Goal: Transaction & Acquisition: Book appointment/travel/reservation

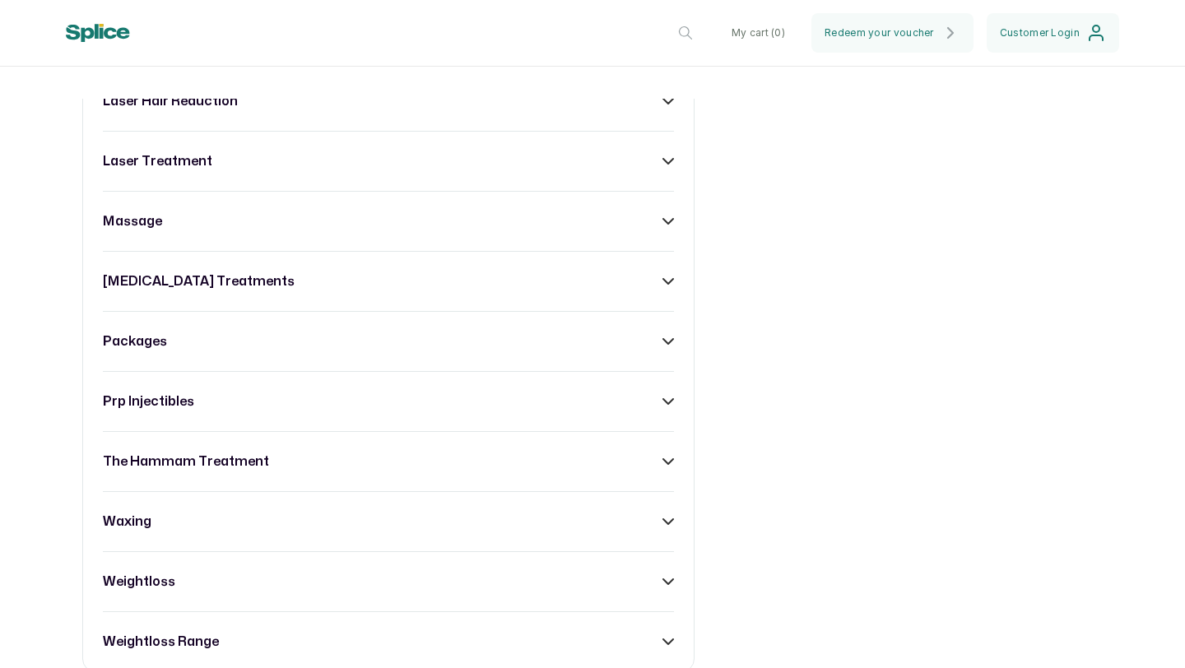
scroll to position [1439, 0]
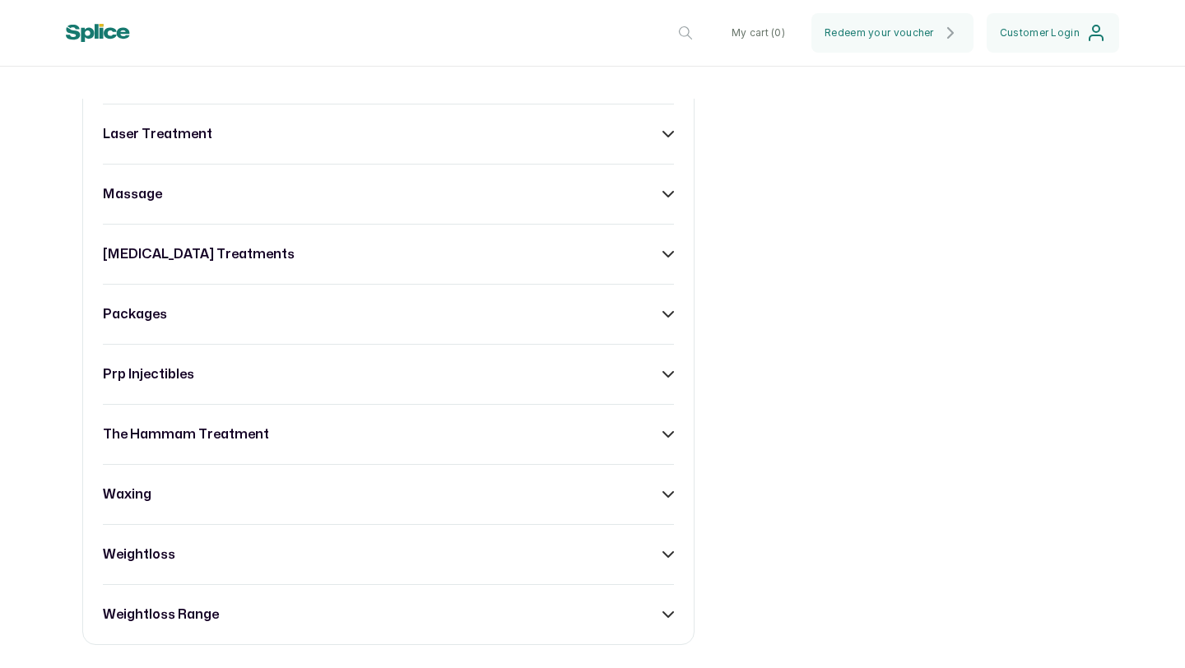
click at [585, 309] on div "packages" at bounding box center [388, 314] width 571 height 20
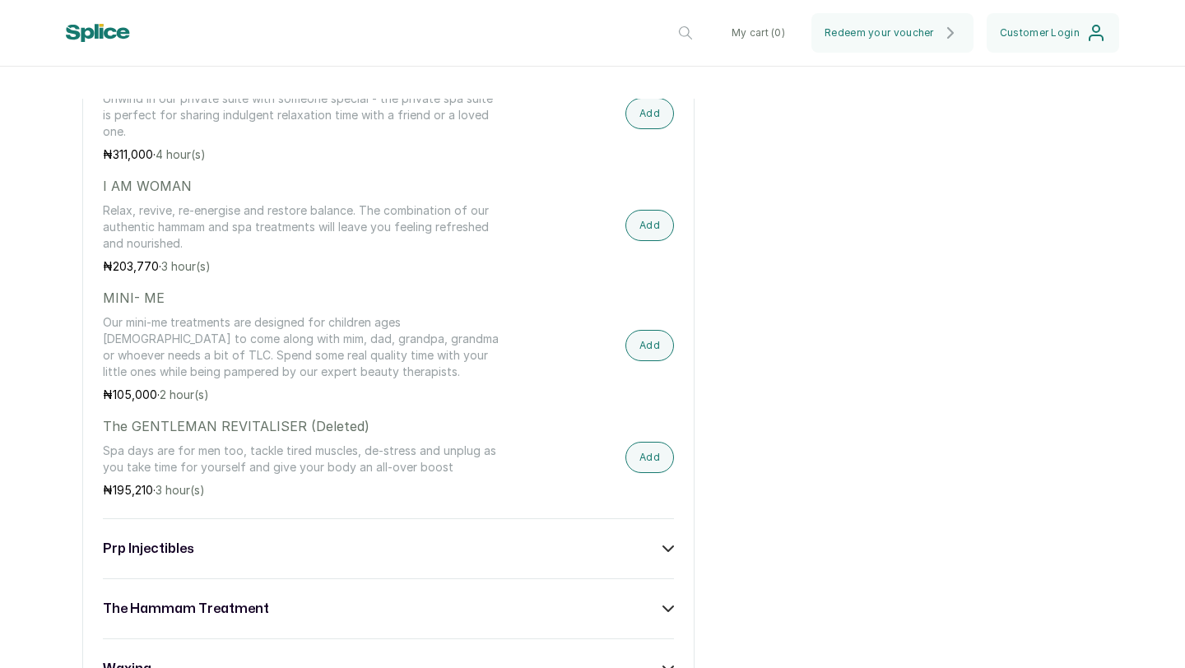
scroll to position [1710, 0]
click at [661, 234] on button "Add" at bounding box center [649, 226] width 49 height 31
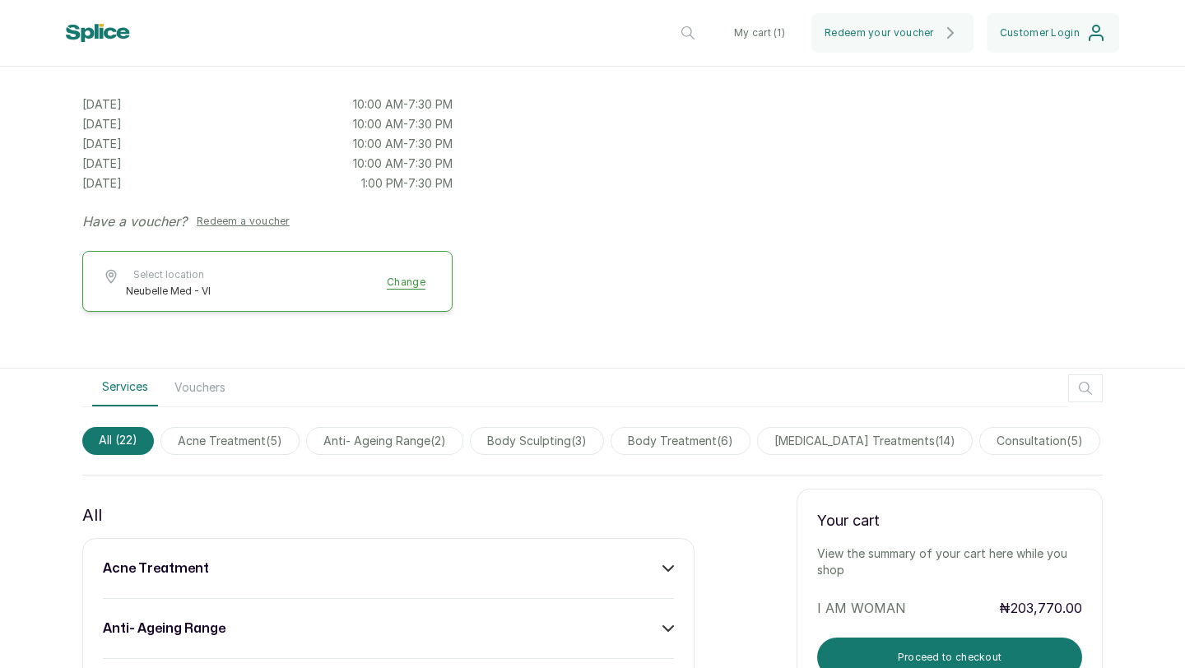
scroll to position [0, 0]
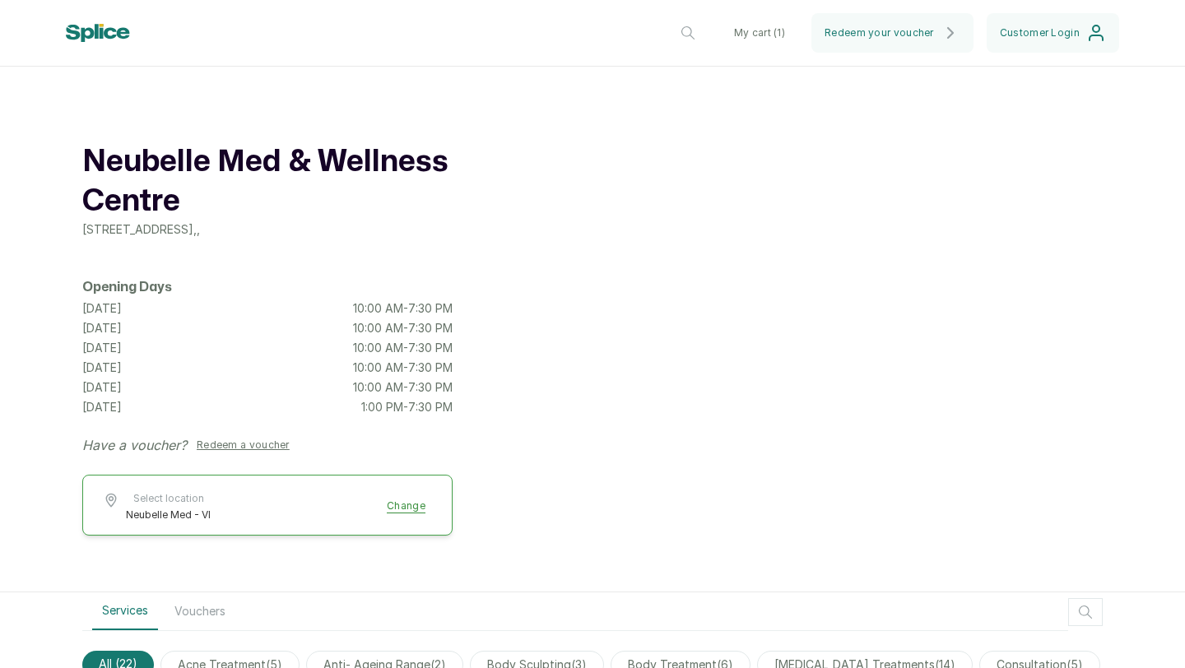
click at [768, 27] on button "My cart ( 1 )" at bounding box center [759, 32] width 77 height 39
click at [765, 34] on button "My cart ( 1 )" at bounding box center [759, 32] width 77 height 39
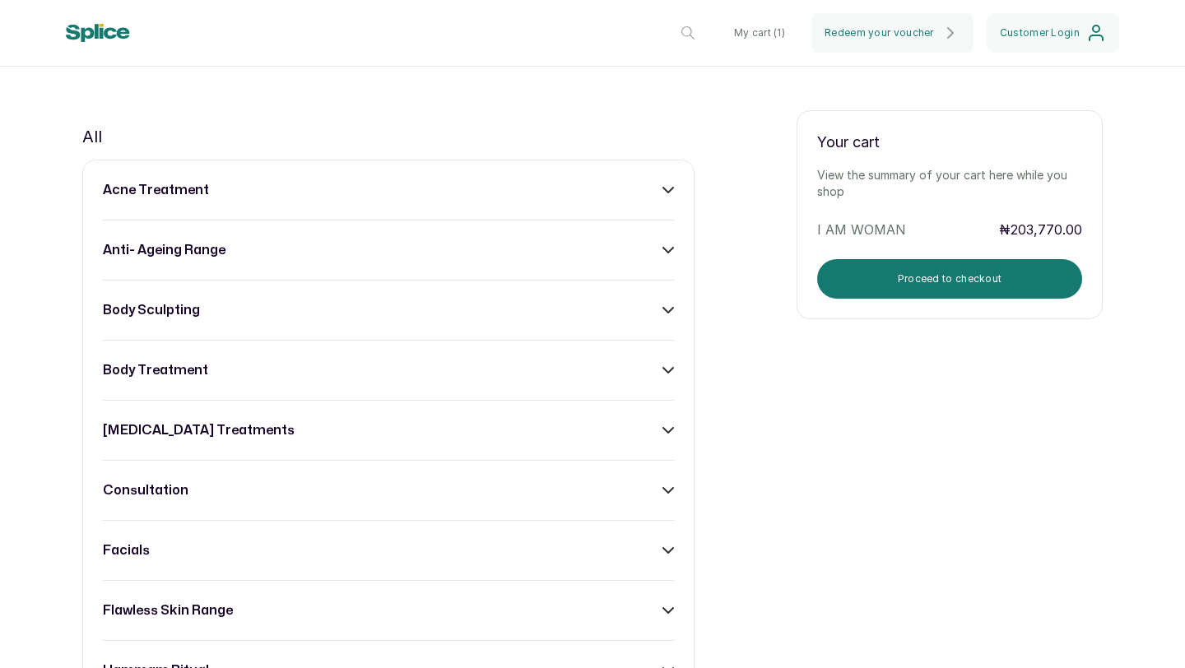
scroll to position [624, 0]
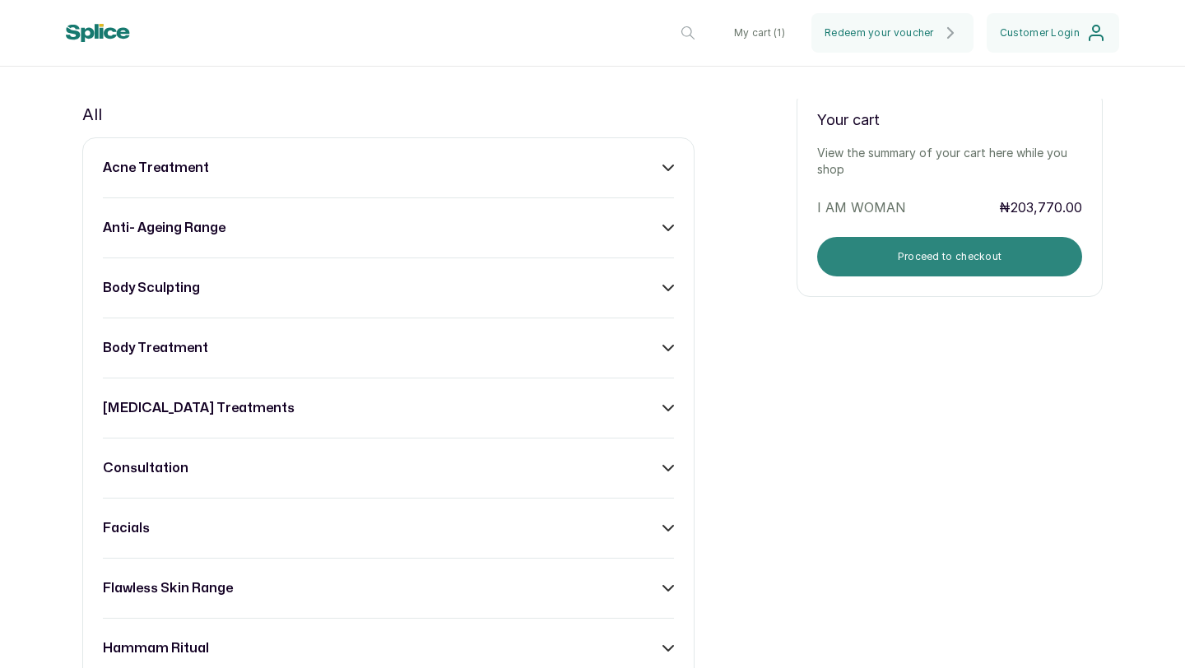
click at [897, 267] on button "Proceed to checkout" at bounding box center [949, 256] width 265 height 39
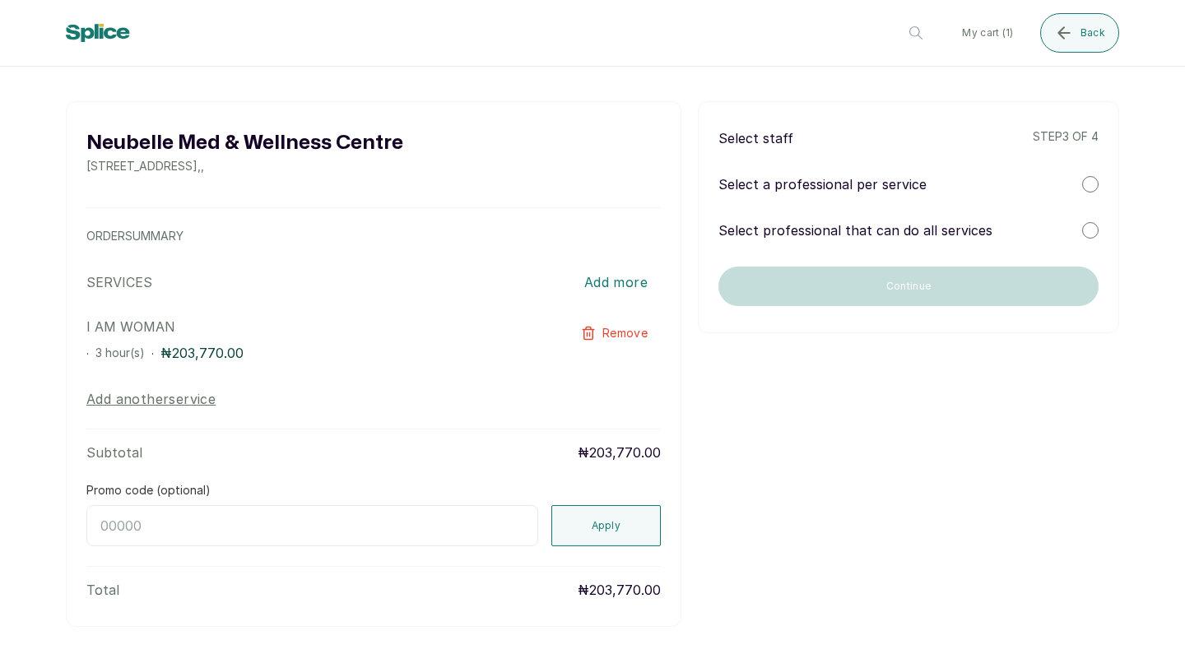
scroll to position [35, 0]
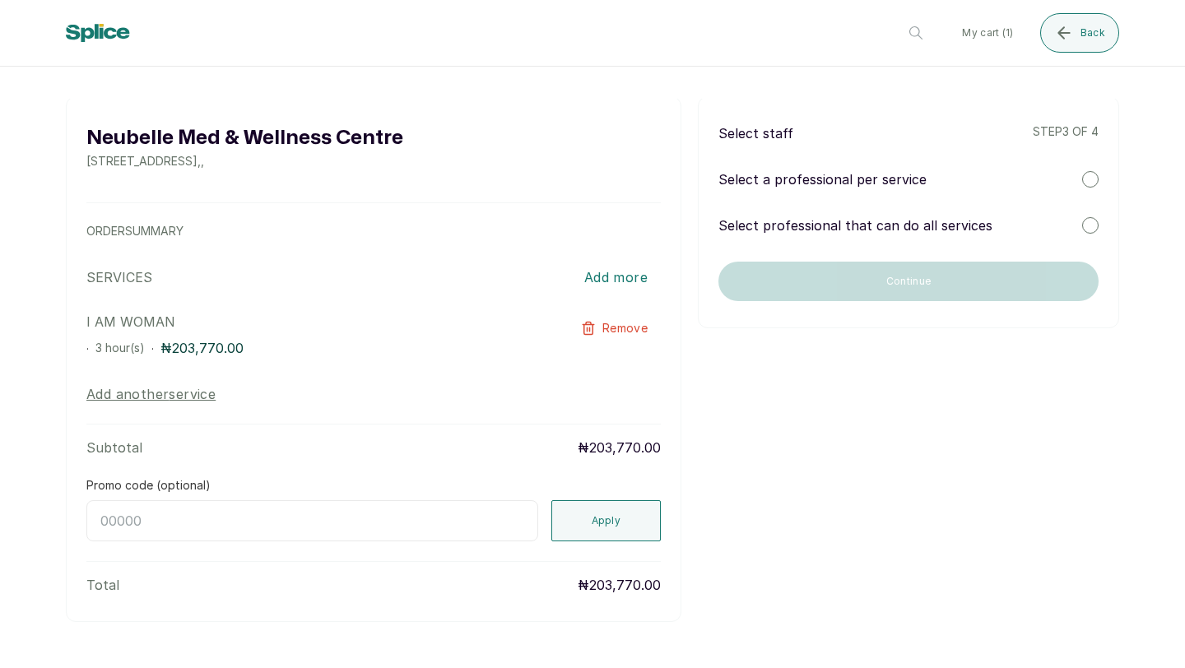
click at [778, 179] on p "Select a professional per service" at bounding box center [822, 179] width 208 height 20
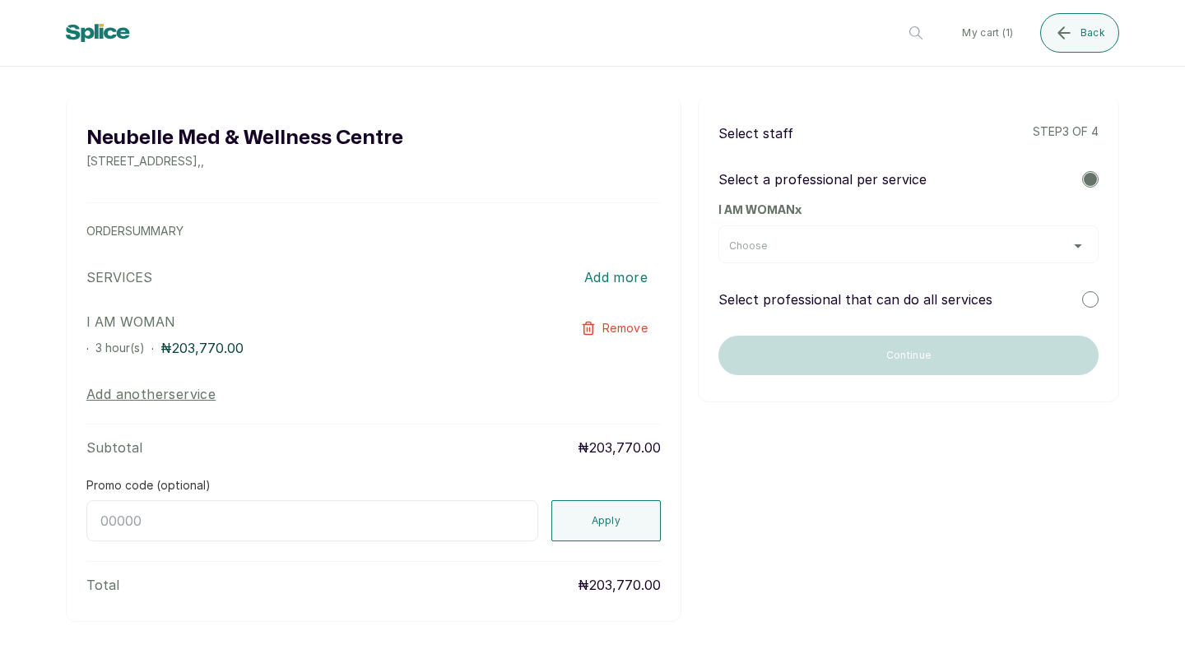
click at [814, 253] on div "Choose" at bounding box center [908, 244] width 380 height 38
click at [812, 244] on div "Choose" at bounding box center [908, 245] width 359 height 13
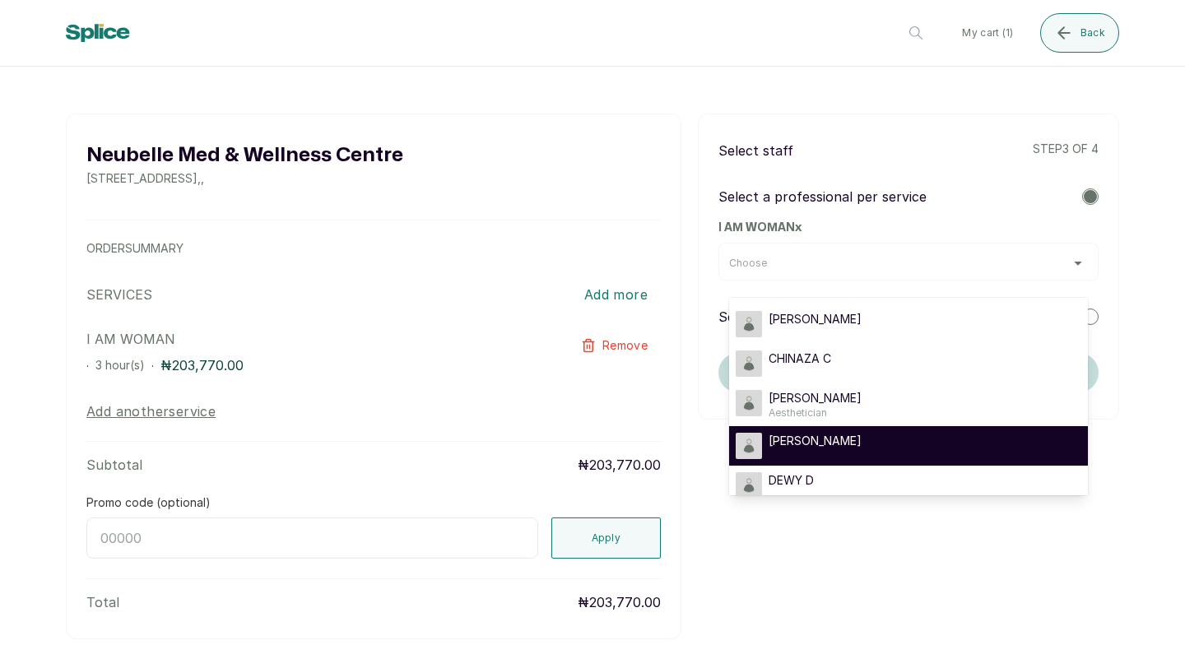
scroll to position [21, 0]
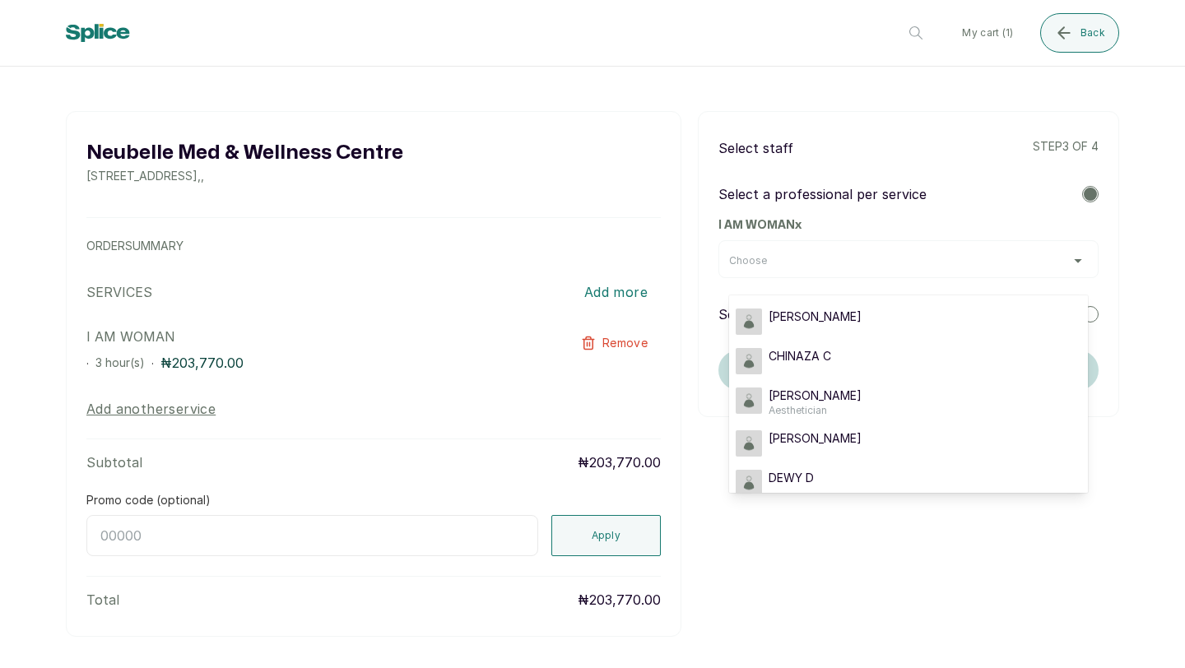
click at [875, 535] on div "Neubelle Med & Wellness Centre 160a Sinari Daranijo Street, Lagos, Nigeria , , …" at bounding box center [592, 374] width 1053 height 526
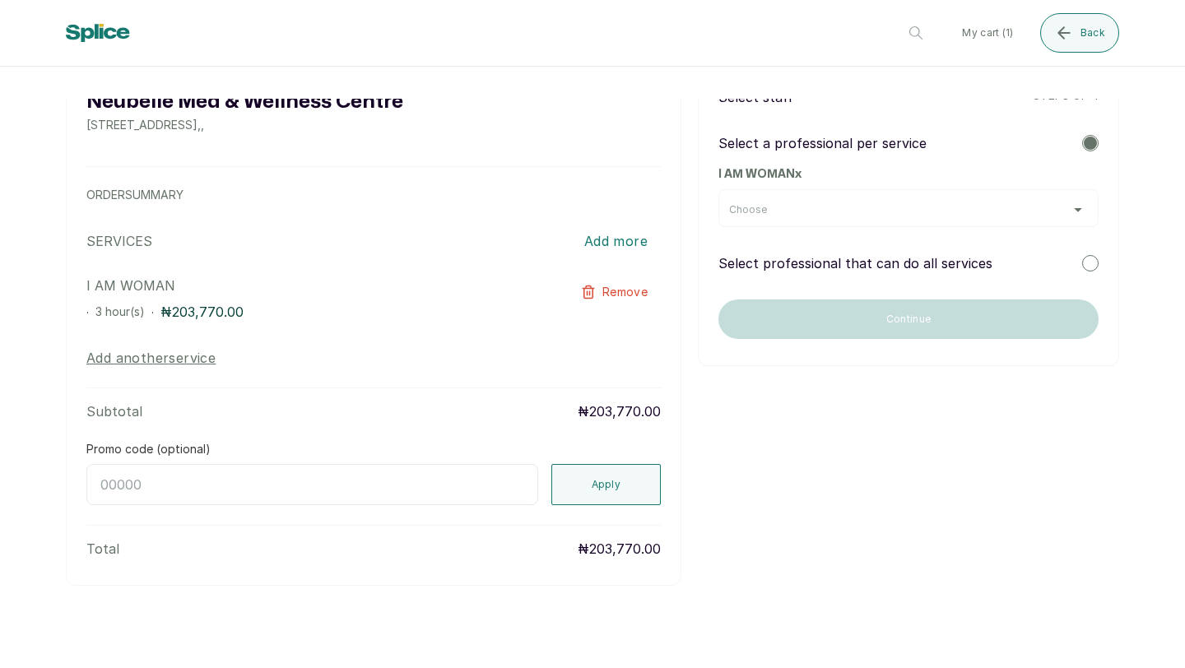
scroll to position [0, 0]
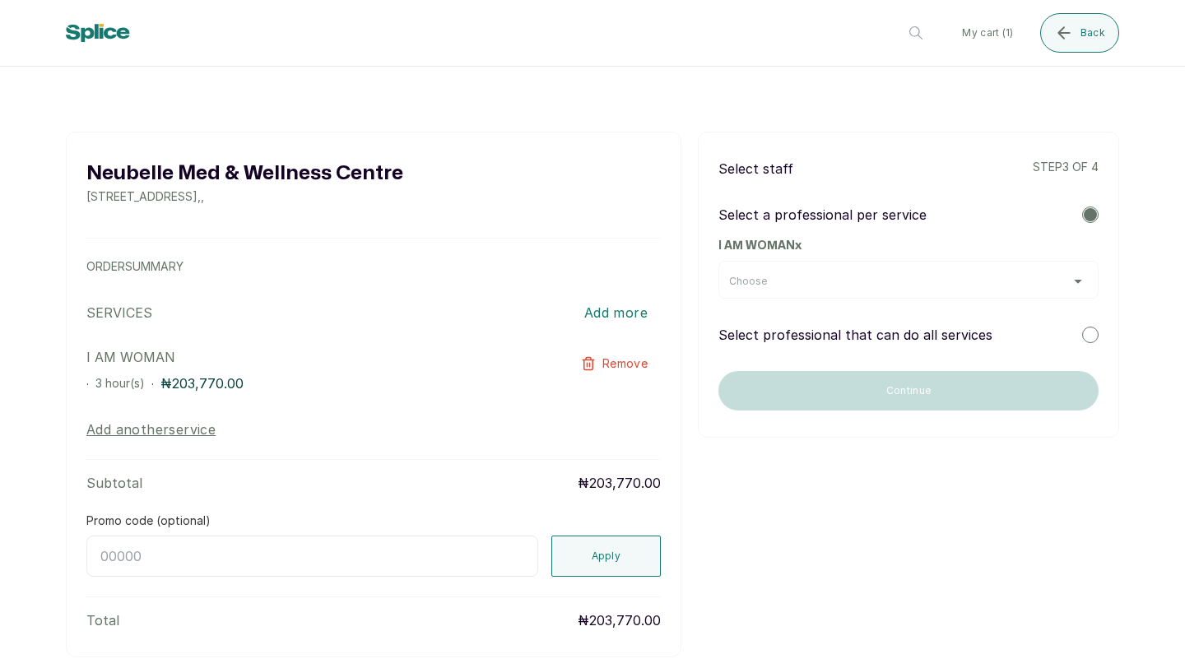
click at [807, 338] on p "Select professional that can do all services" at bounding box center [855, 335] width 274 height 20
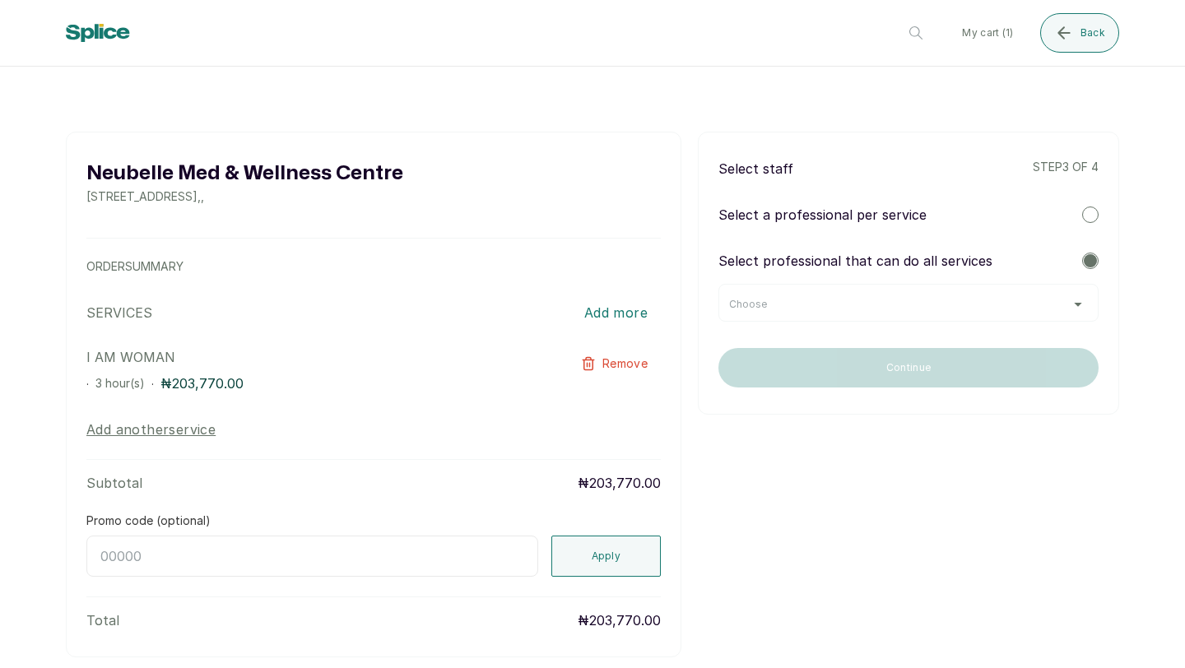
click at [824, 312] on div "Choose" at bounding box center [908, 303] width 380 height 38
click at [819, 304] on div "Choose" at bounding box center [908, 304] width 359 height 13
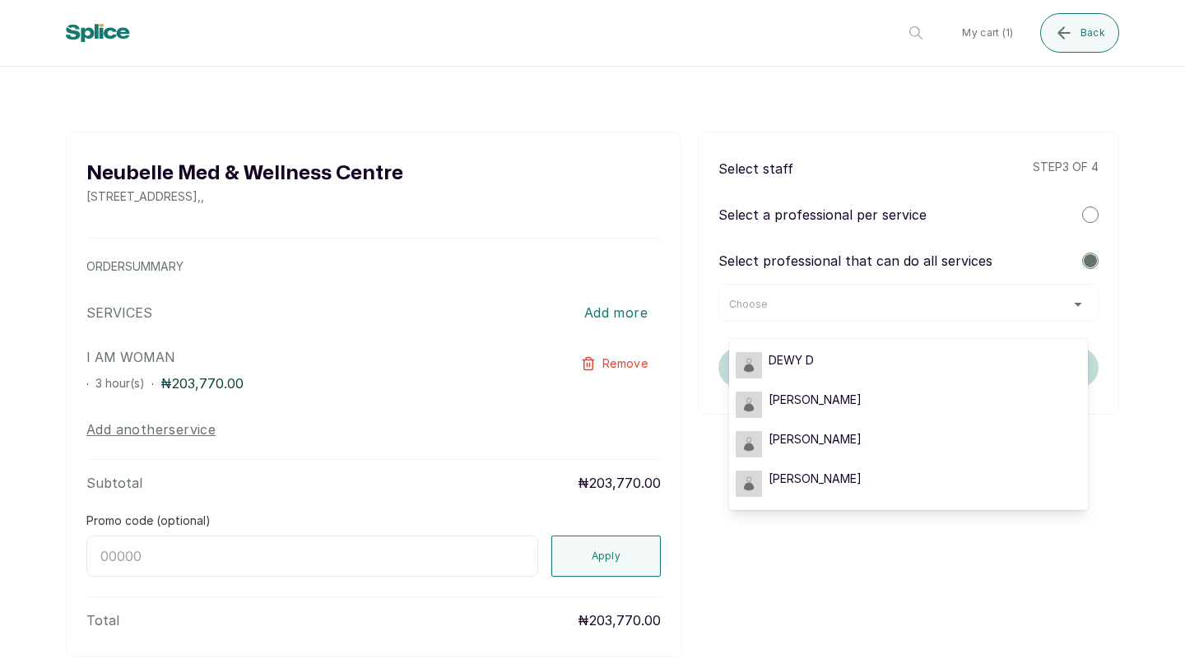
click at [842, 515] on div "Neubelle Med & Wellness Centre 160a Sinari Daranijo Street, Lagos, Nigeria , , …" at bounding box center [592, 395] width 1053 height 526
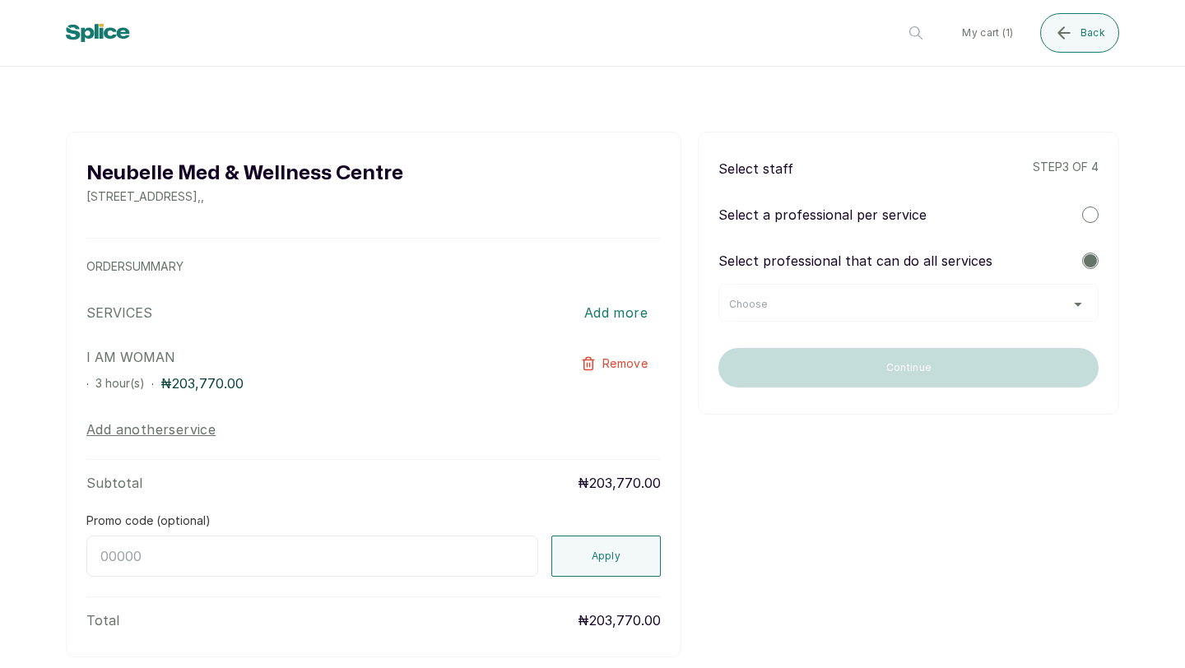
click at [875, 305] on div "Choose" at bounding box center [908, 304] width 359 height 13
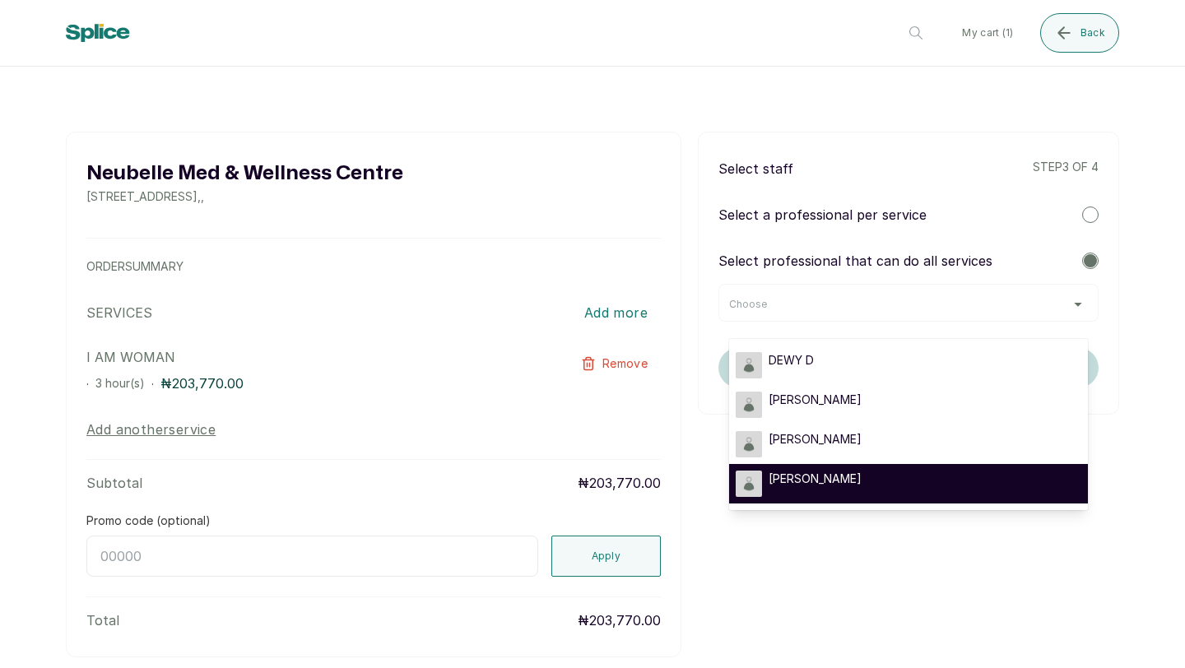
click at [875, 476] on div "SARAH S" at bounding box center [908, 484] width 346 height 26
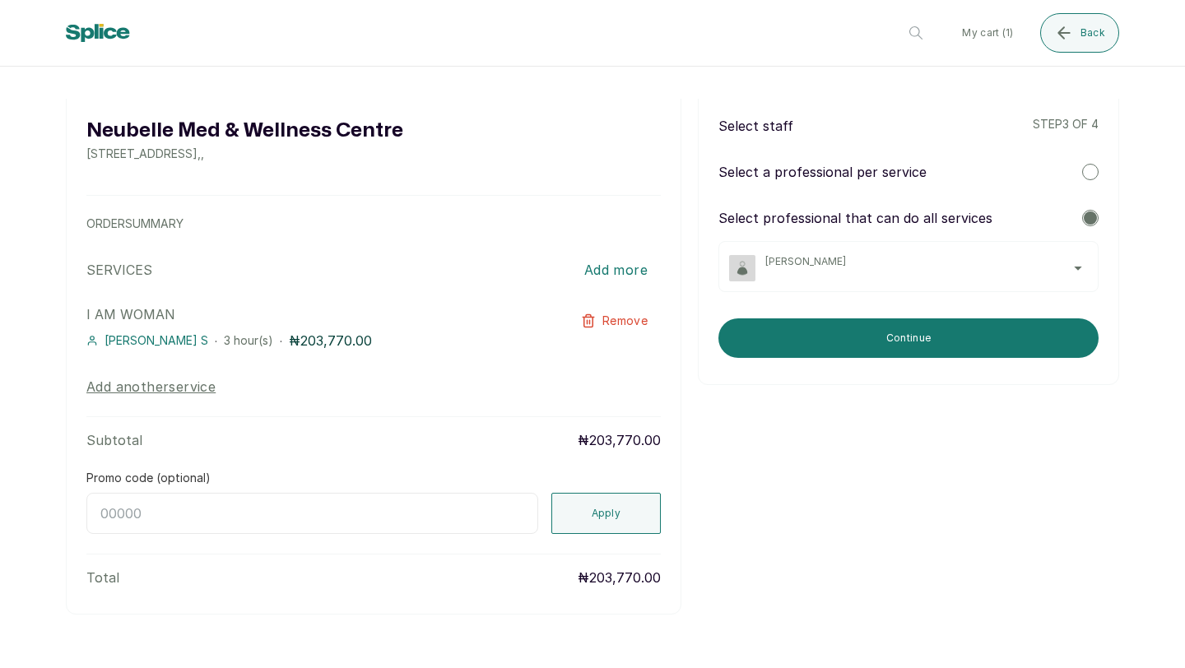
scroll to position [55, 0]
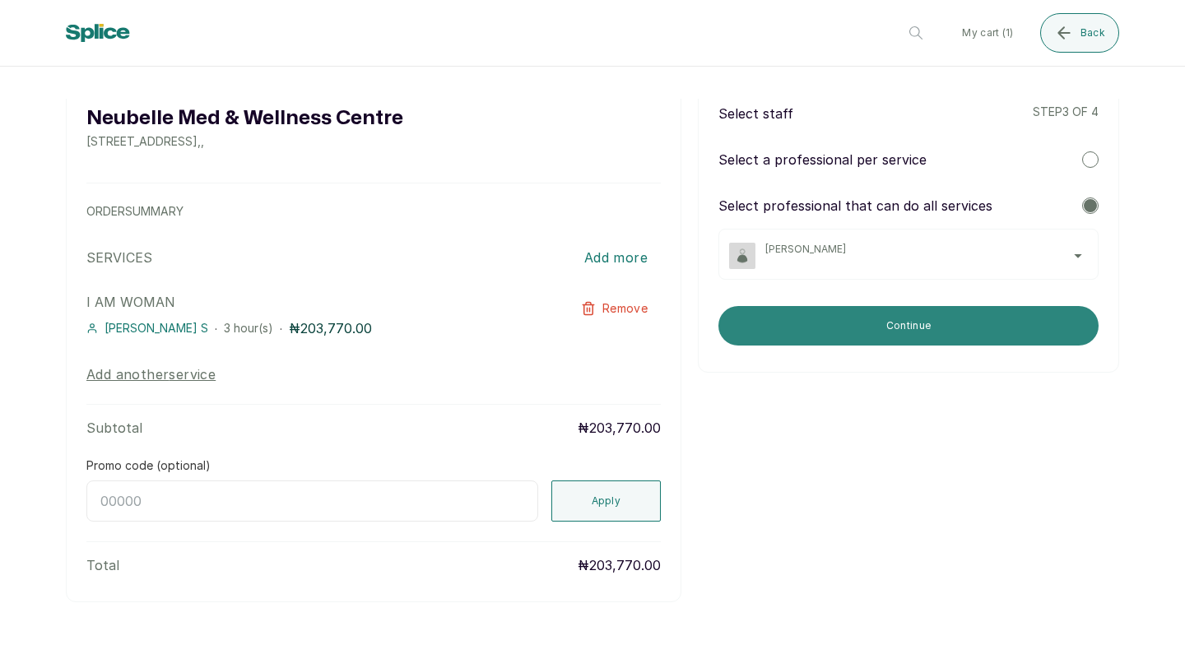
click at [846, 320] on button "Continue" at bounding box center [908, 325] width 380 height 39
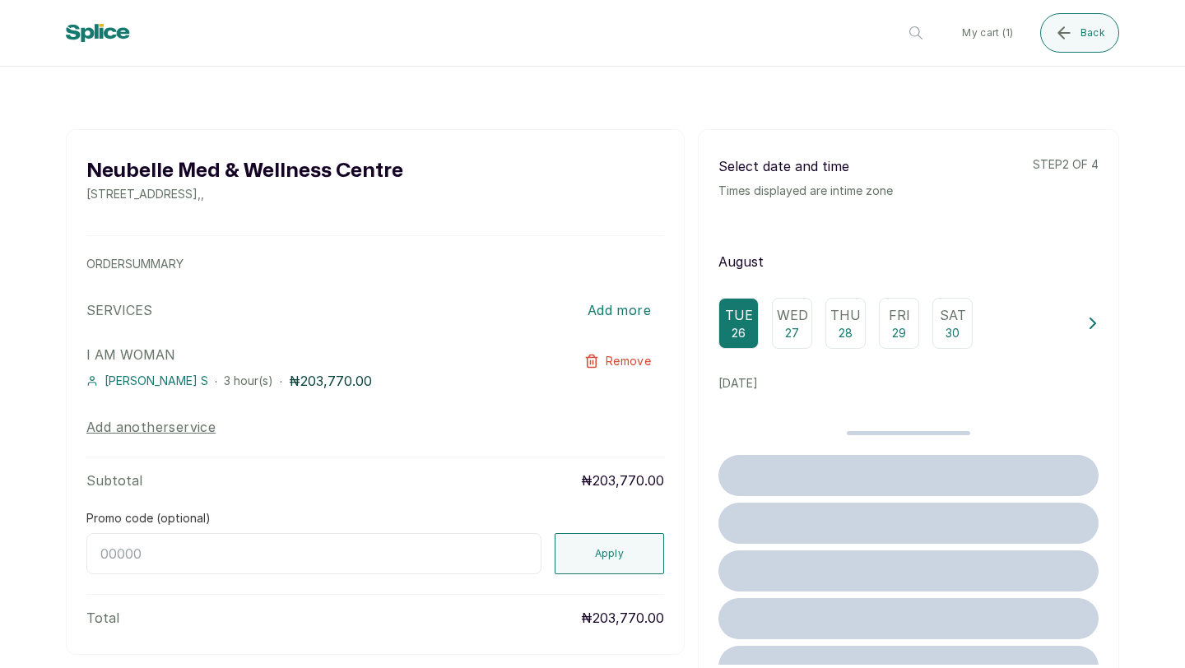
scroll to position [0, 0]
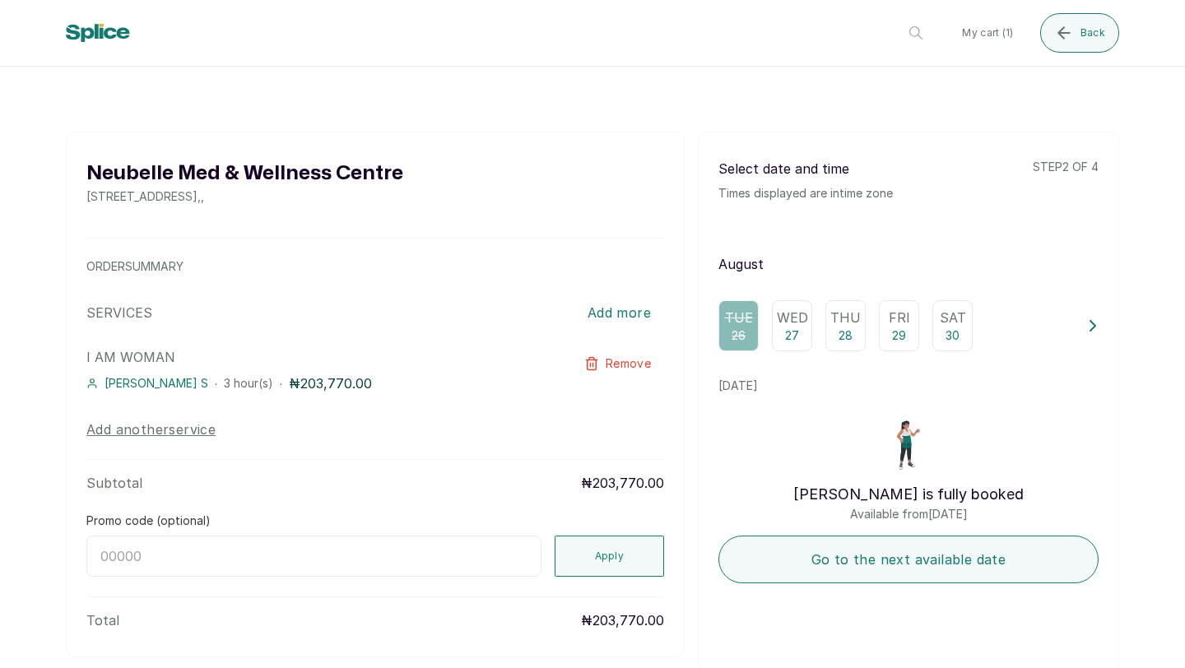
click at [854, 322] on p "Thu" at bounding box center [845, 318] width 30 height 20
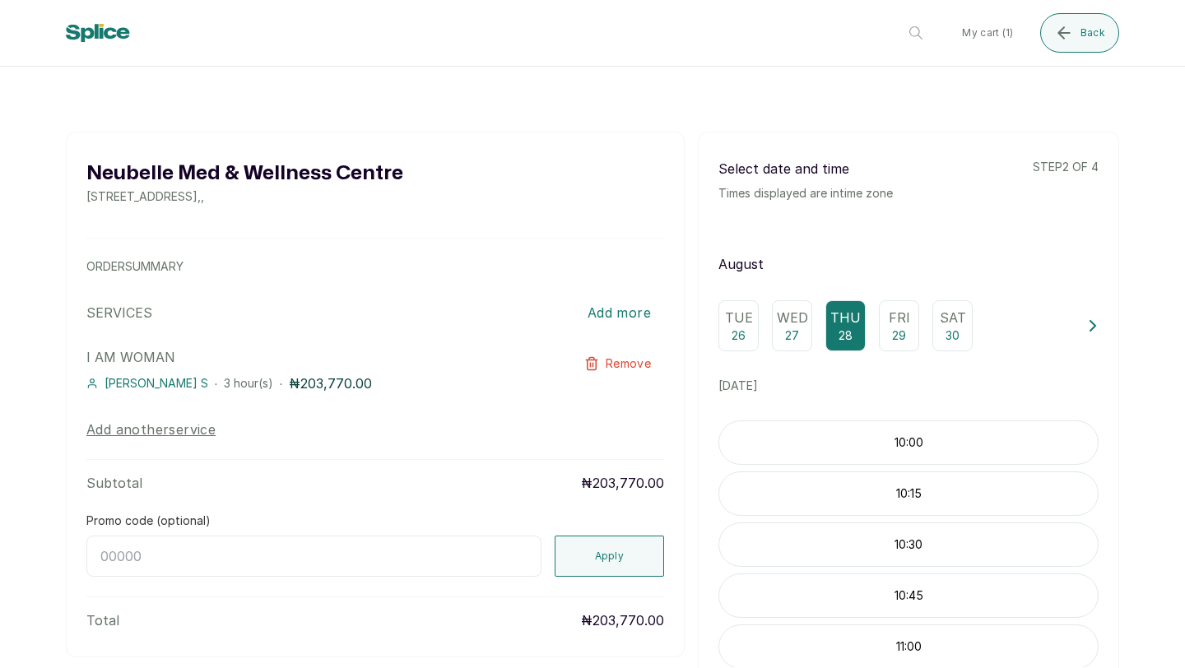
click at [799, 326] on p "Wed" at bounding box center [792, 318] width 31 height 20
click at [1068, 38] on icon "submit" at bounding box center [1064, 33] width 20 height 20
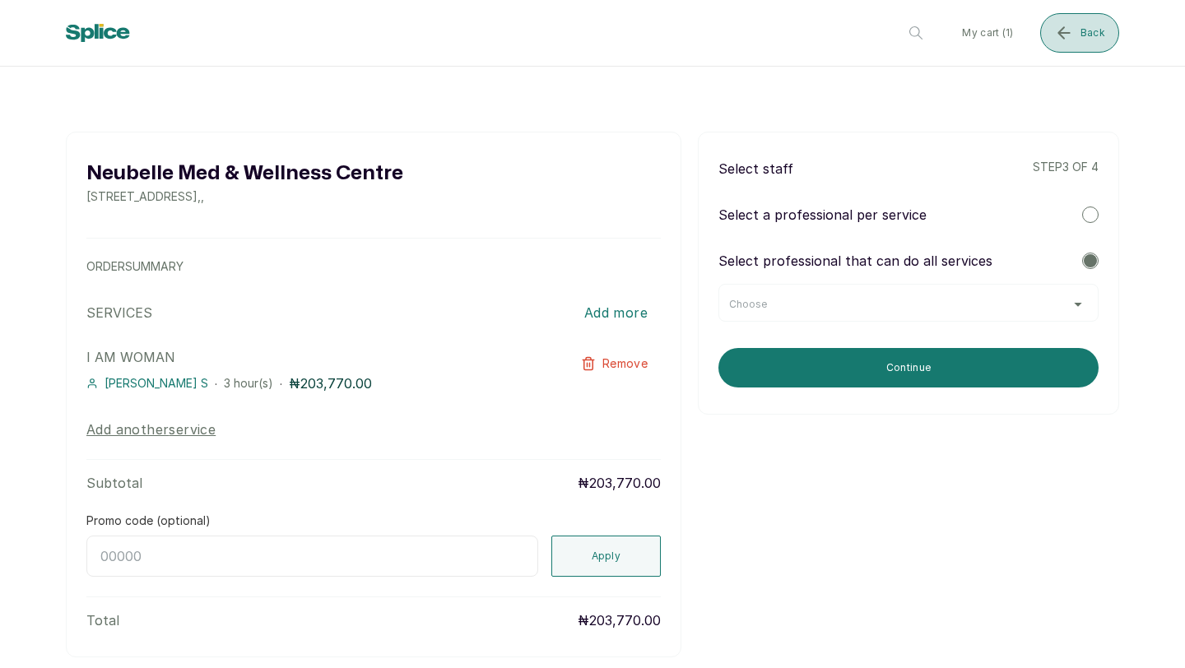
click at [1062, 39] on icon "submit" at bounding box center [1064, 33] width 20 height 20
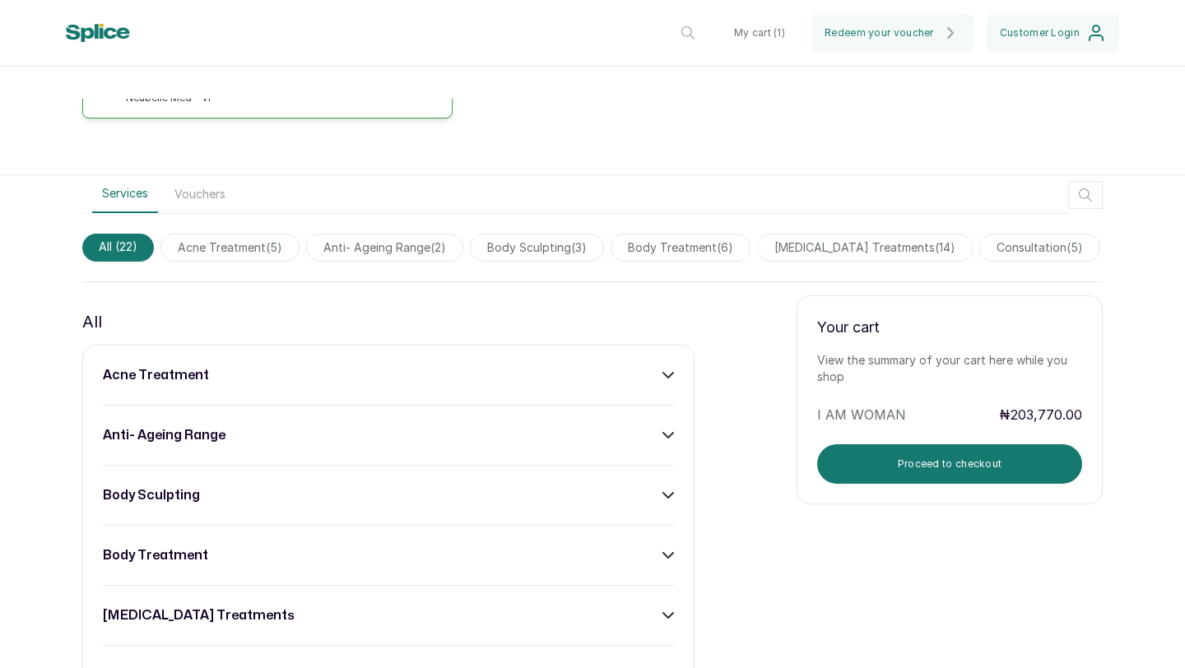
scroll to position [420, 0]
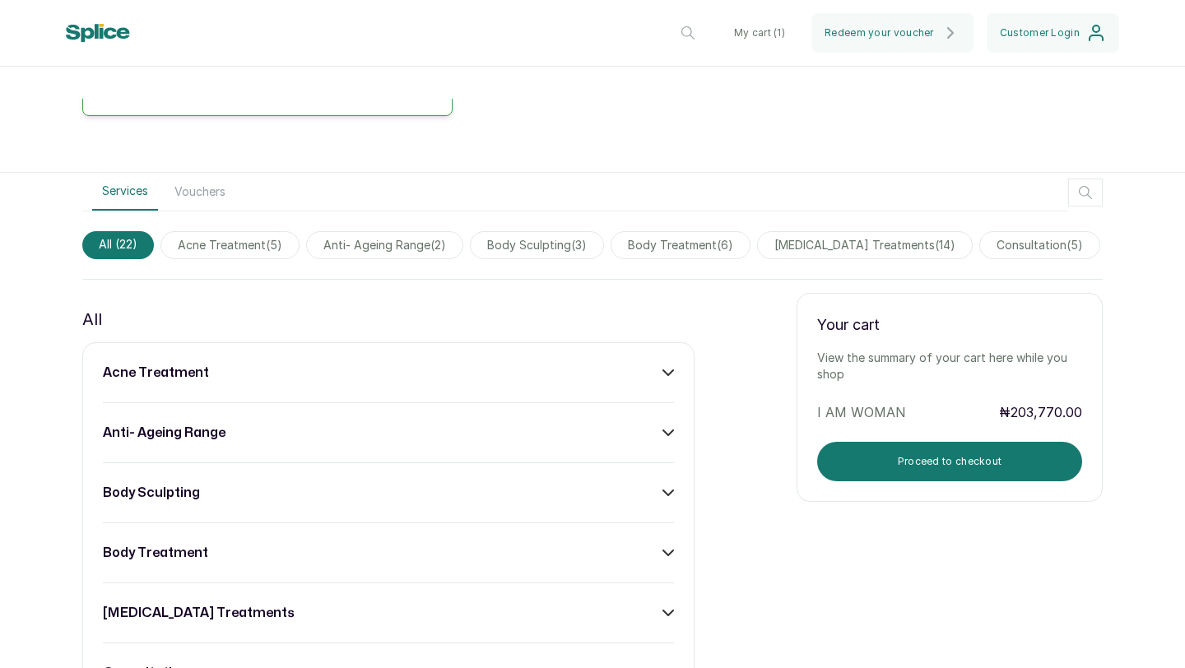
click at [190, 183] on button "Vouchers" at bounding box center [200, 192] width 71 height 38
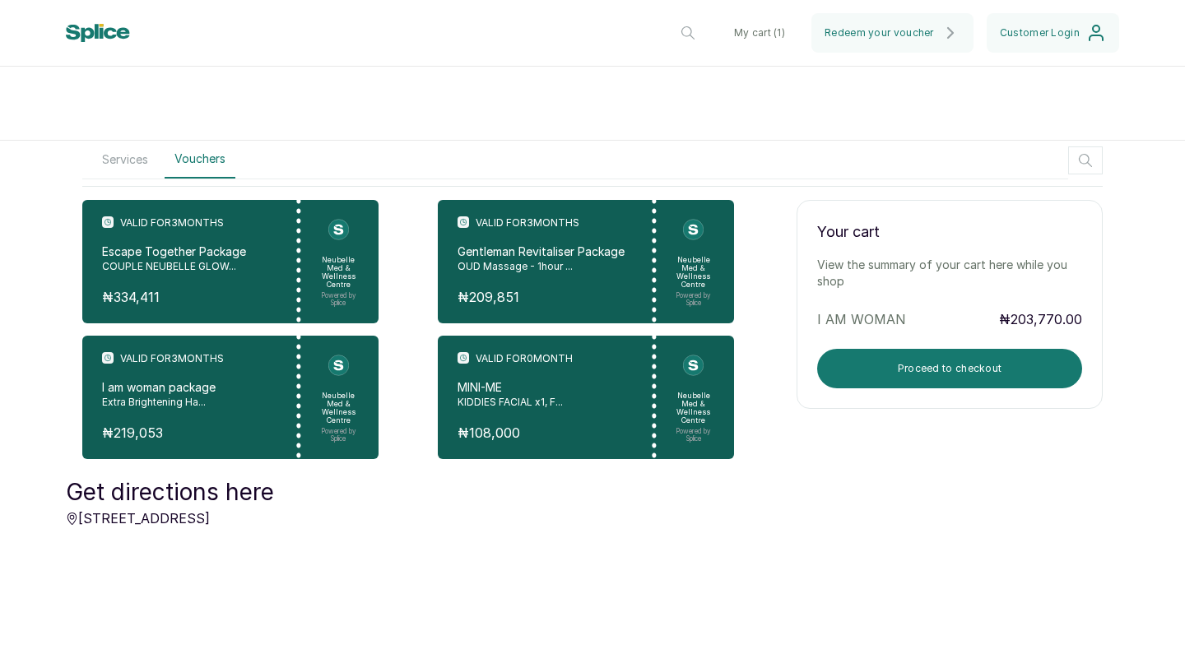
scroll to position [454, 0]
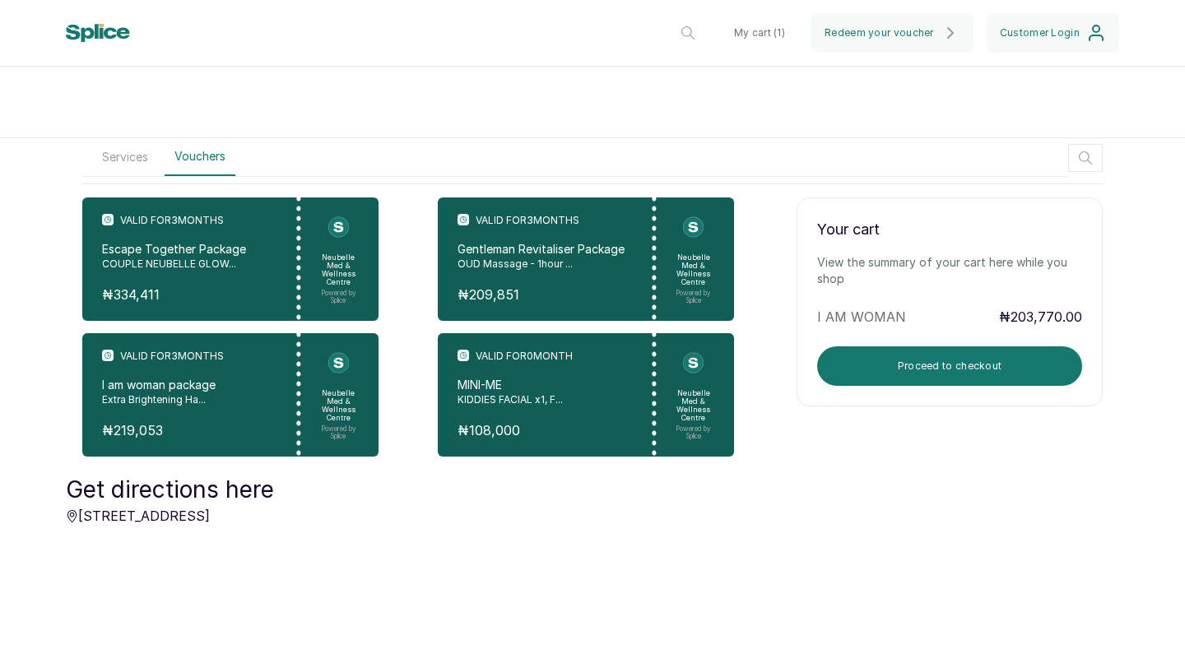
click at [217, 417] on div "Valid for 3 Month s I am woman package Extra Brightening Ha... ₦ 219,053" at bounding box center [191, 395] width 179 height 90
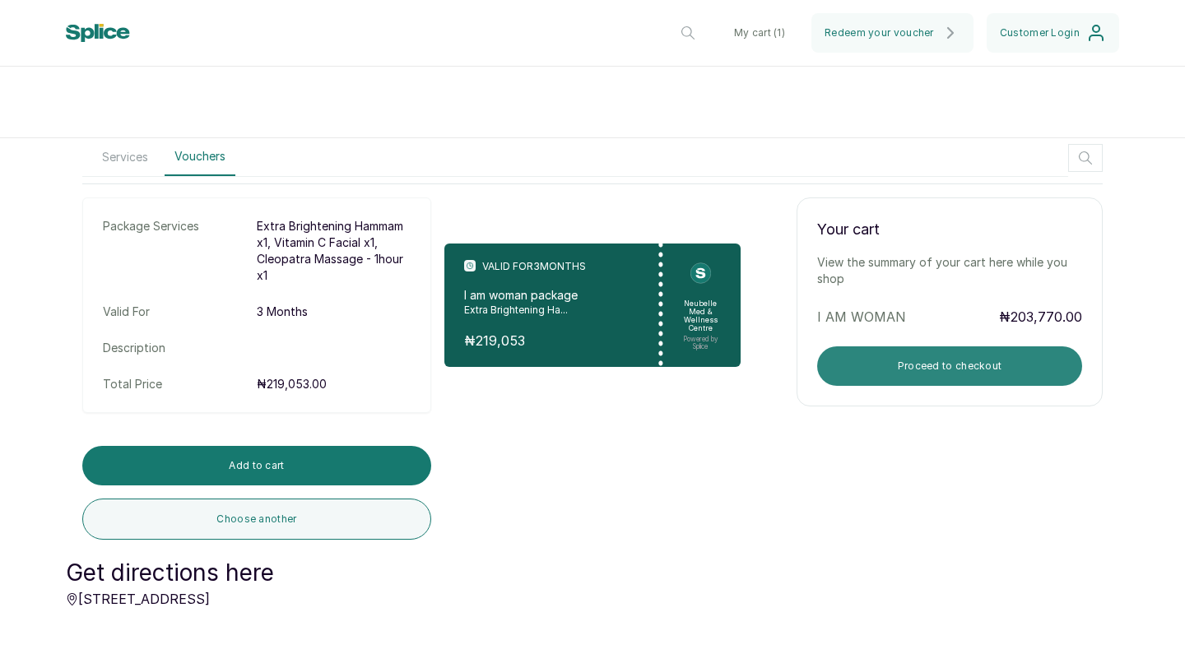
click at [950, 377] on button "Proceed to checkout" at bounding box center [949, 365] width 265 height 39
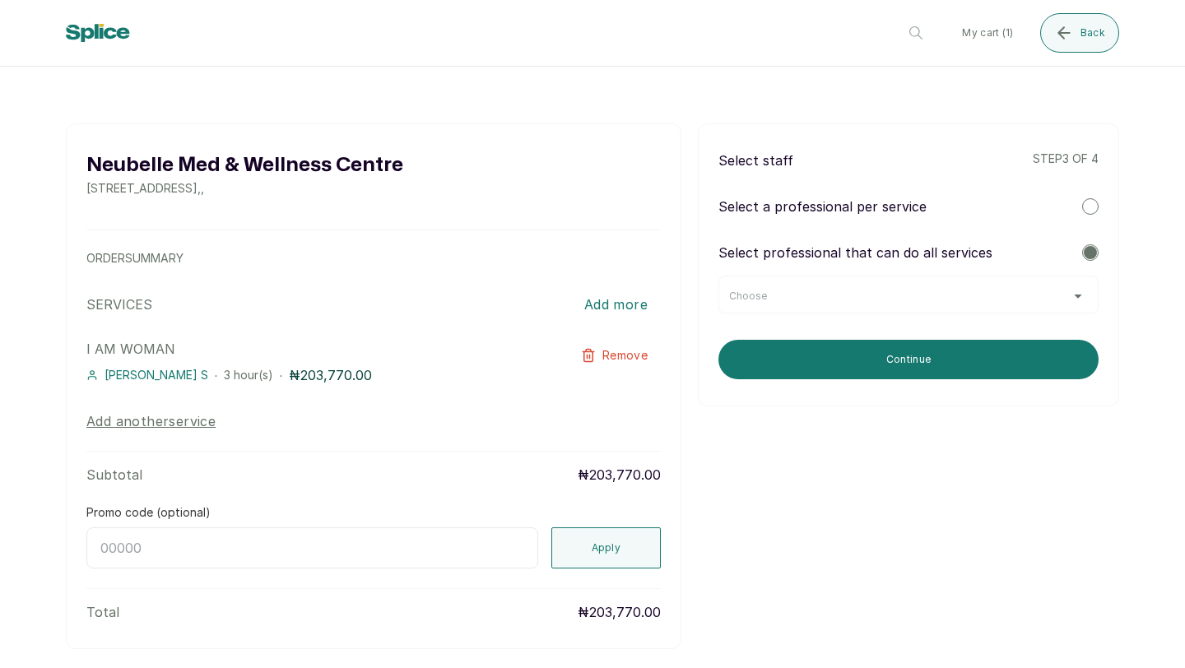
scroll to position [0, 0]
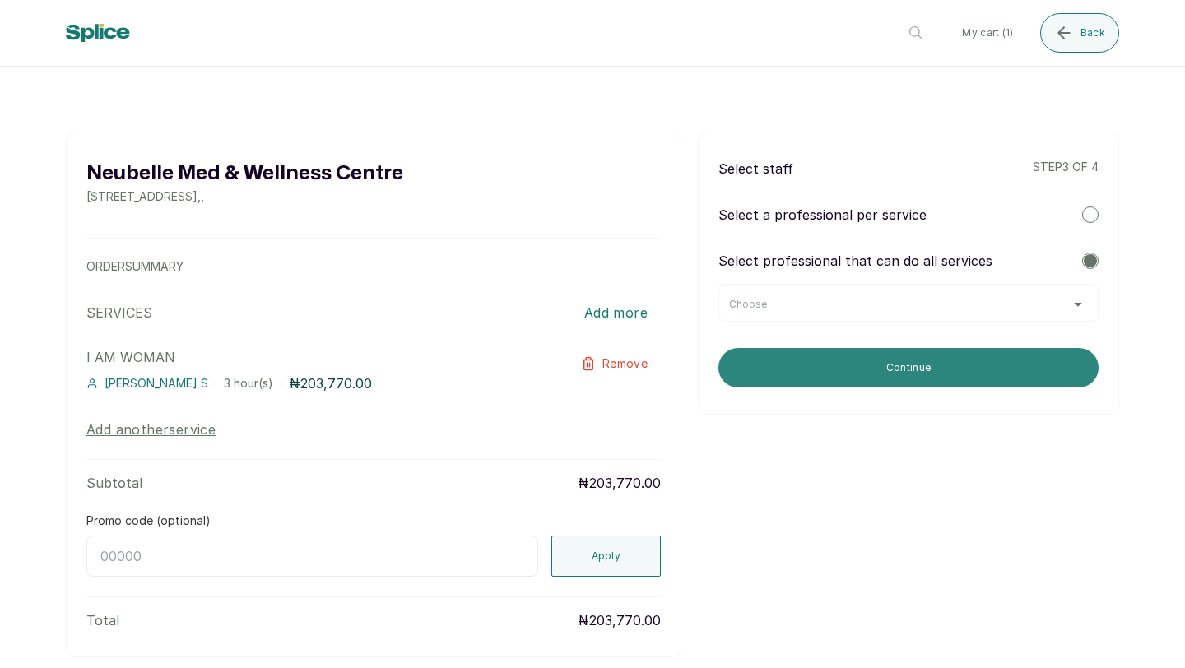
click at [917, 364] on button "Continue" at bounding box center [908, 367] width 380 height 39
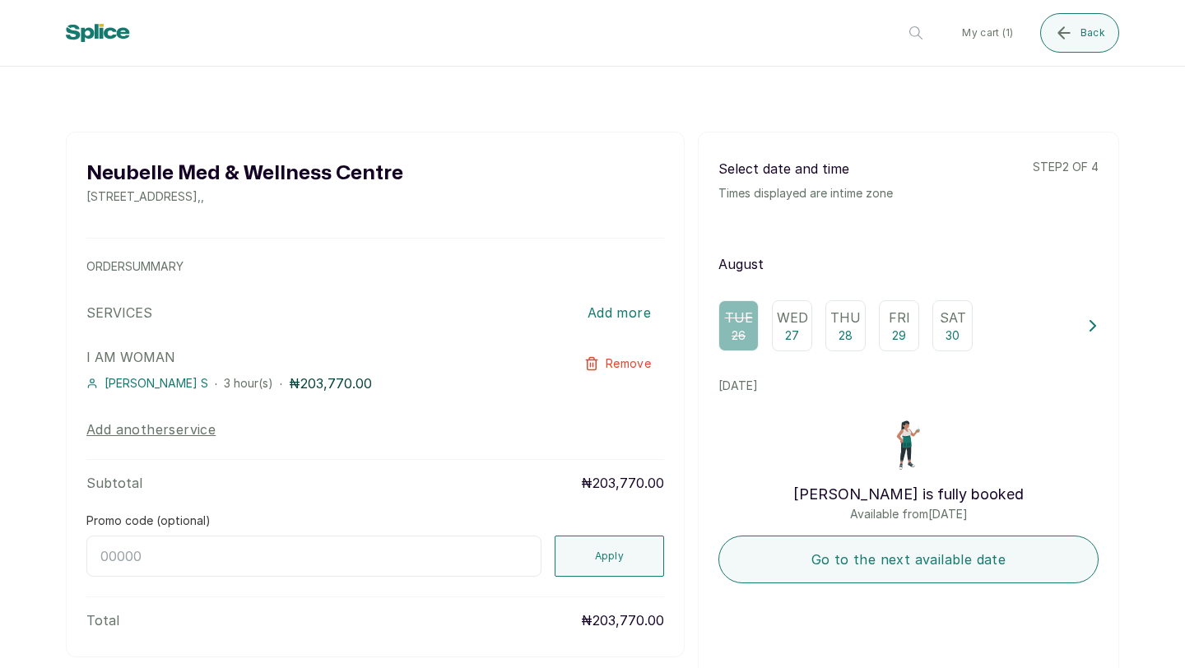
click at [947, 327] on p "Sat" at bounding box center [952, 318] width 26 height 20
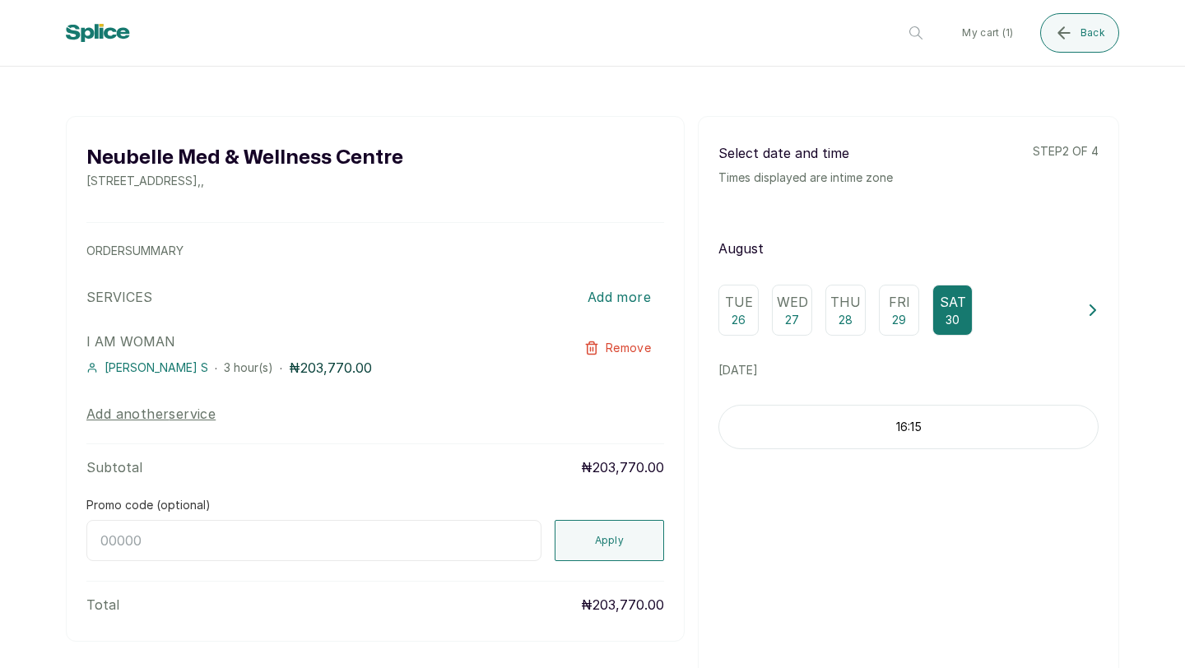
scroll to position [25, 0]
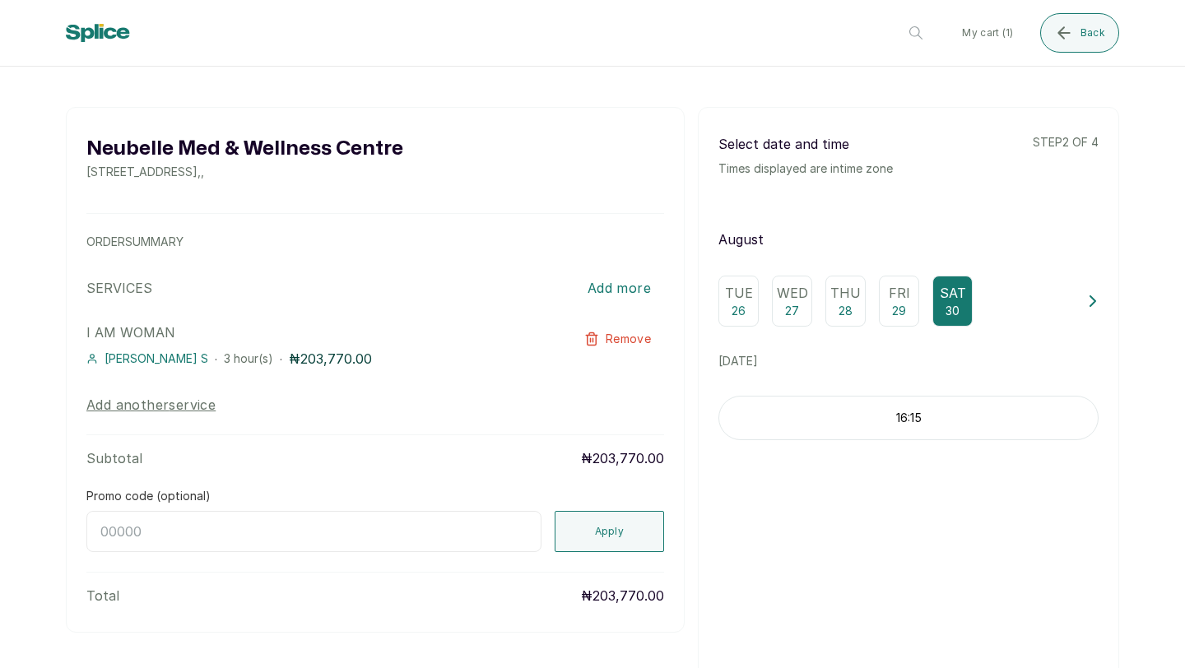
click at [945, 415] on p "16:15" at bounding box center [908, 418] width 378 height 16
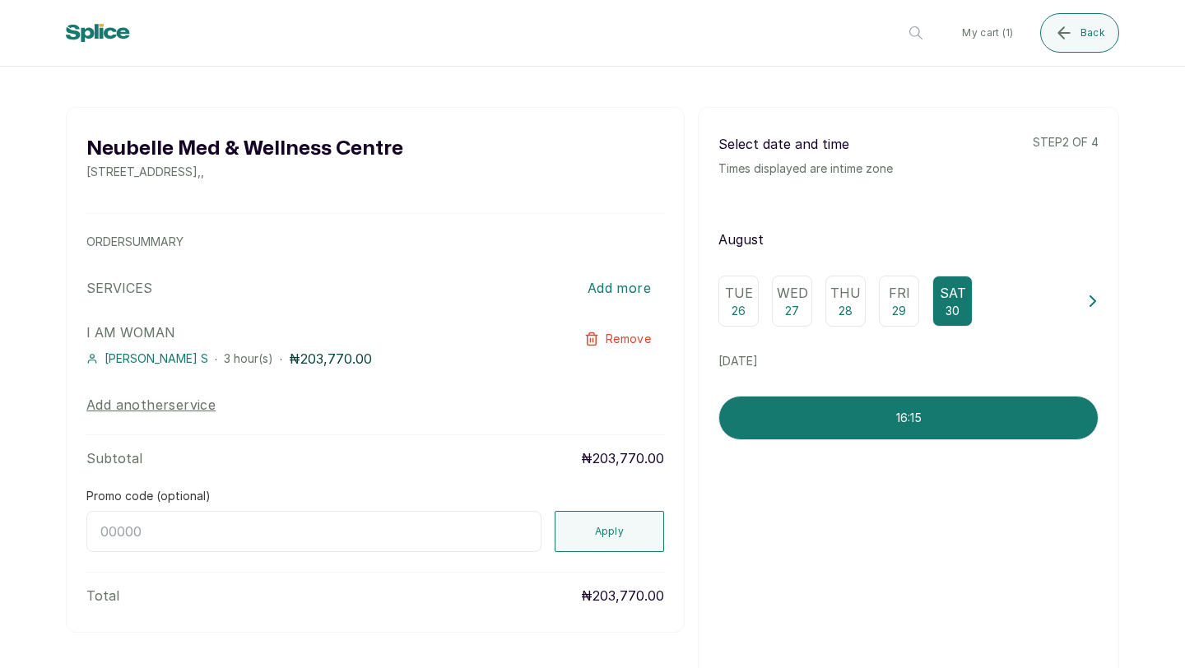
click at [1095, 304] on icon at bounding box center [1093, 301] width 12 height 12
click at [768, 309] on div "Sun 31" at bounding box center [763, 301] width 40 height 51
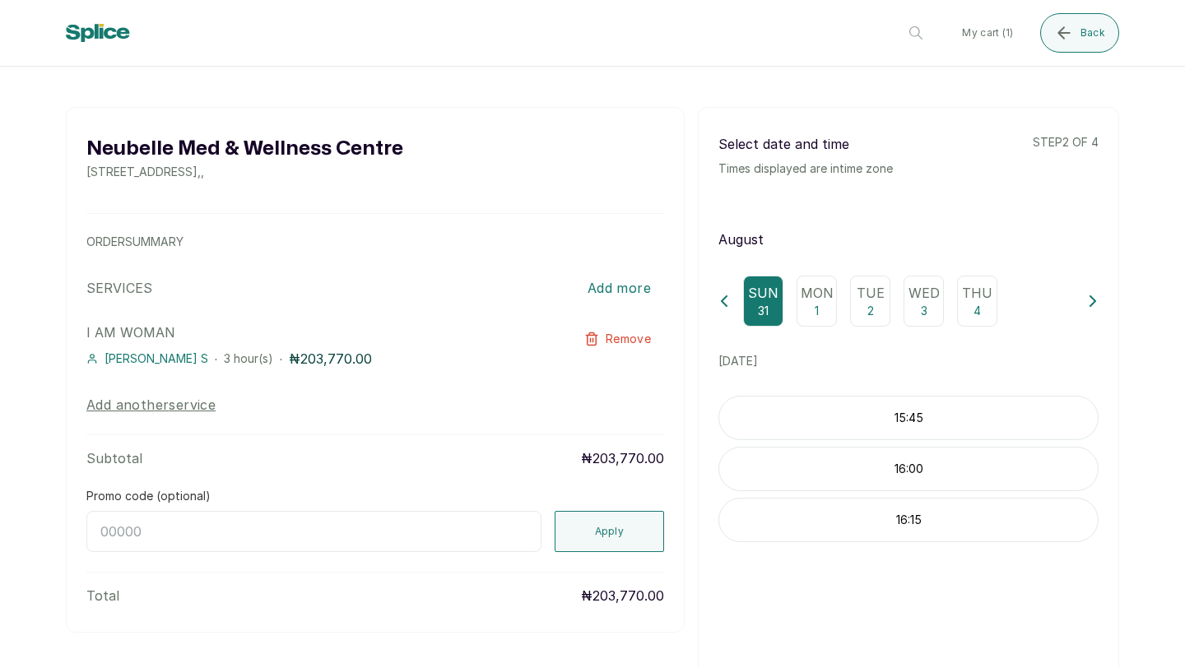
click at [722, 299] on icon at bounding box center [723, 301] width 5 height 10
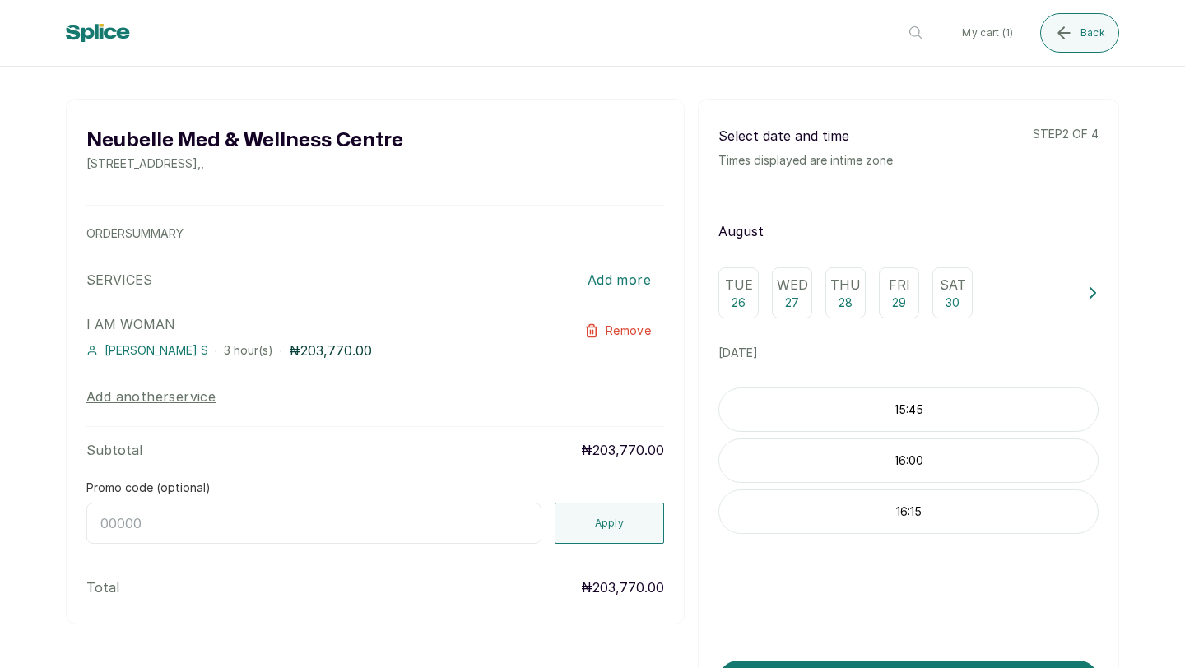
scroll to position [39, 0]
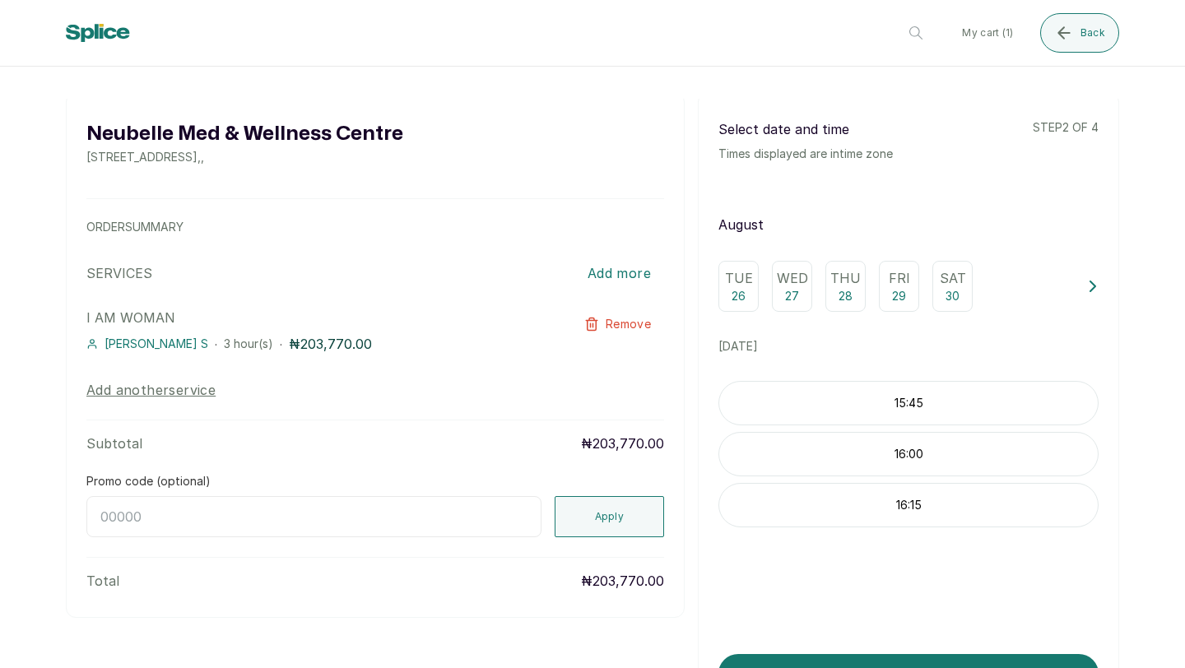
click at [953, 290] on p "30" at bounding box center [952, 296] width 14 height 16
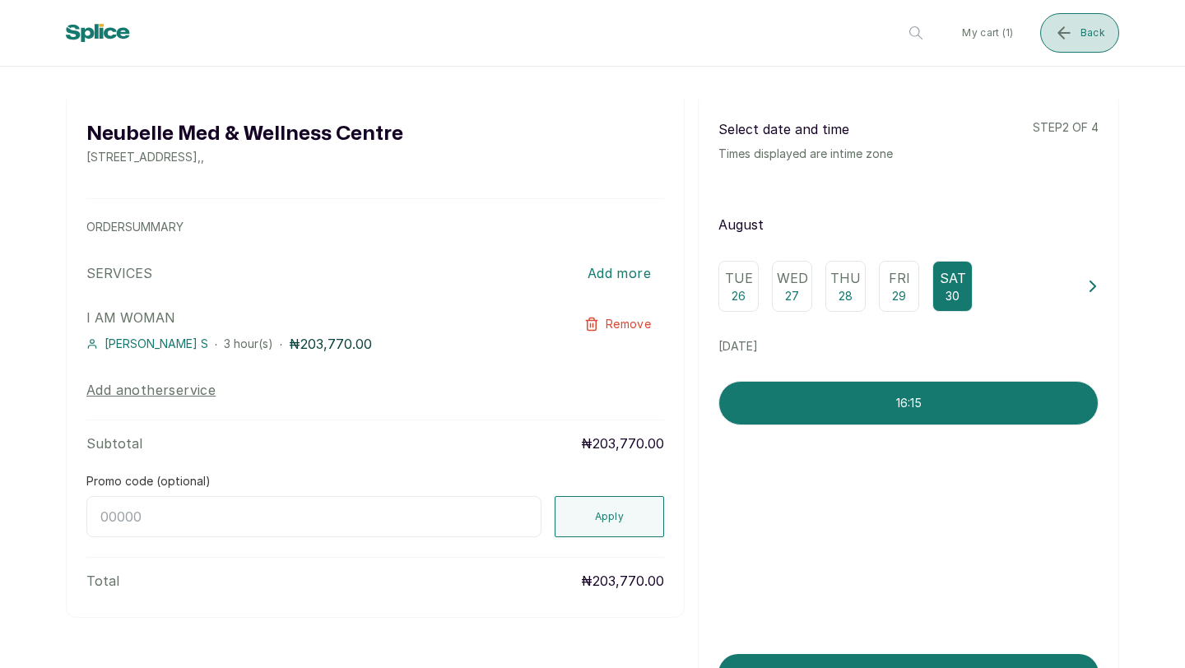
click at [1071, 32] on icon "submit" at bounding box center [1064, 33] width 20 height 20
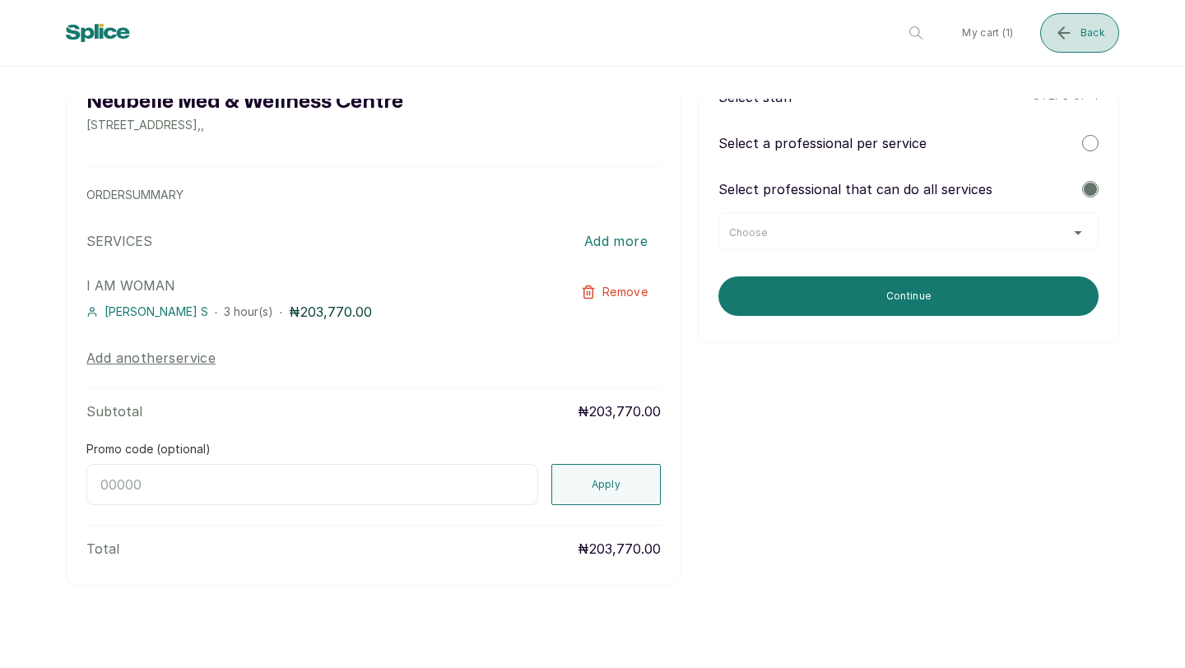
scroll to position [0, 0]
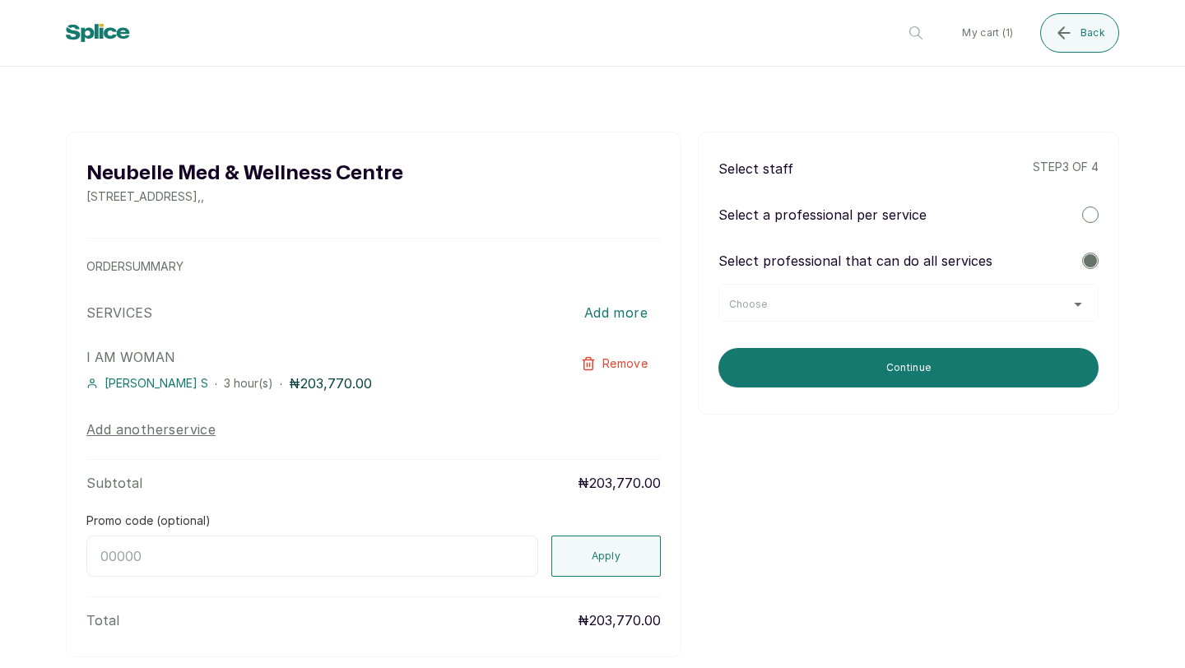
click at [987, 220] on div "Select a professional per service" at bounding box center [908, 215] width 380 height 20
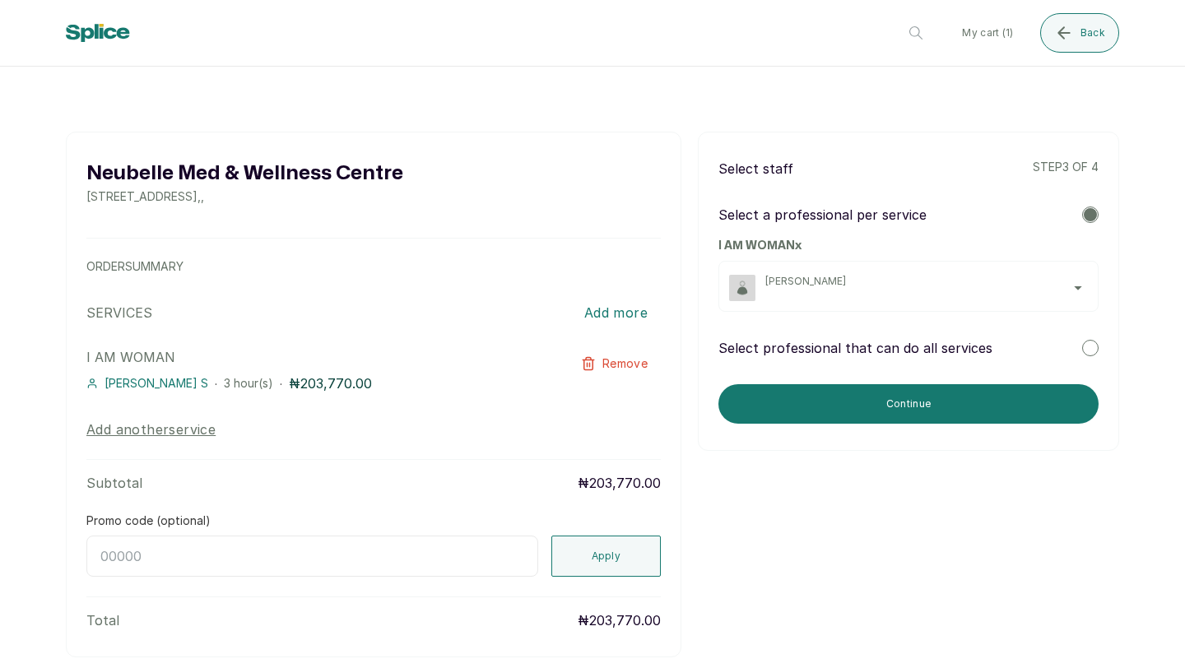
click at [978, 345] on p "Select professional that can do all services" at bounding box center [855, 348] width 274 height 20
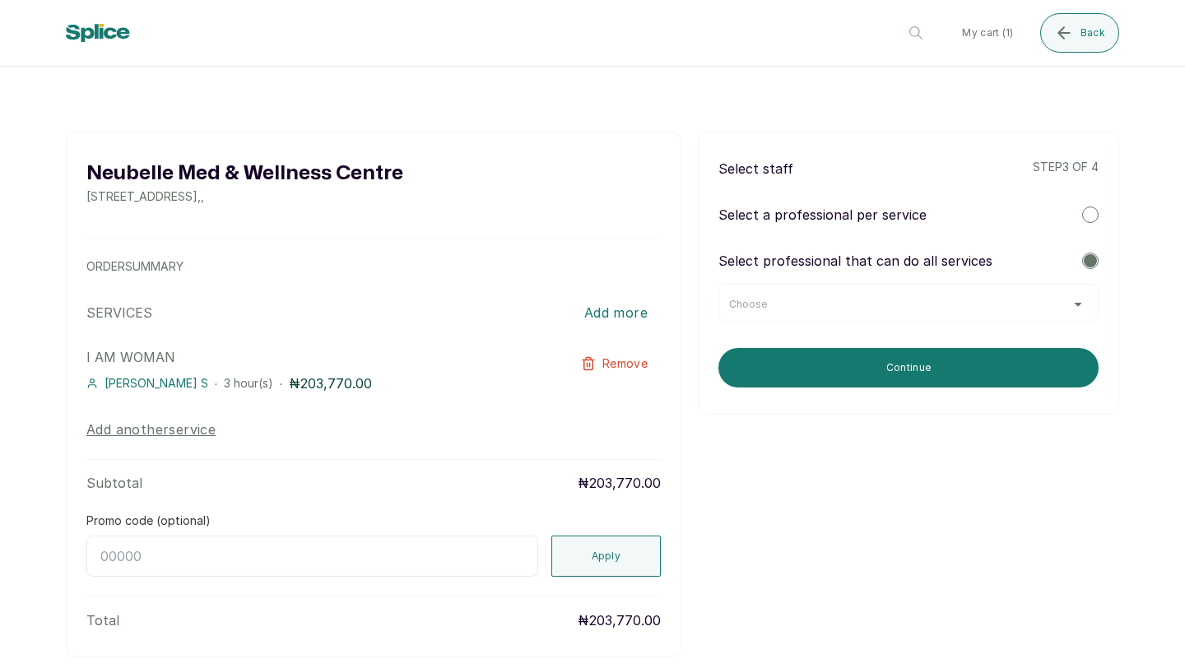
click at [975, 302] on div "Choose" at bounding box center [908, 304] width 359 height 13
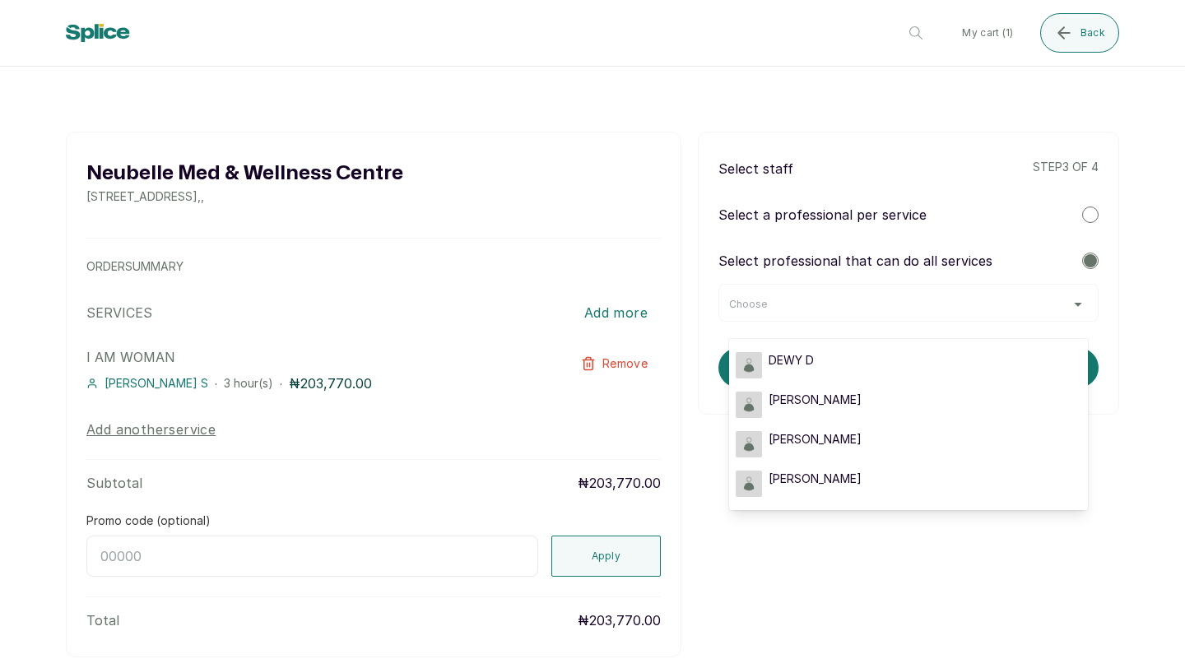
click at [919, 208] on p "Select a professional per service" at bounding box center [822, 215] width 208 height 20
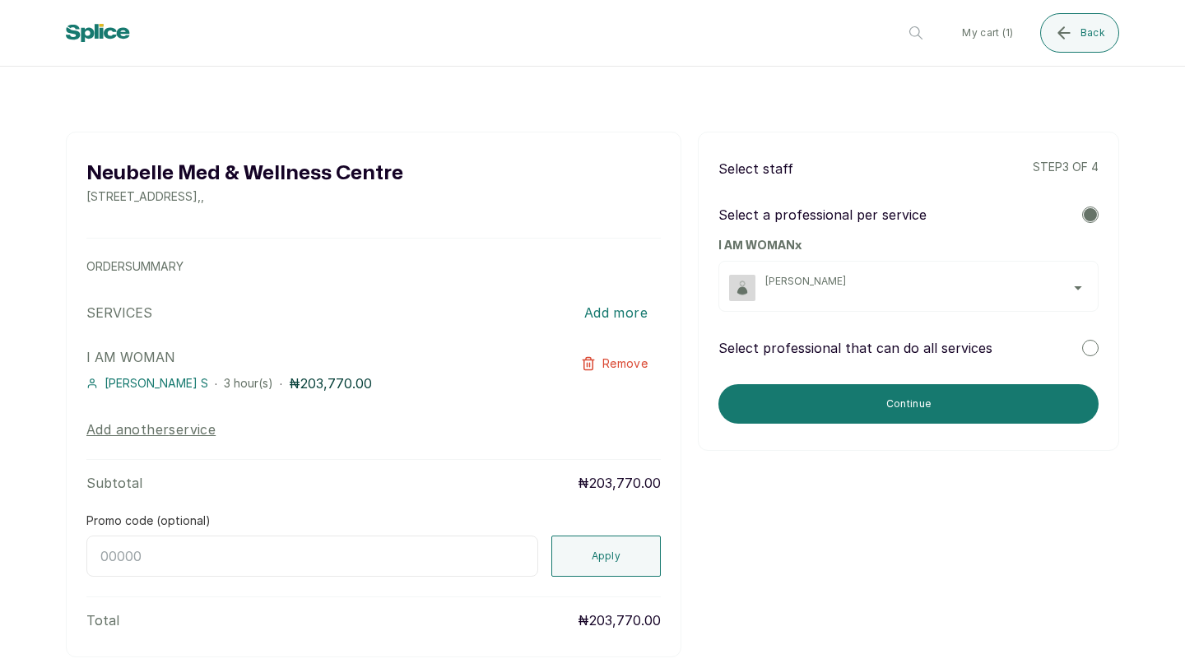
click at [910, 346] on p "Select professional that can do all services" at bounding box center [855, 348] width 274 height 20
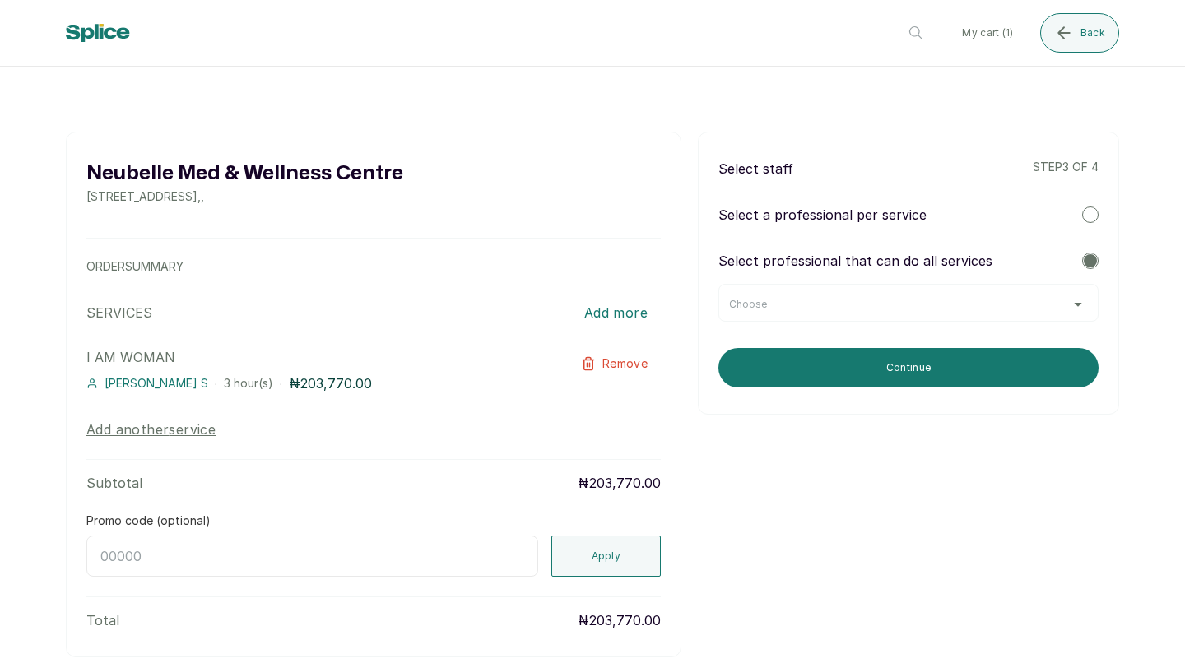
click at [928, 260] on p "Select professional that can do all services" at bounding box center [855, 261] width 274 height 20
click at [922, 295] on div "Choose" at bounding box center [908, 303] width 380 height 38
click at [912, 310] on div "Choose" at bounding box center [908, 304] width 359 height 13
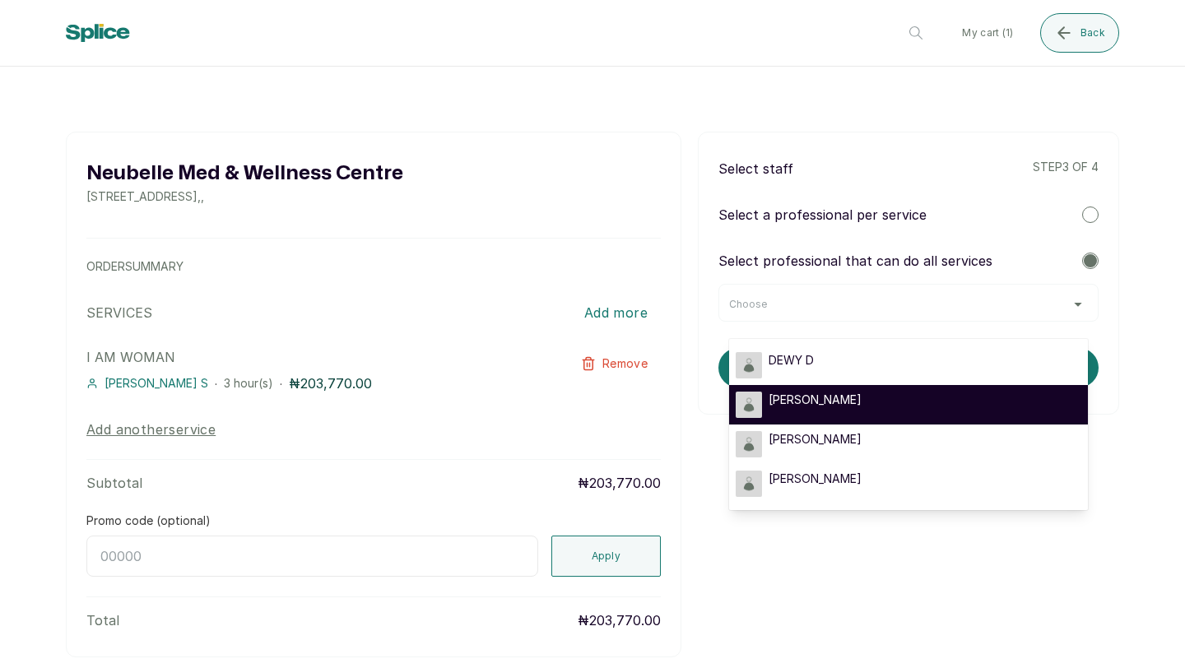
click at [864, 410] on div "LINA L" at bounding box center [908, 405] width 346 height 26
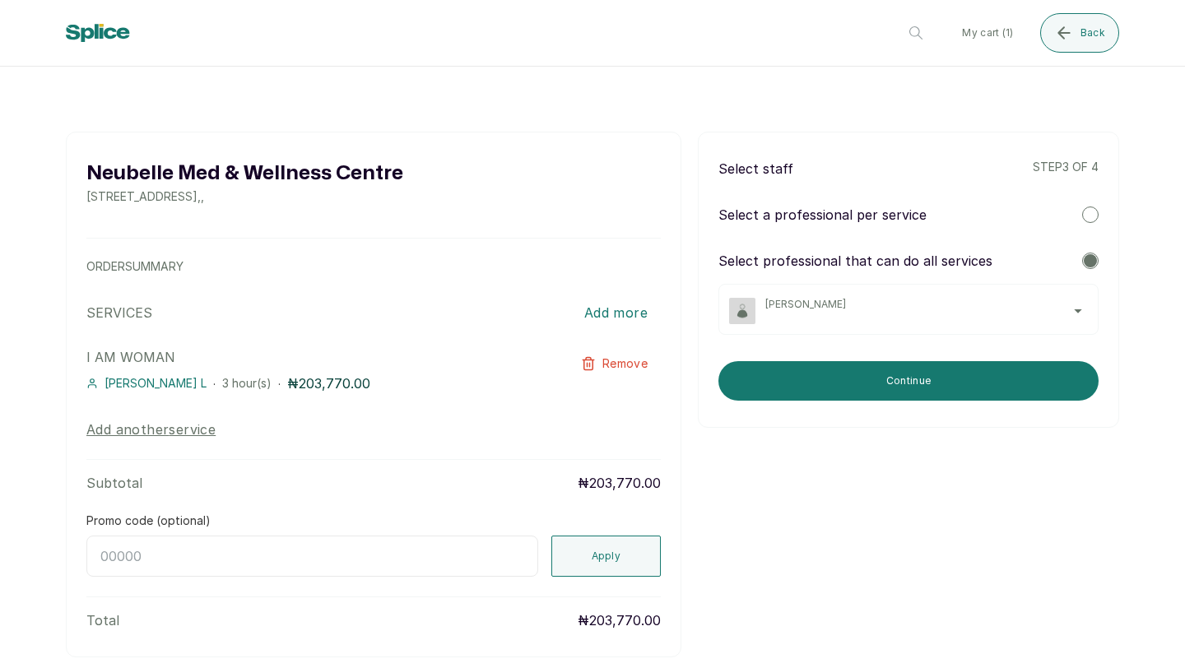
click at [900, 211] on p "Select a professional per service" at bounding box center [822, 215] width 208 height 20
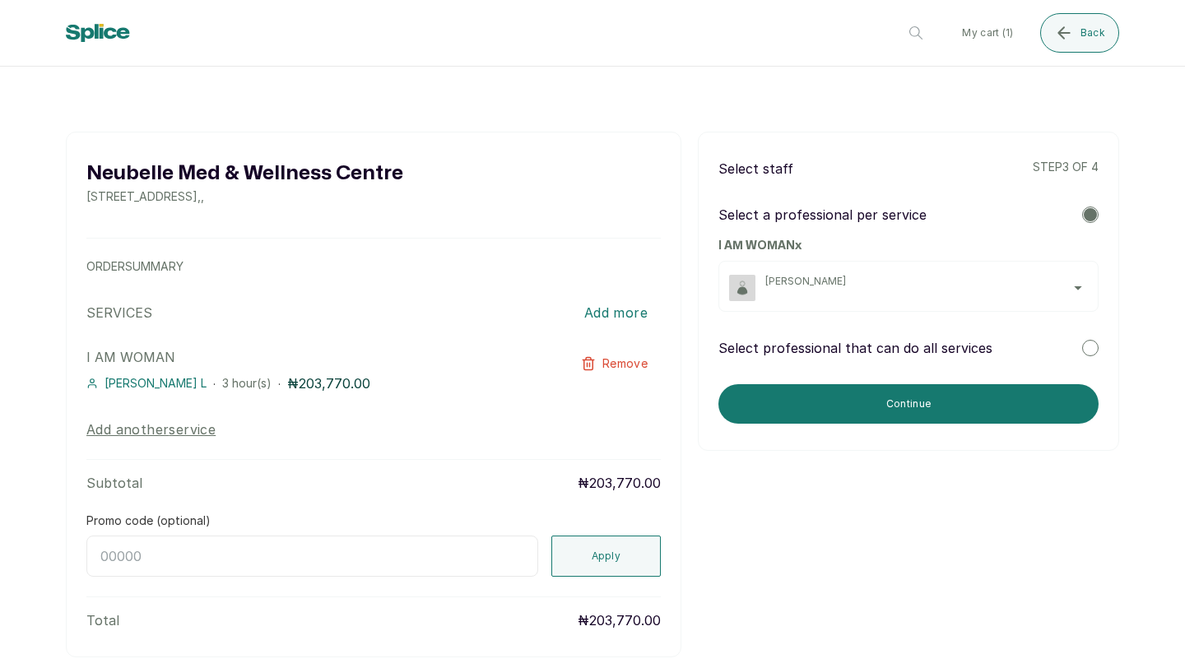
click at [916, 285] on span "LINA L" at bounding box center [926, 281] width 322 height 13
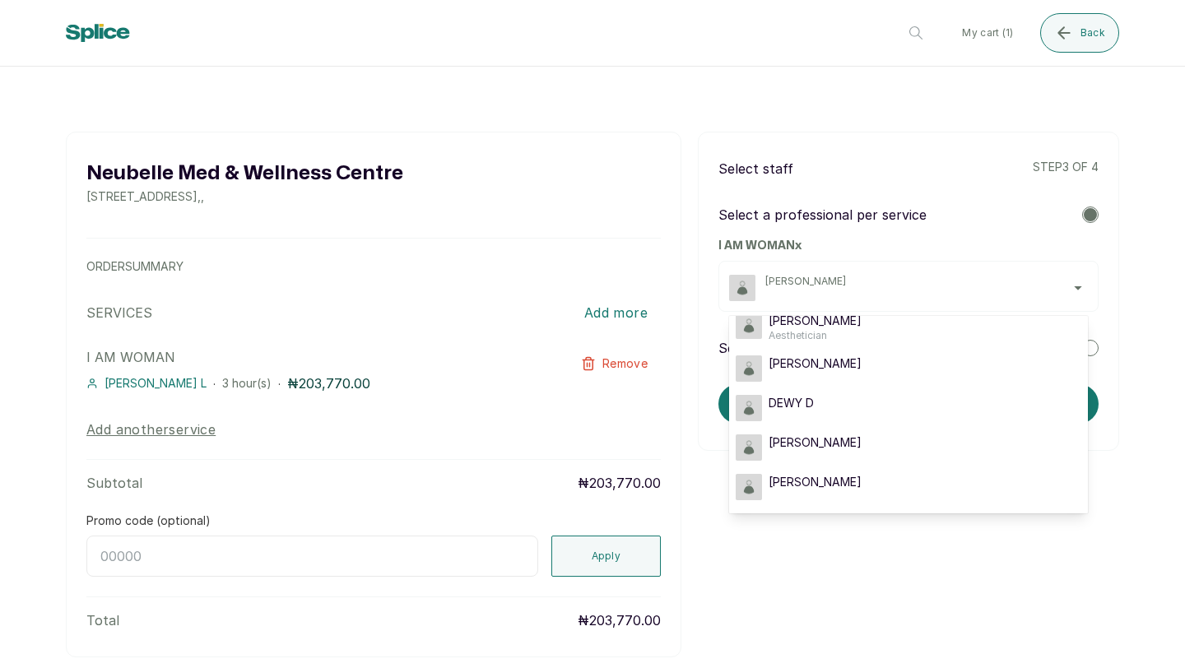
scroll to position [23, 0]
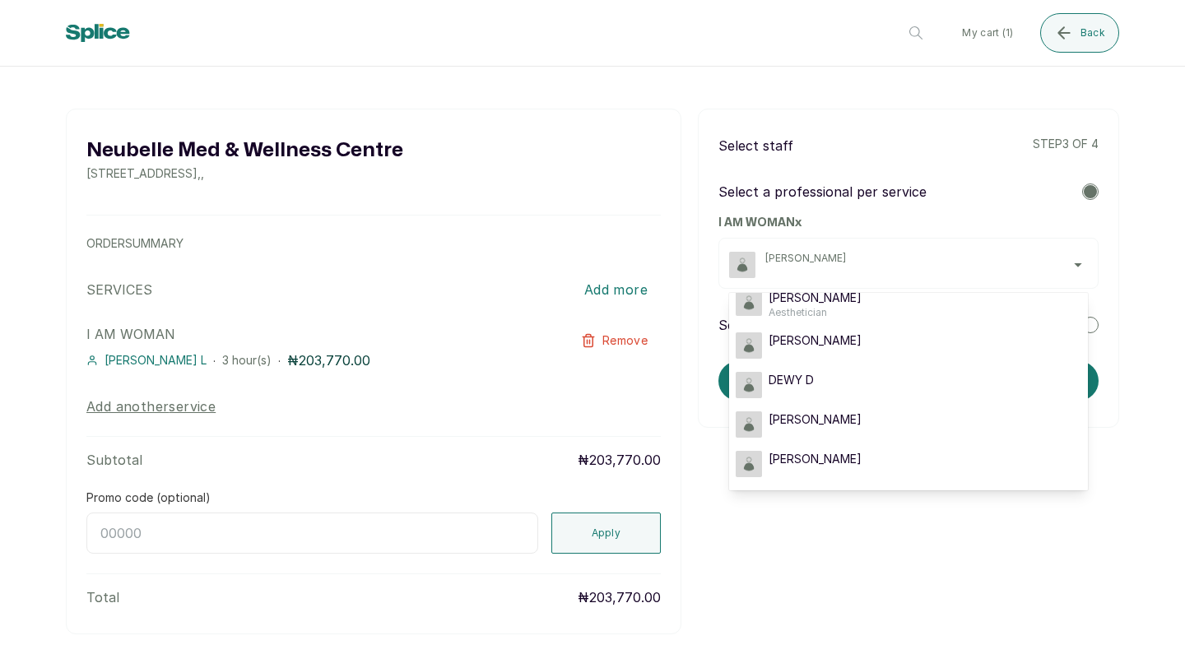
click at [867, 530] on div "Neubelle Med & Wellness Centre 160a Sinari Daranijo Street, Lagos, Nigeria , , …" at bounding box center [592, 372] width 1053 height 526
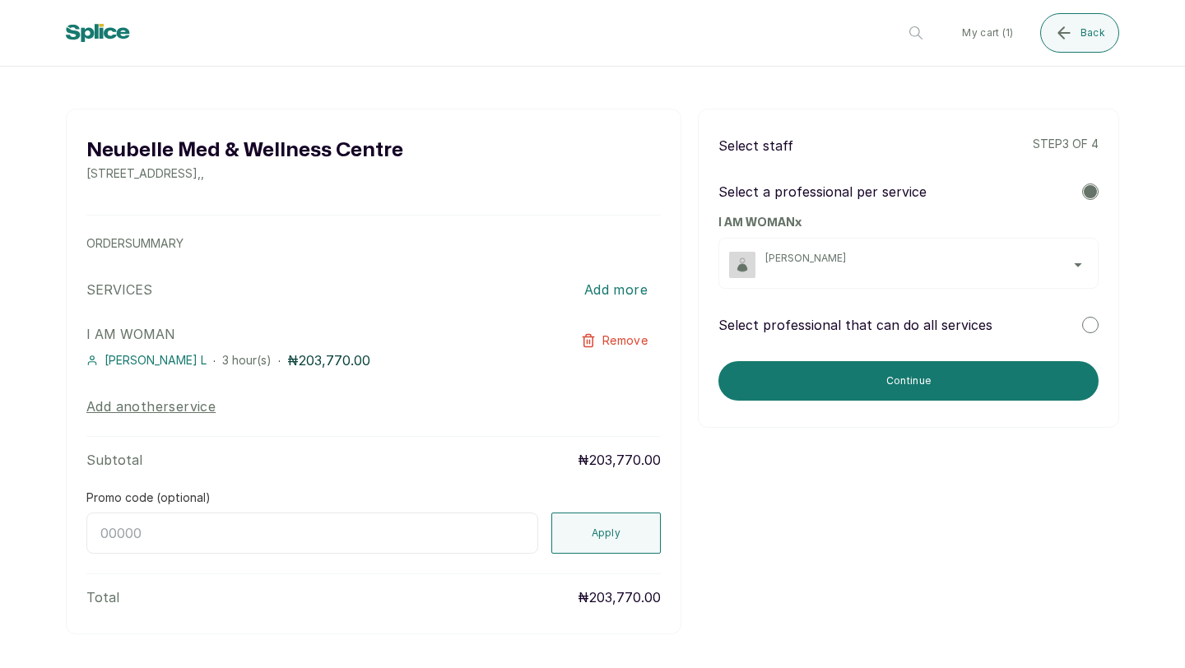
click at [898, 323] on p "Select professional that can do all services" at bounding box center [855, 325] width 274 height 20
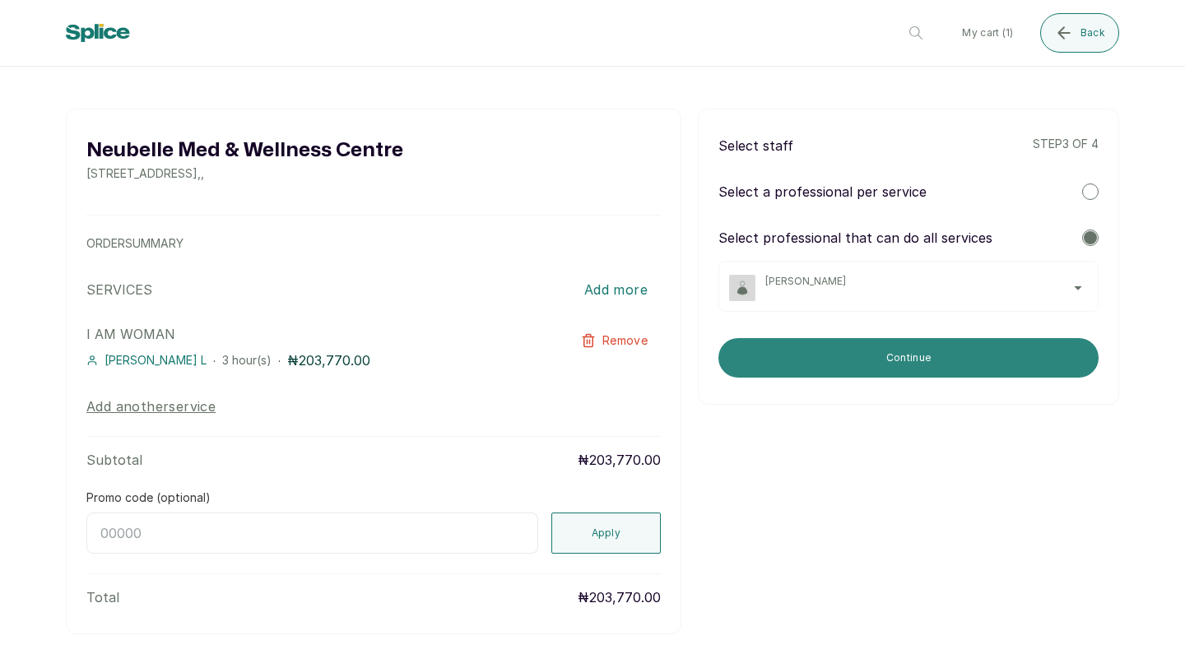
click at [890, 350] on button "Continue" at bounding box center [908, 357] width 380 height 39
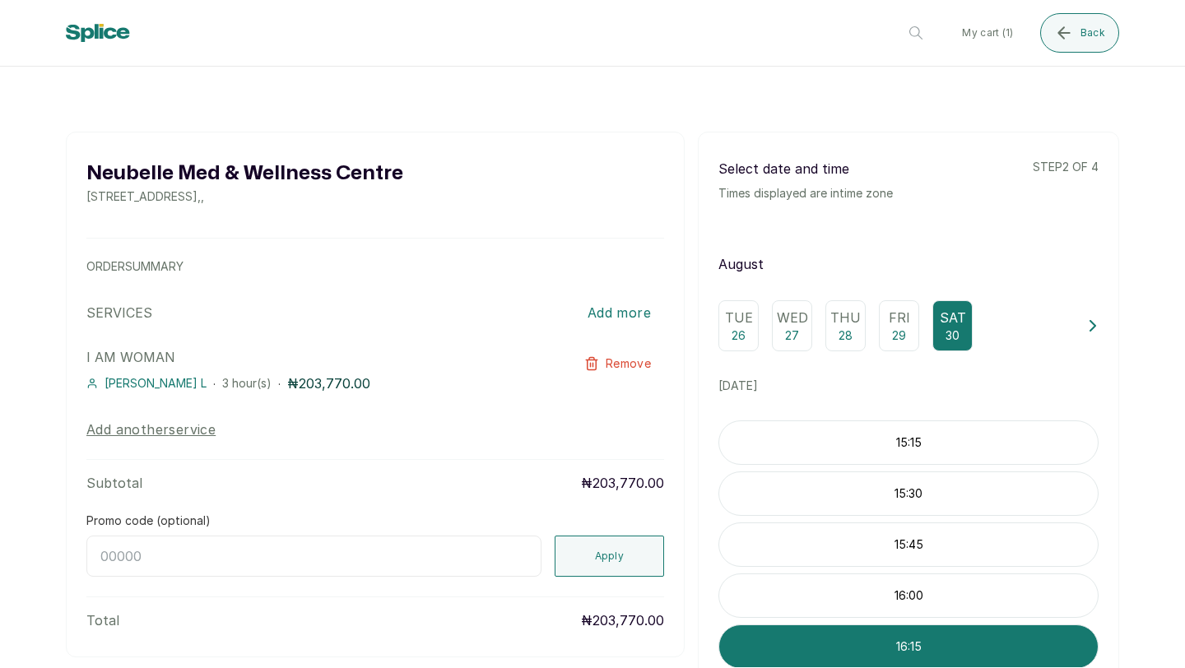
scroll to position [2, 0]
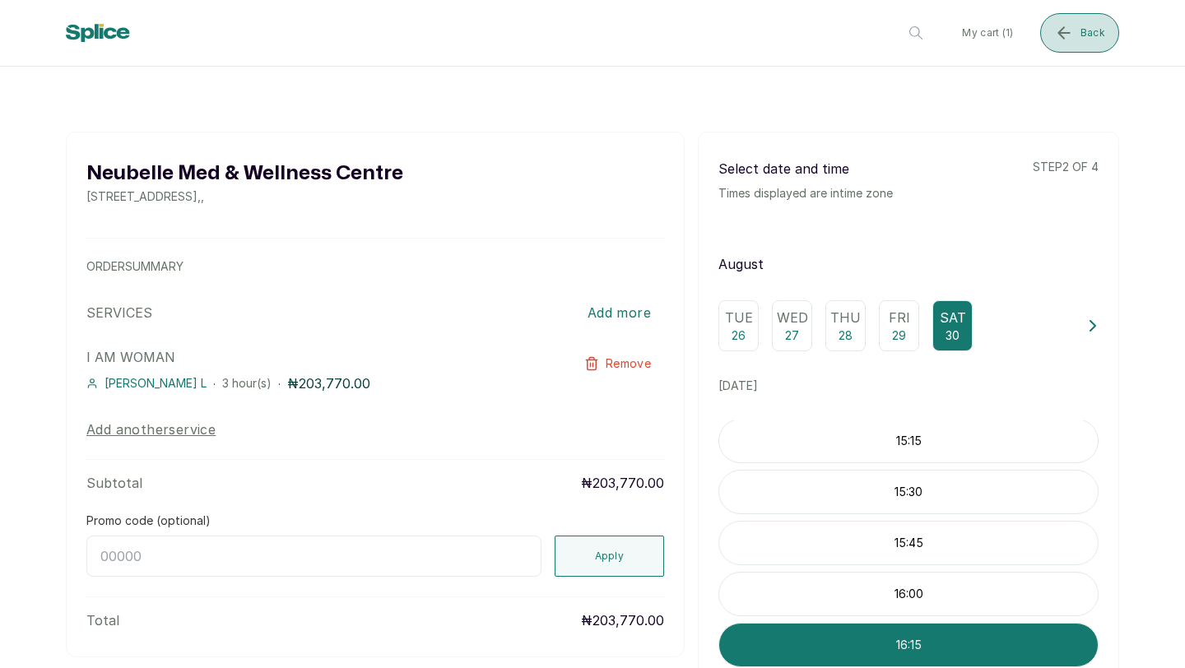
click at [1080, 26] on span "Back" at bounding box center [1092, 32] width 25 height 13
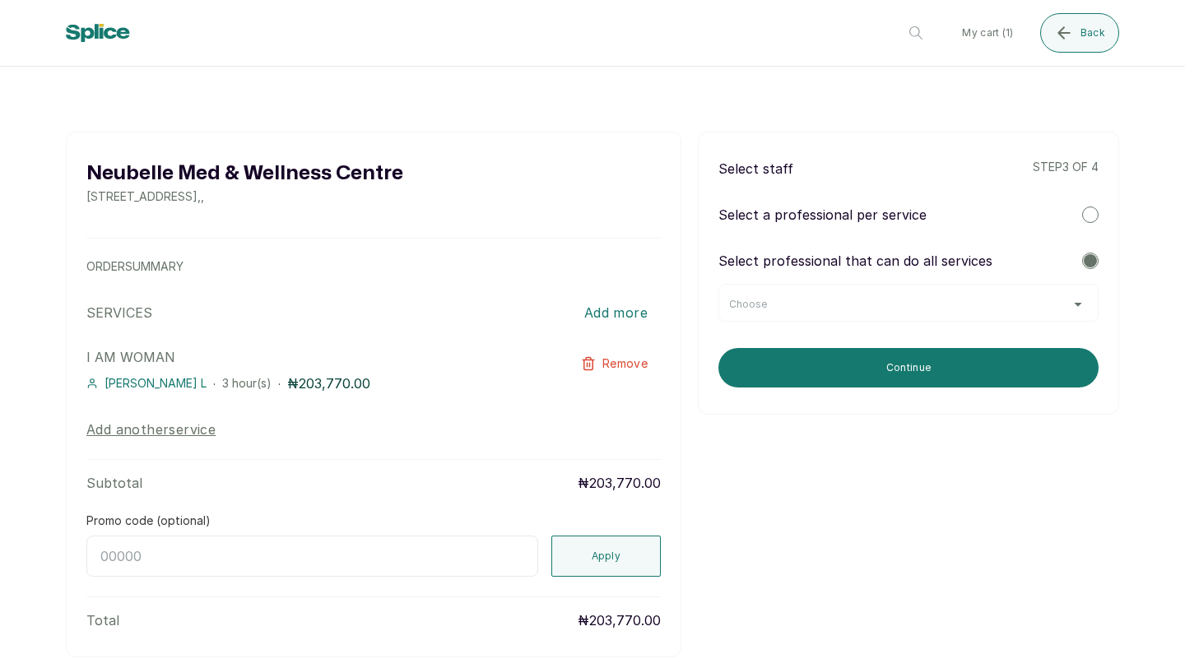
click at [988, 308] on div "Choose" at bounding box center [908, 304] width 359 height 13
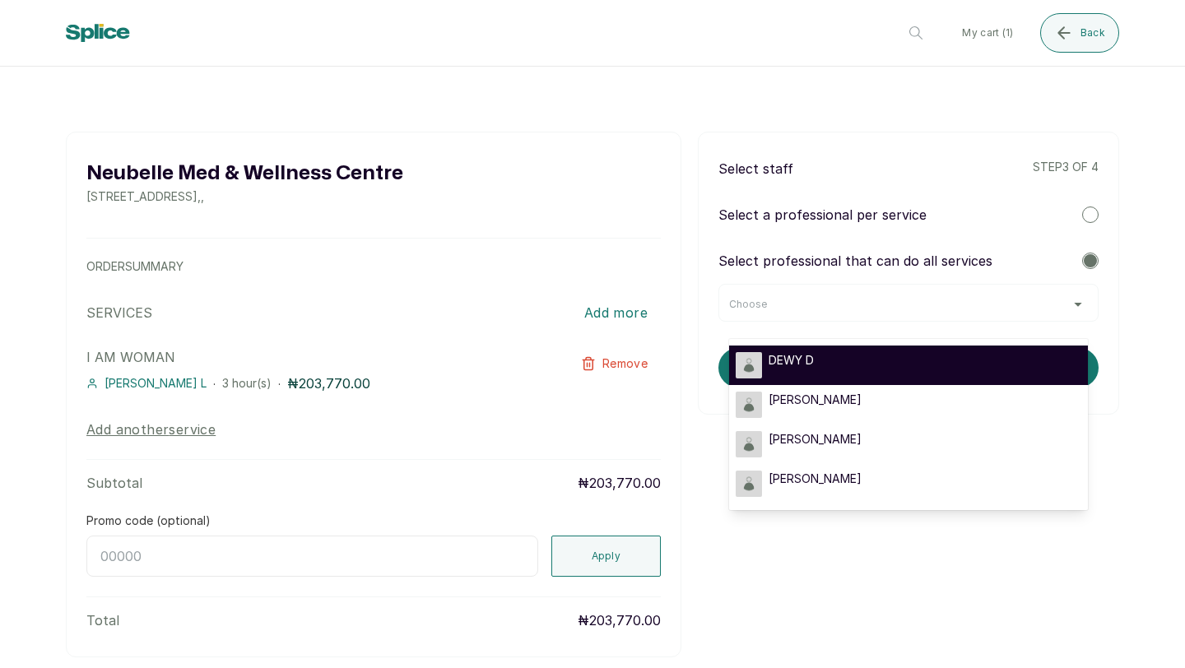
click at [870, 381] on li "DEWY D" at bounding box center [908, 365] width 359 height 39
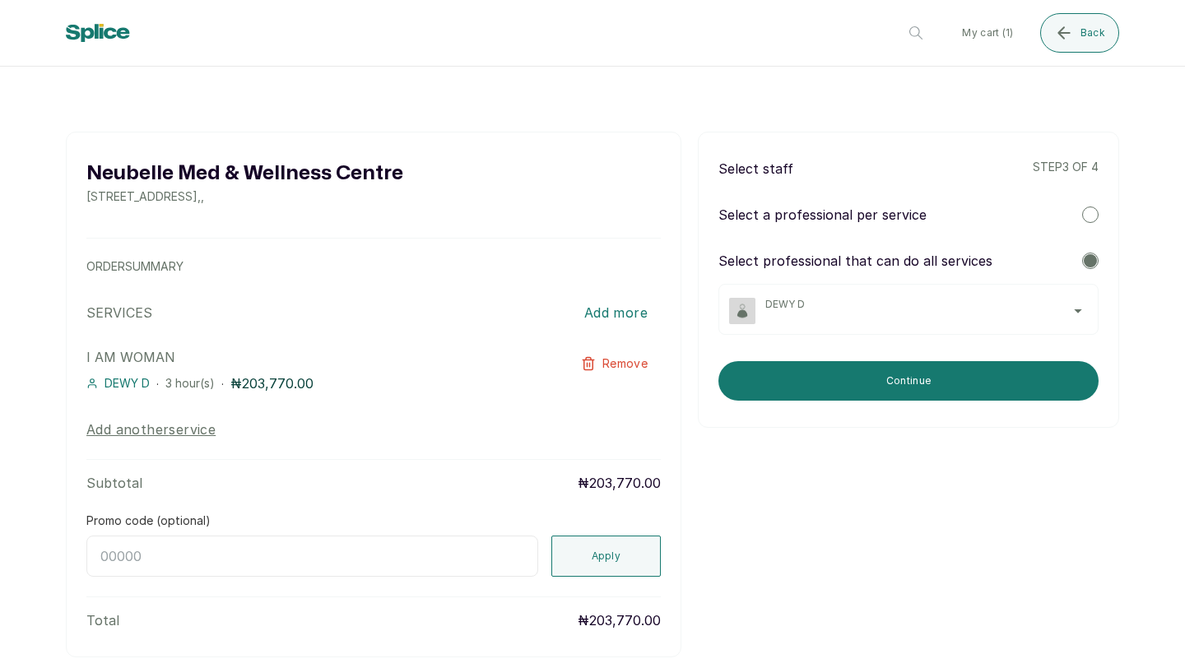
click at [870, 381] on button "Continue" at bounding box center [908, 380] width 380 height 39
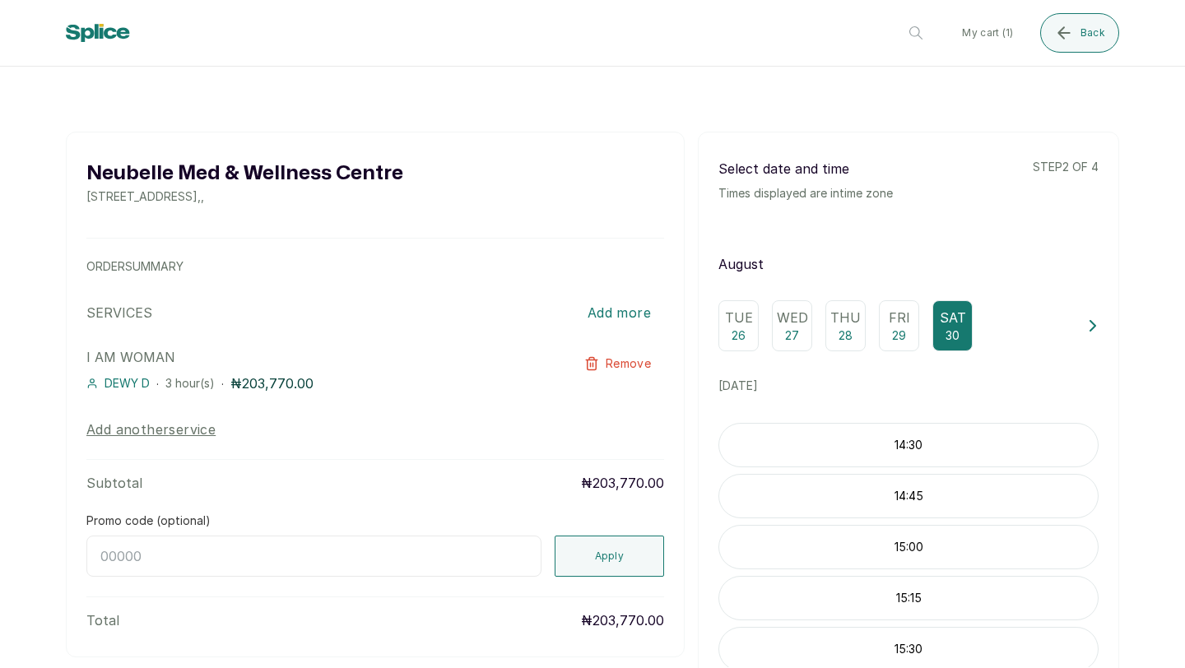
scroll to position [0, 0]
click at [1096, 26] on span "Back" at bounding box center [1092, 32] width 25 height 13
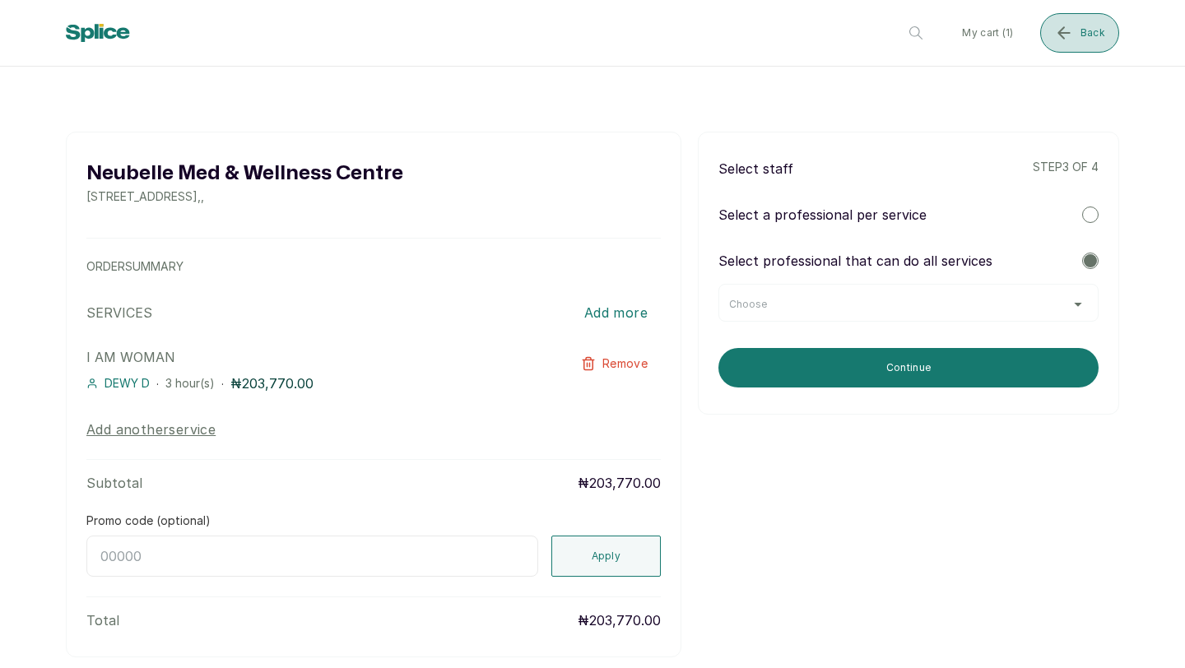
click at [1096, 26] on span "Back" at bounding box center [1092, 32] width 25 height 13
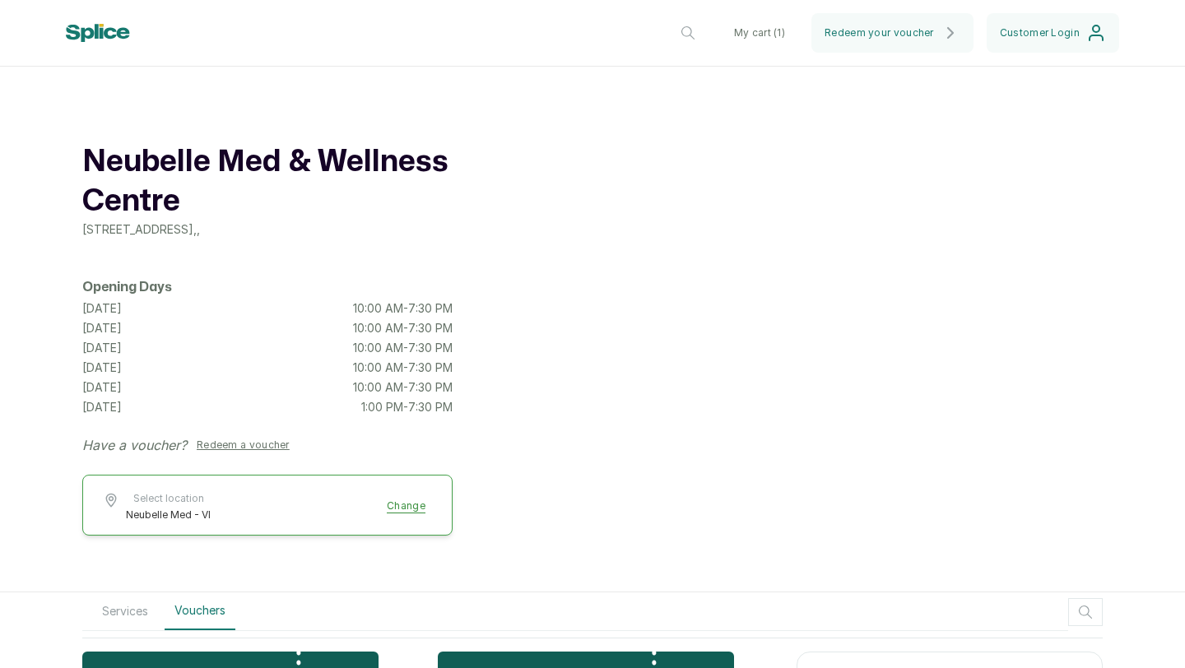
click at [1096, 26] on icon "submit" at bounding box center [1096, 33] width 20 height 20
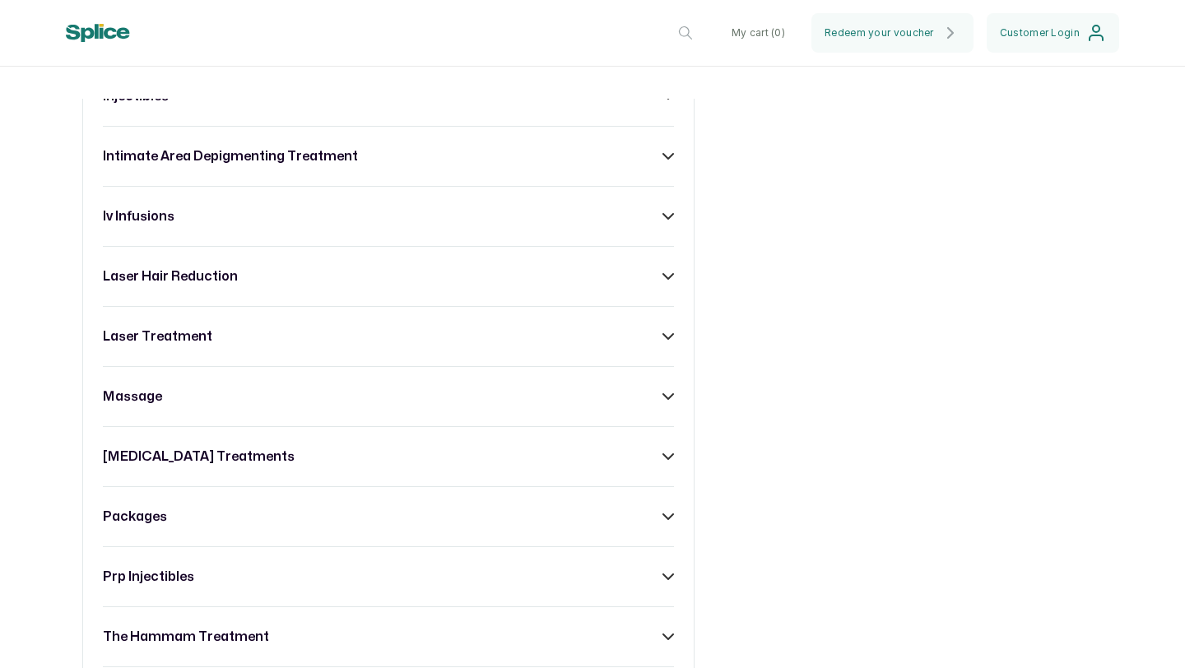
scroll to position [1248, 0]
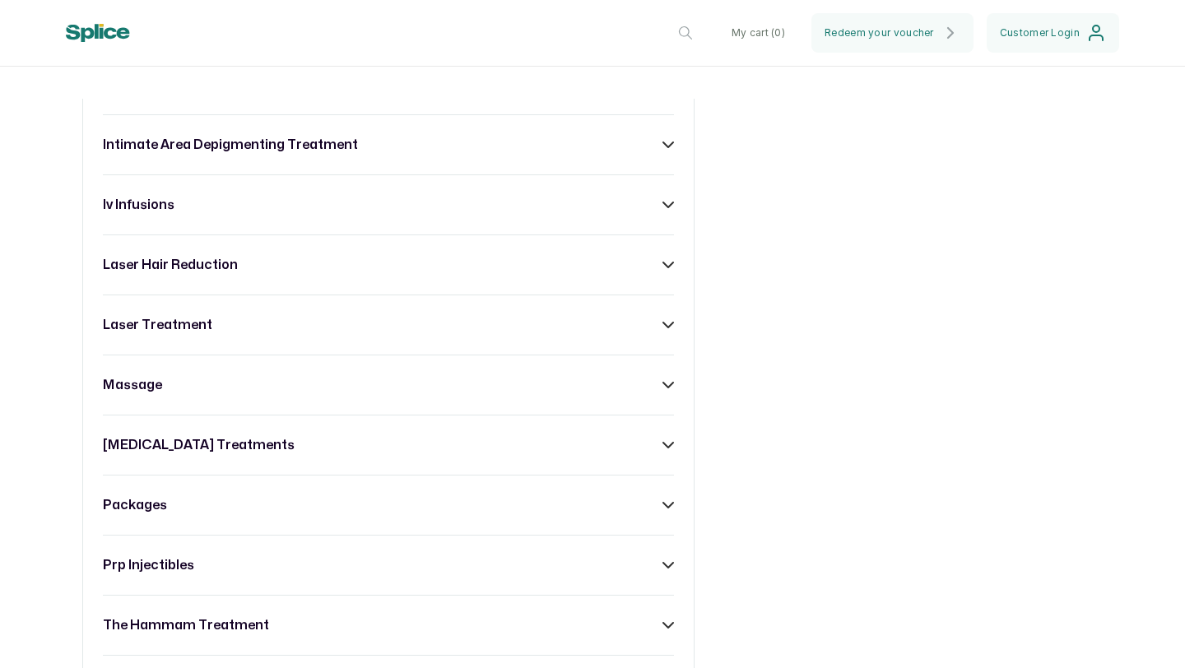
click at [309, 512] on div "packages" at bounding box center [388, 505] width 571 height 20
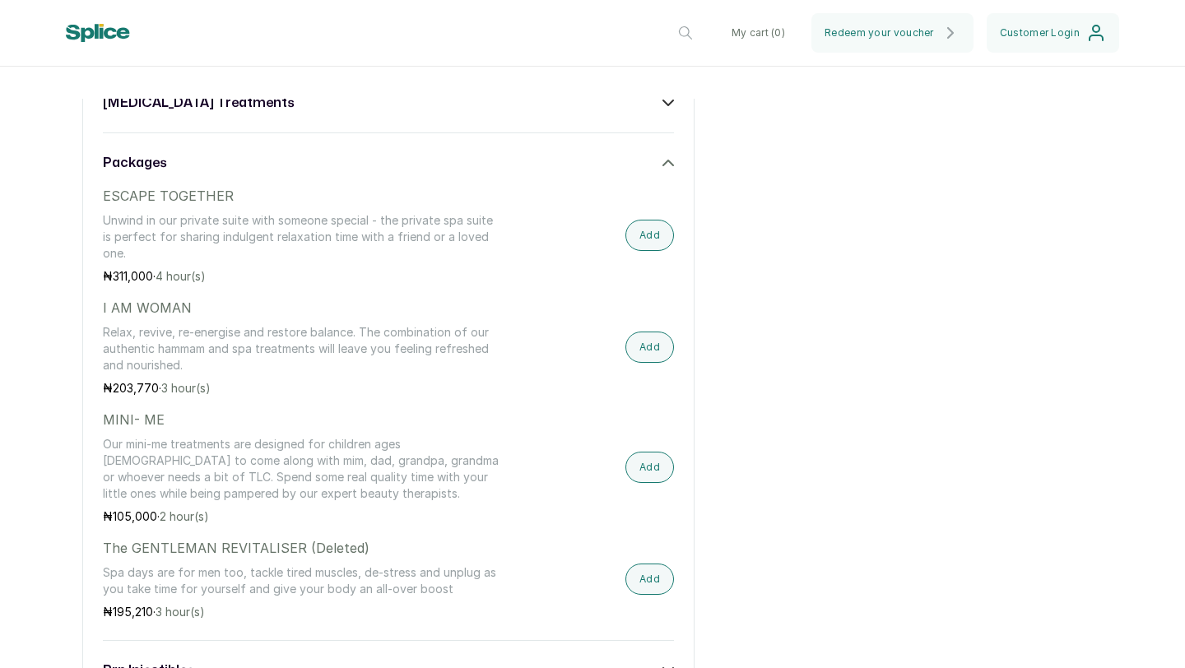
scroll to position [1602, 0]
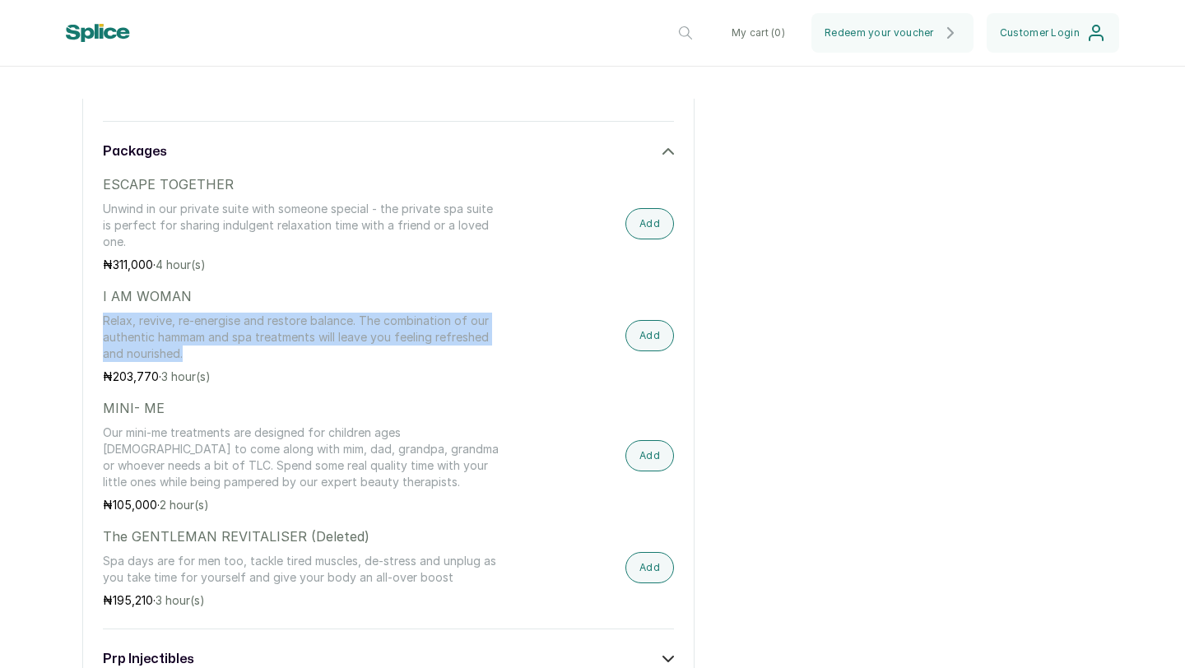
drag, startPoint x: 199, startPoint y: 360, endPoint x: 90, endPoint y: 318, distance: 116.4
click at [90, 318] on div "acne treatment anti- ageing range body sculpting body treatment [MEDICAL_DATA] …" at bounding box center [388, 45] width 612 height 1770
copy p "Relax, revive, re-energise and restore balance. The combination of our authenti…"
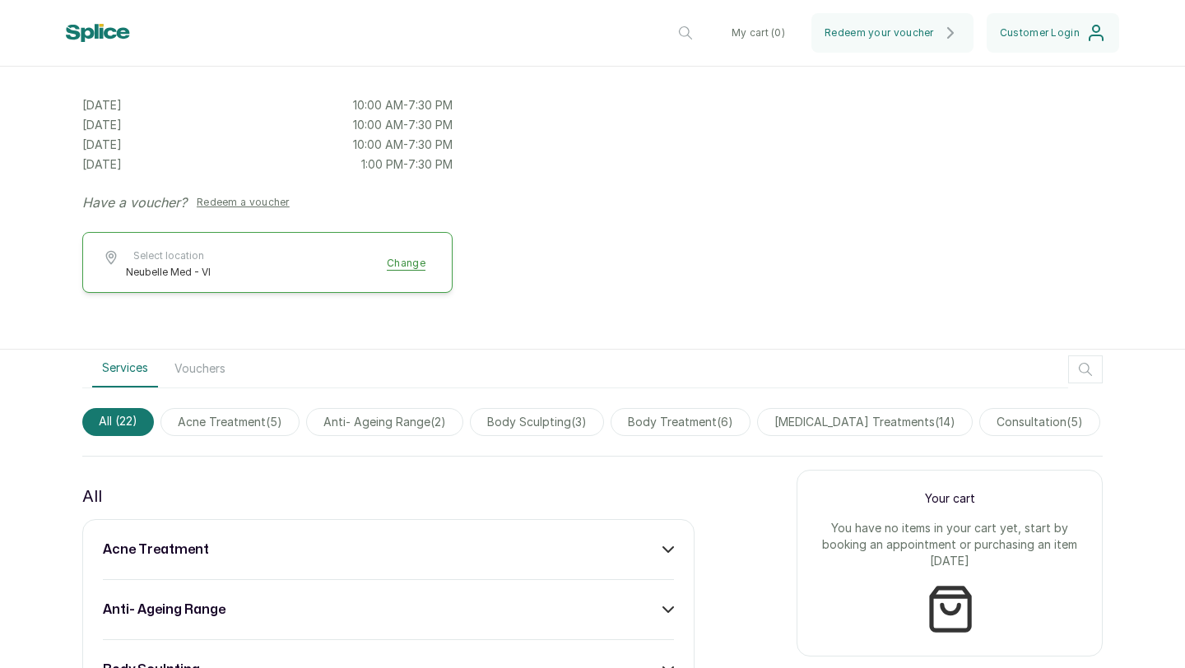
scroll to position [0, 0]
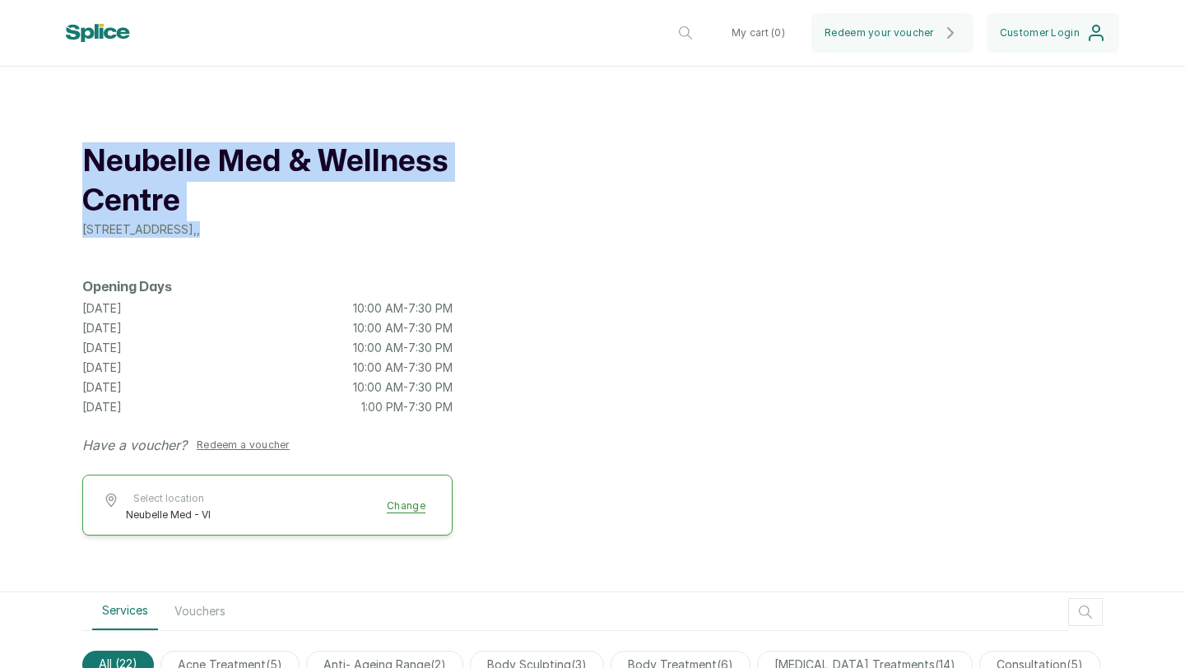
drag, startPoint x: 325, startPoint y: 230, endPoint x: 124, endPoint y: 131, distance: 223.7
click at [124, 137] on div "[GEOGRAPHIC_DATA] [STREET_ADDRESS] , , Opening Days [DATE] 10:00 AM - 7:30 PM […" at bounding box center [267, 345] width 370 height 493
copy div "[GEOGRAPHIC_DATA] [STREET_ADDRESS] , ,"
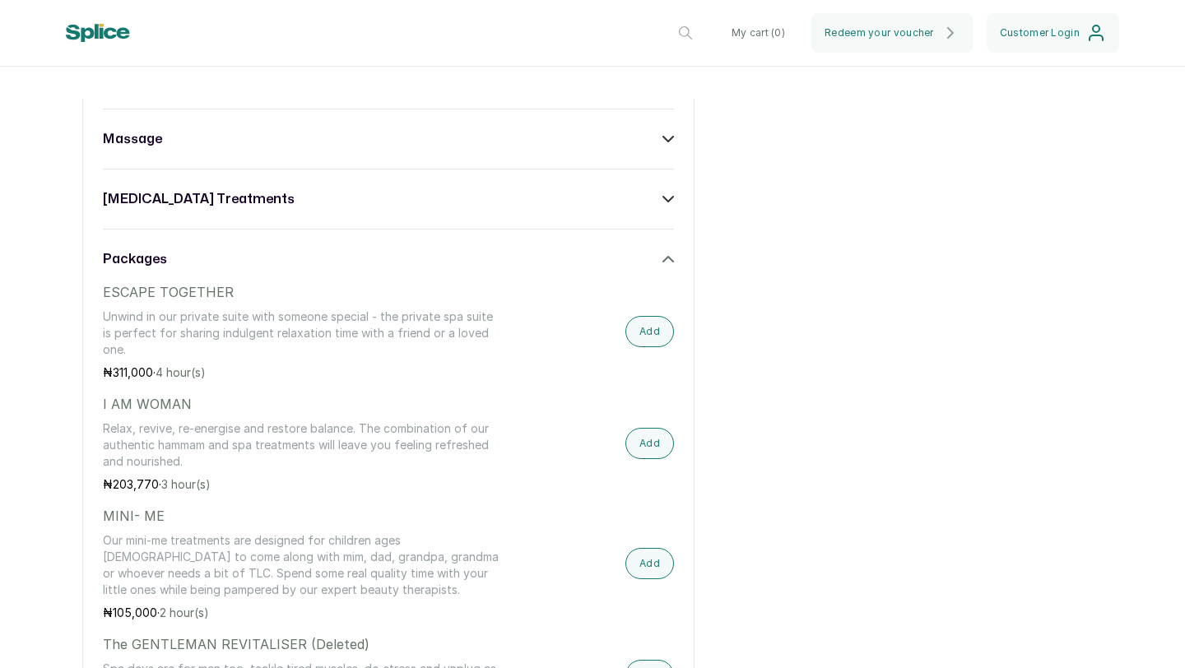
scroll to position [1522, 0]
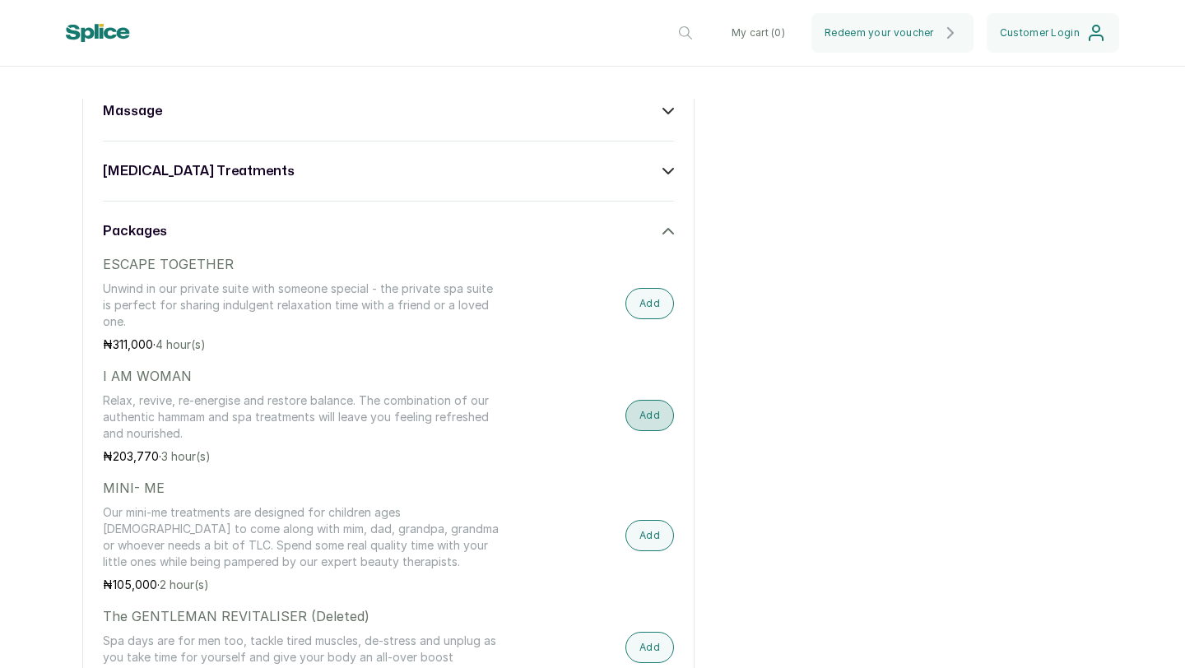
click at [644, 416] on button "Add" at bounding box center [649, 415] width 49 height 31
click at [766, 35] on button "My cart ( 1 )" at bounding box center [759, 32] width 77 height 39
click at [765, 39] on button "My cart ( 1 )" at bounding box center [759, 32] width 77 height 39
click at [763, 29] on button "My cart ( 1 )" at bounding box center [759, 32] width 77 height 39
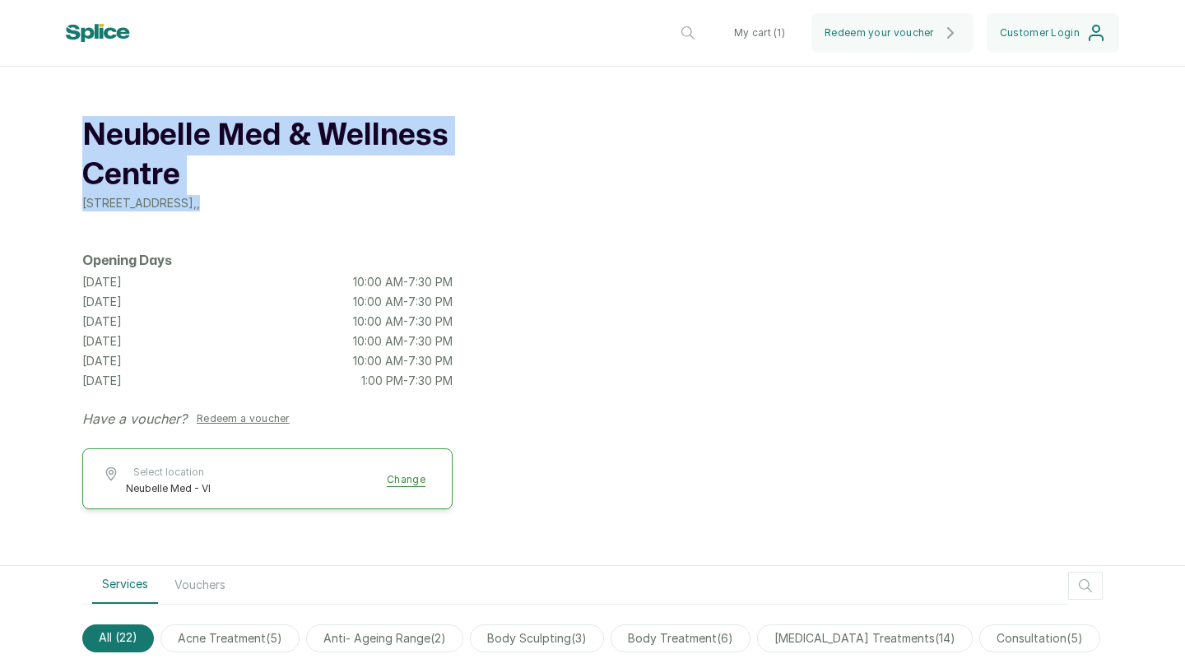
scroll to position [0, 0]
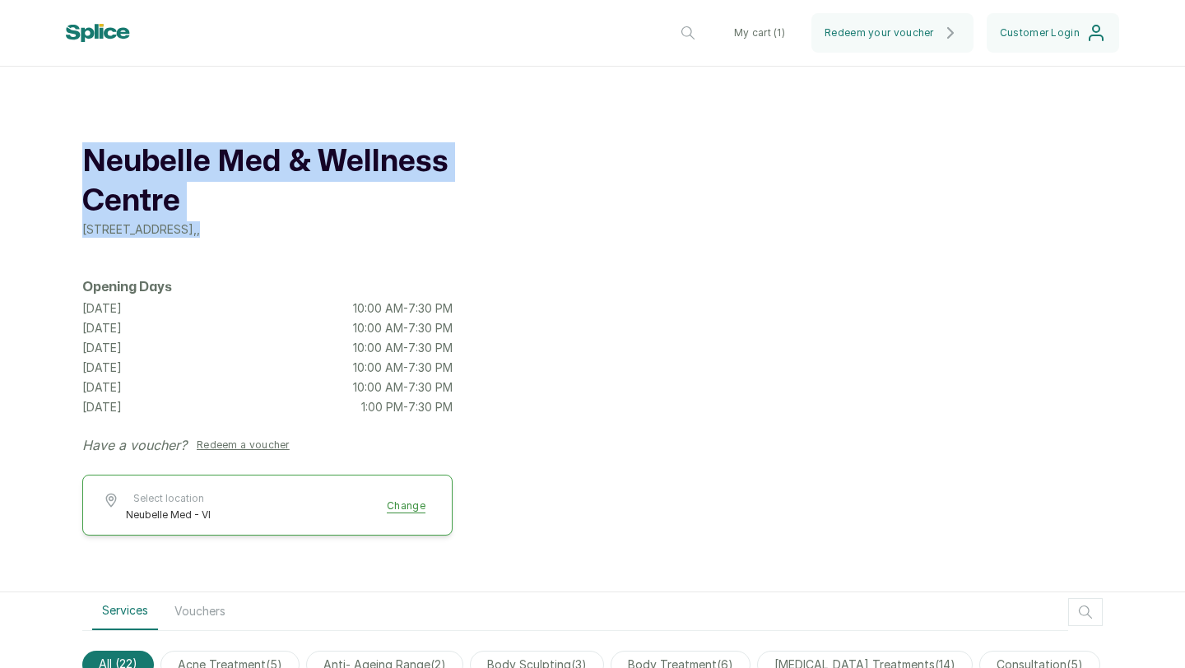
click at [769, 27] on button "My cart ( 1 )" at bounding box center [759, 32] width 77 height 39
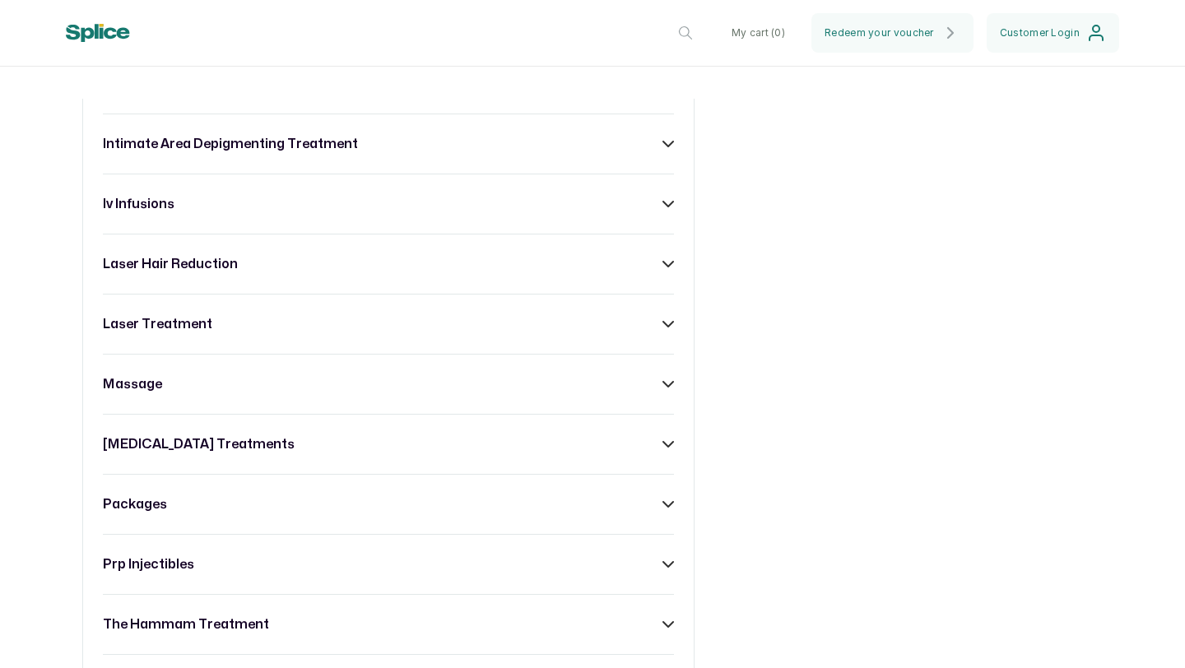
scroll to position [1254, 0]
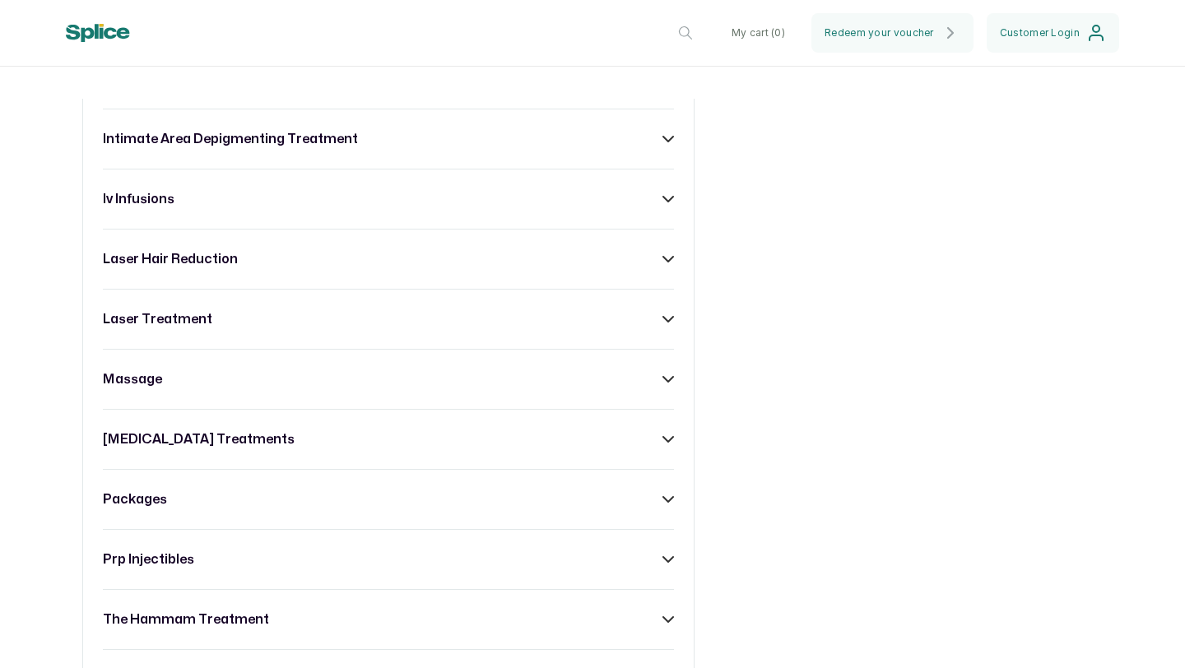
click at [435, 508] on div "packages" at bounding box center [388, 499] width 571 height 20
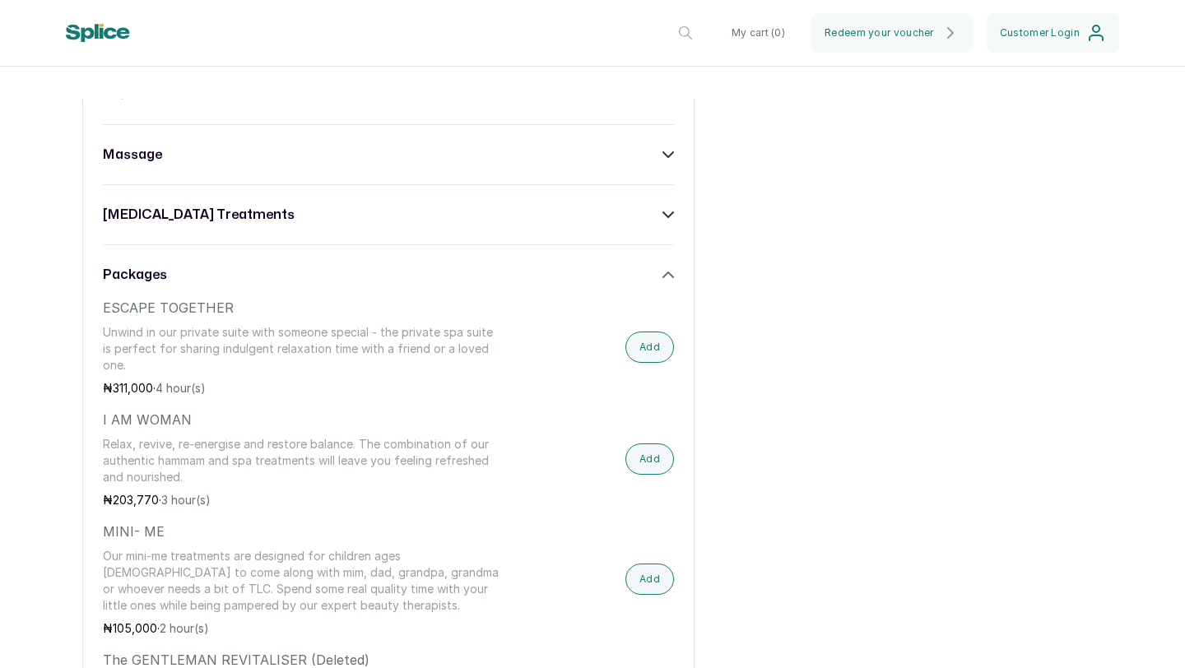
scroll to position [1530, 0]
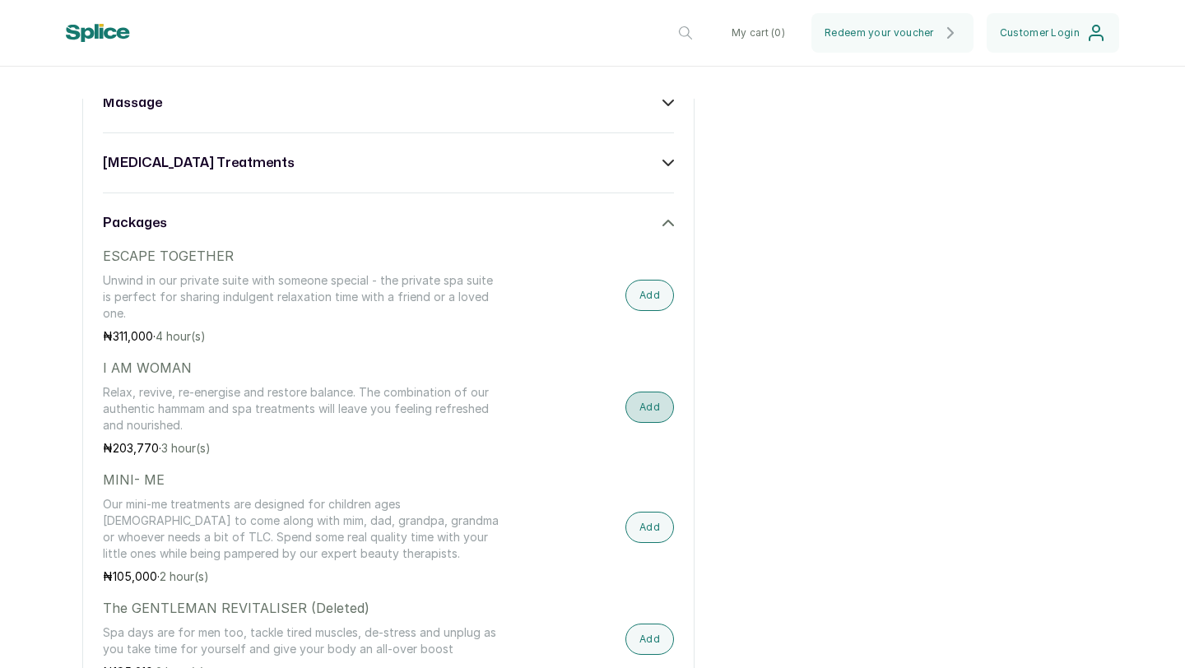
click at [651, 412] on button "Add" at bounding box center [649, 407] width 49 height 31
click at [772, 30] on button "My cart ( 1 )" at bounding box center [759, 32] width 77 height 39
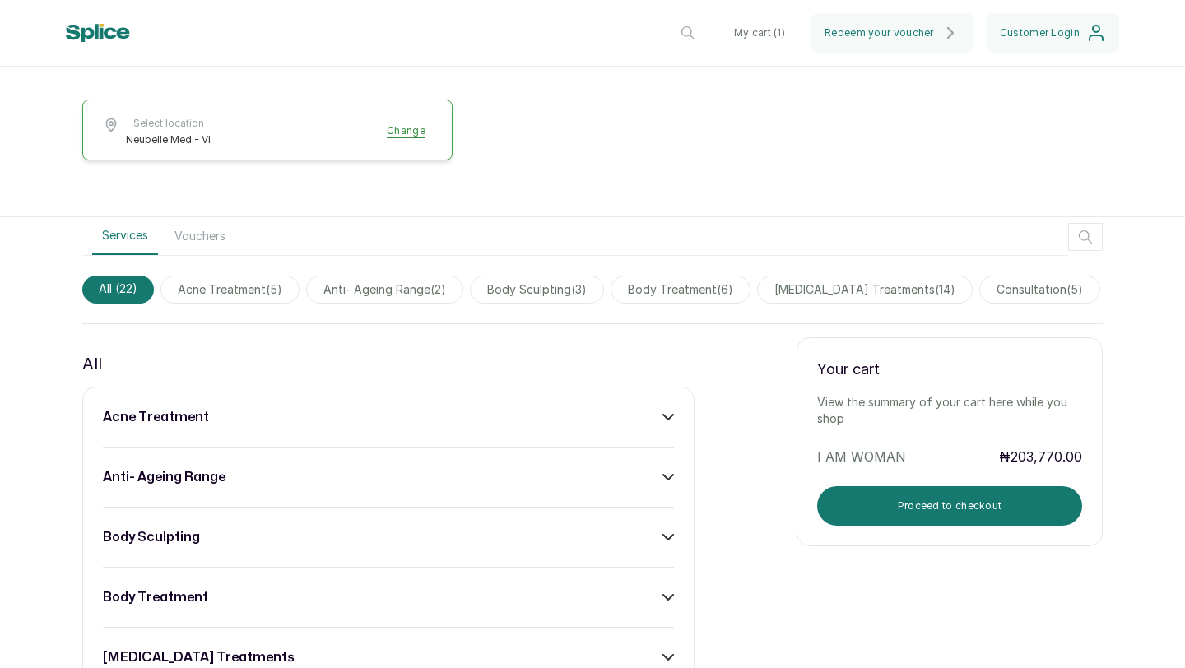
scroll to position [389, 0]
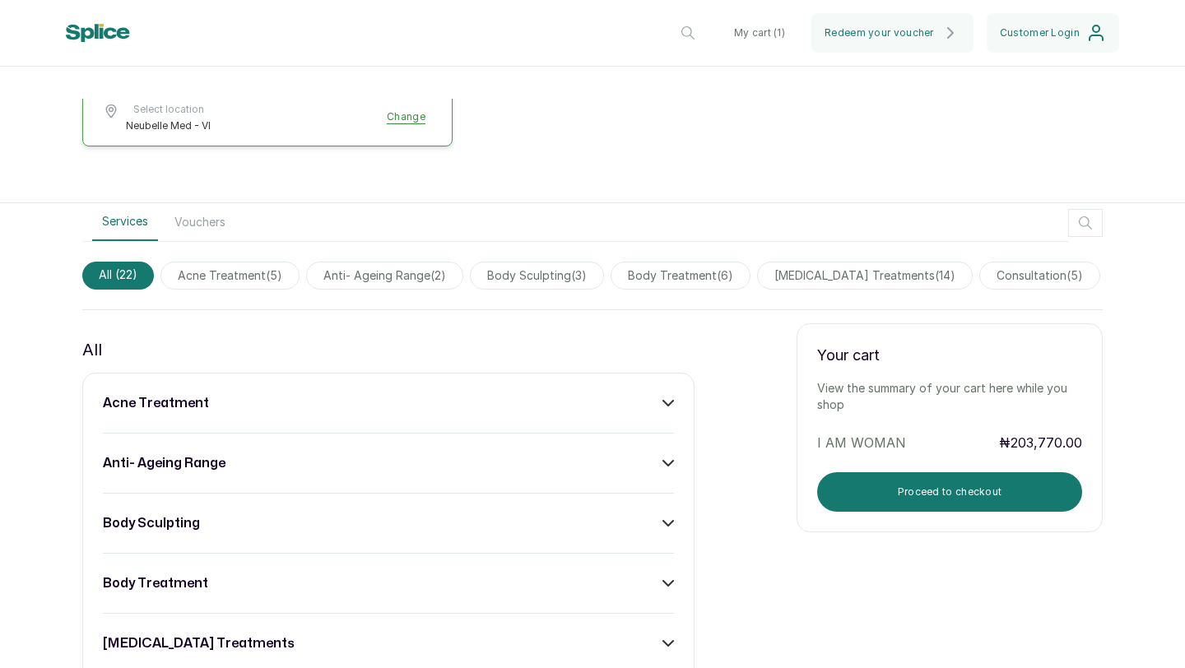
click at [943, 512] on div "Your cart View the summary of your cart here while you shop I AM WOMAN ₦203,770…" at bounding box center [949, 427] width 306 height 209
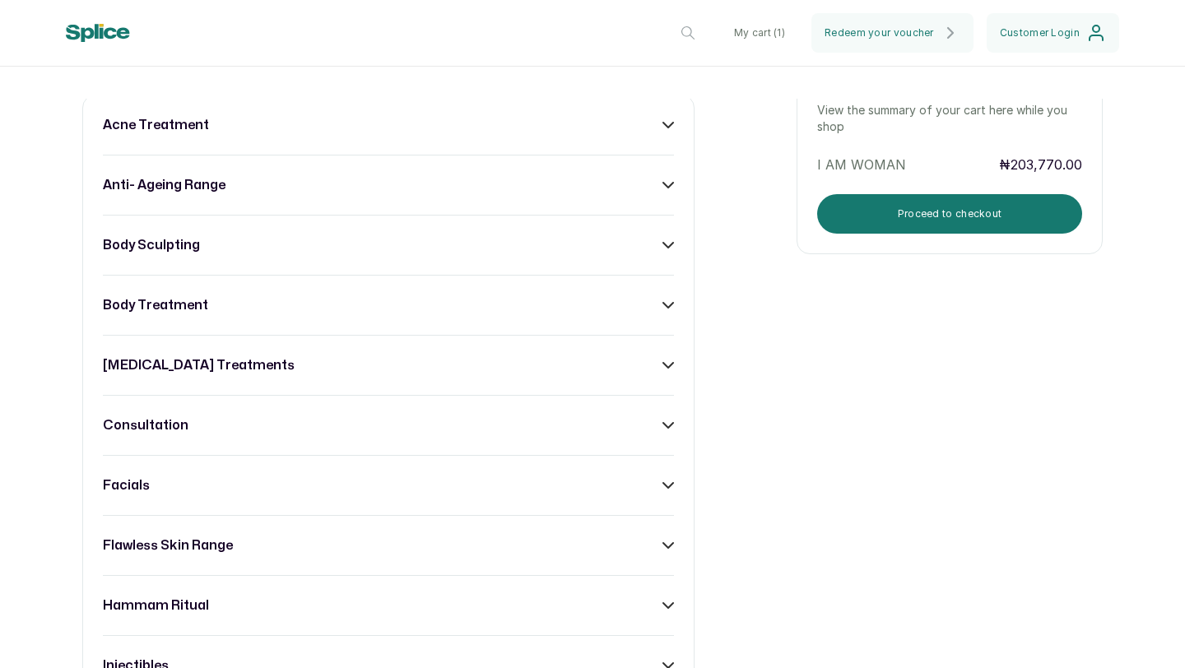
scroll to position [675, 0]
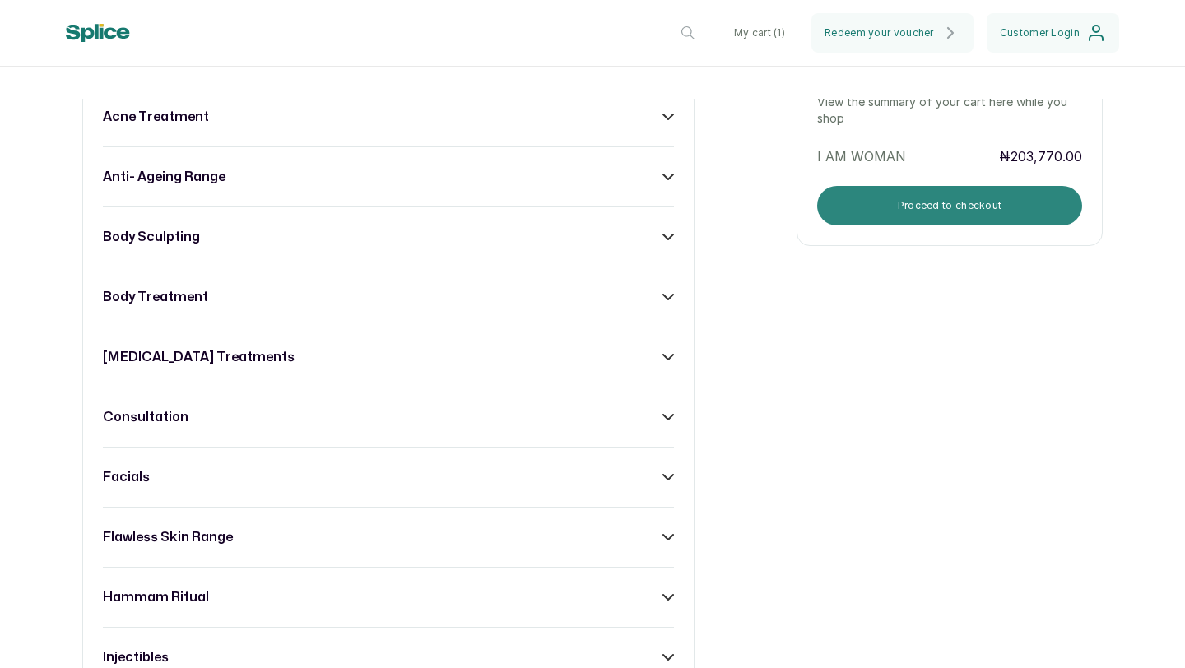
click at [910, 206] on button "Proceed to checkout" at bounding box center [949, 205] width 265 height 39
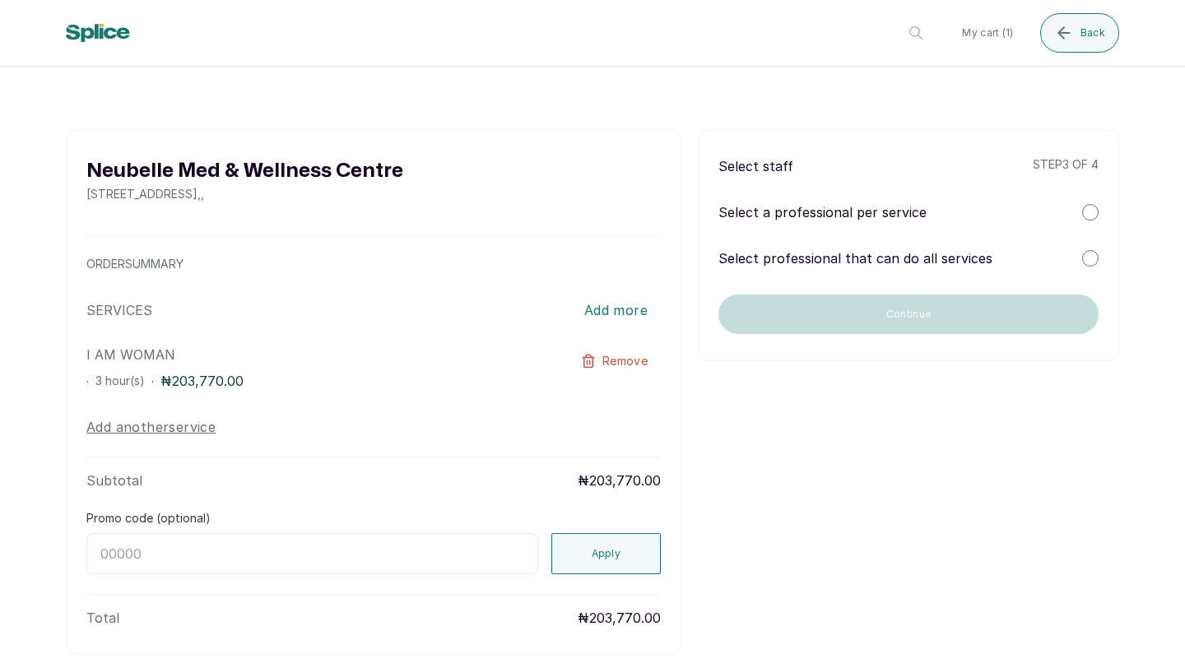
scroll to position [0, 0]
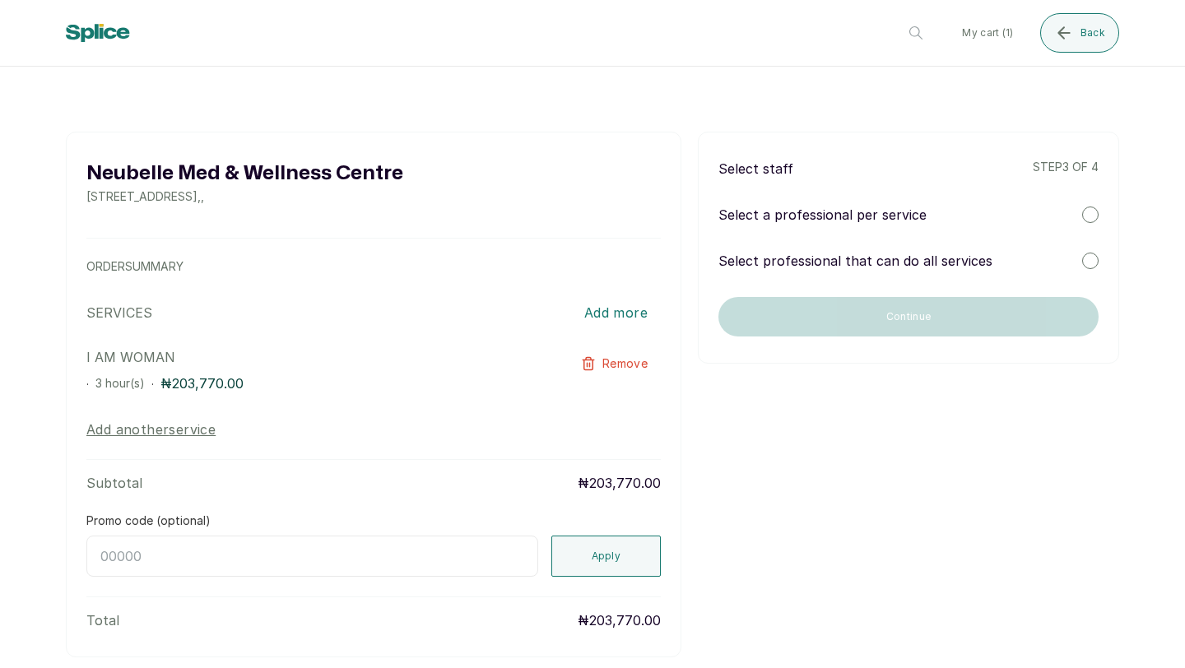
click at [873, 213] on p "Select a professional per service" at bounding box center [822, 215] width 208 height 20
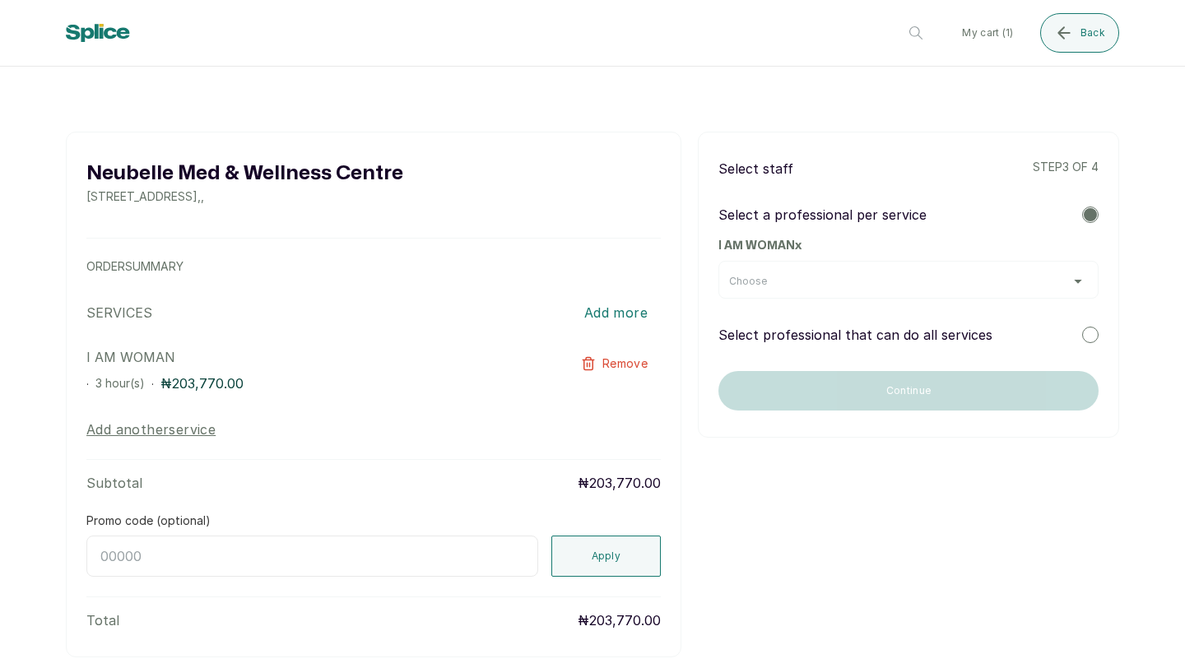
click at [903, 334] on p "Select professional that can do all services" at bounding box center [855, 335] width 274 height 20
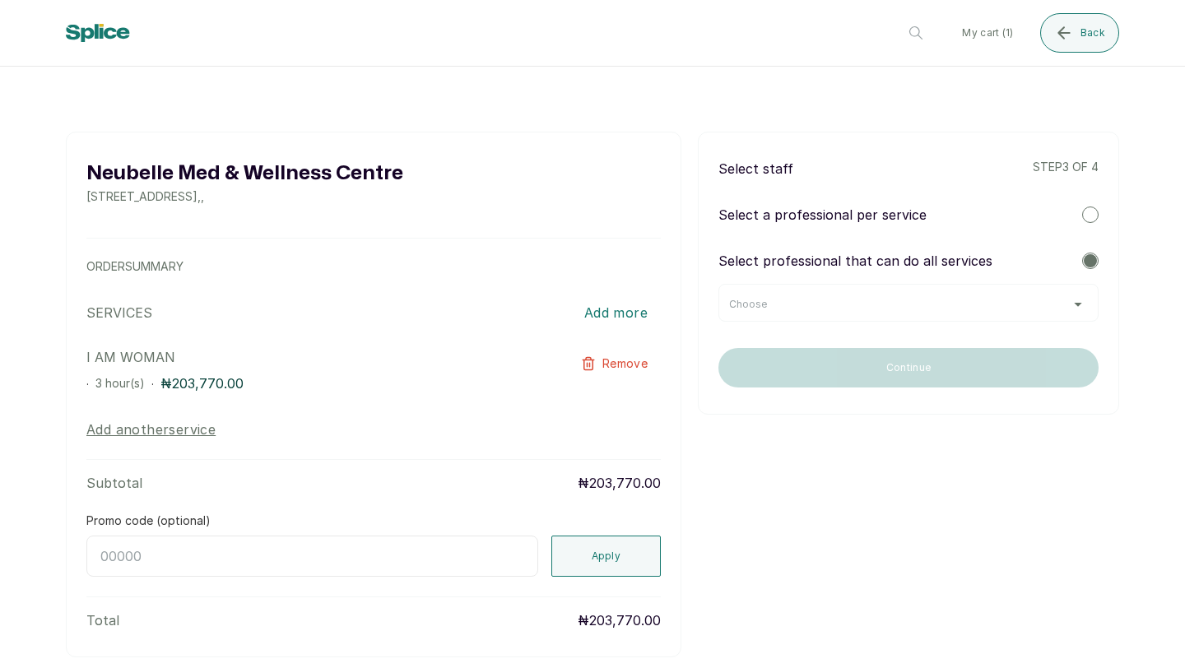
click at [912, 308] on div "Choose" at bounding box center [908, 304] width 359 height 13
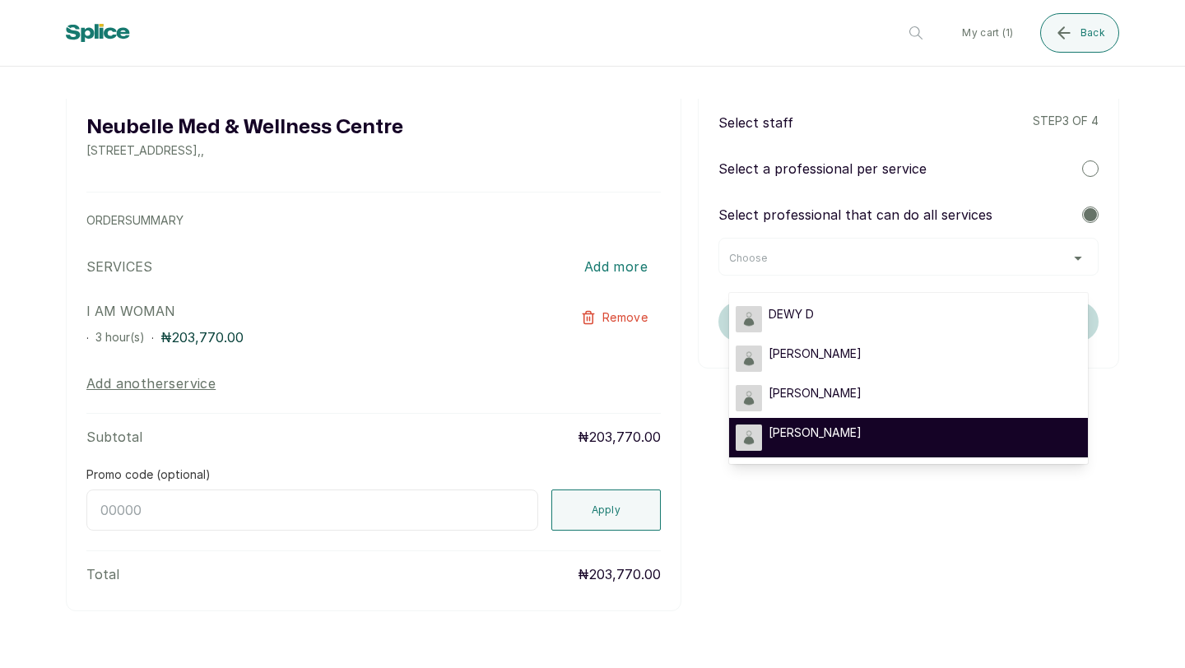
scroll to position [72, 0]
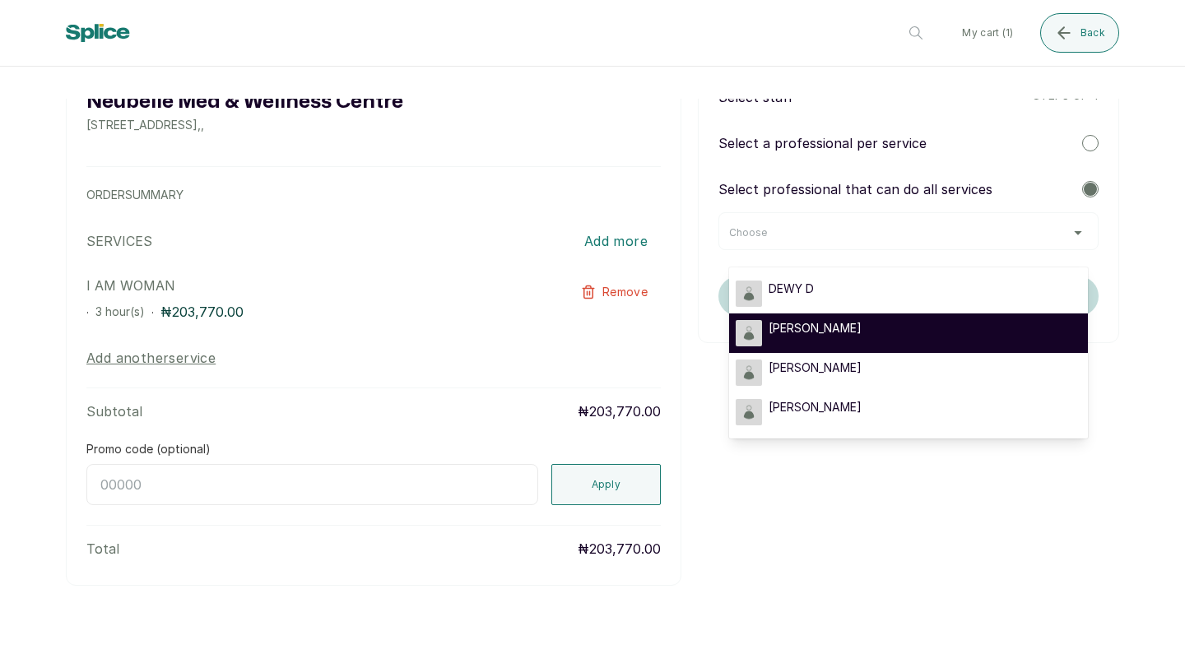
click at [873, 330] on div "LINA L" at bounding box center [908, 333] width 346 height 26
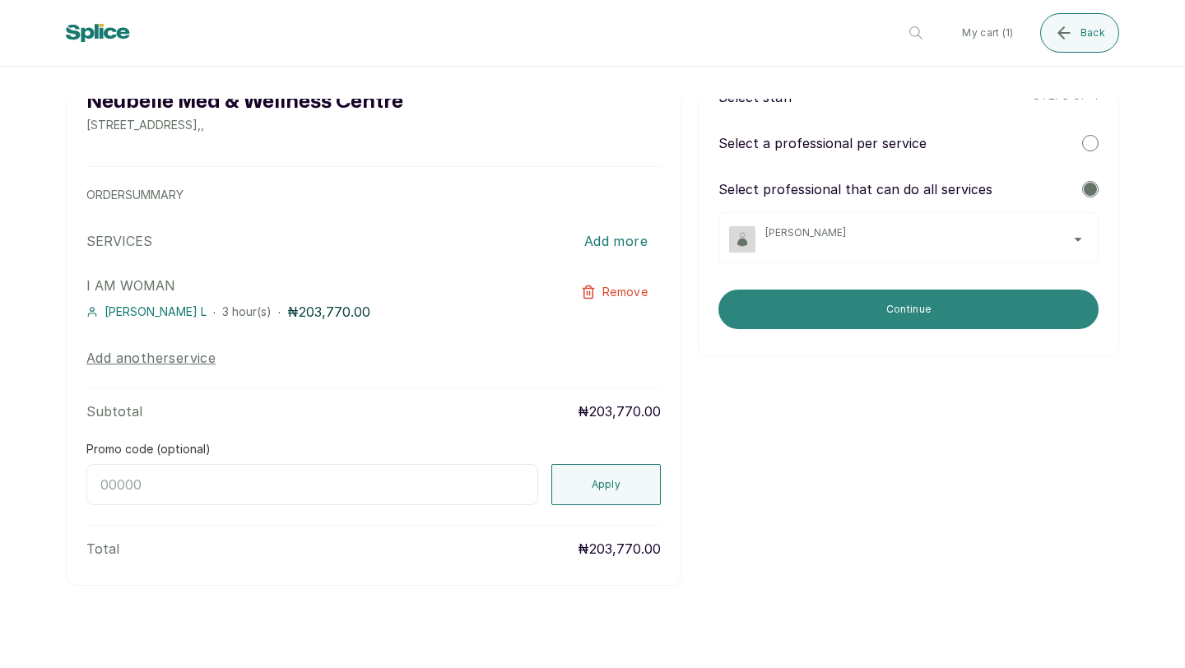
click at [876, 313] on button "Continue" at bounding box center [908, 309] width 380 height 39
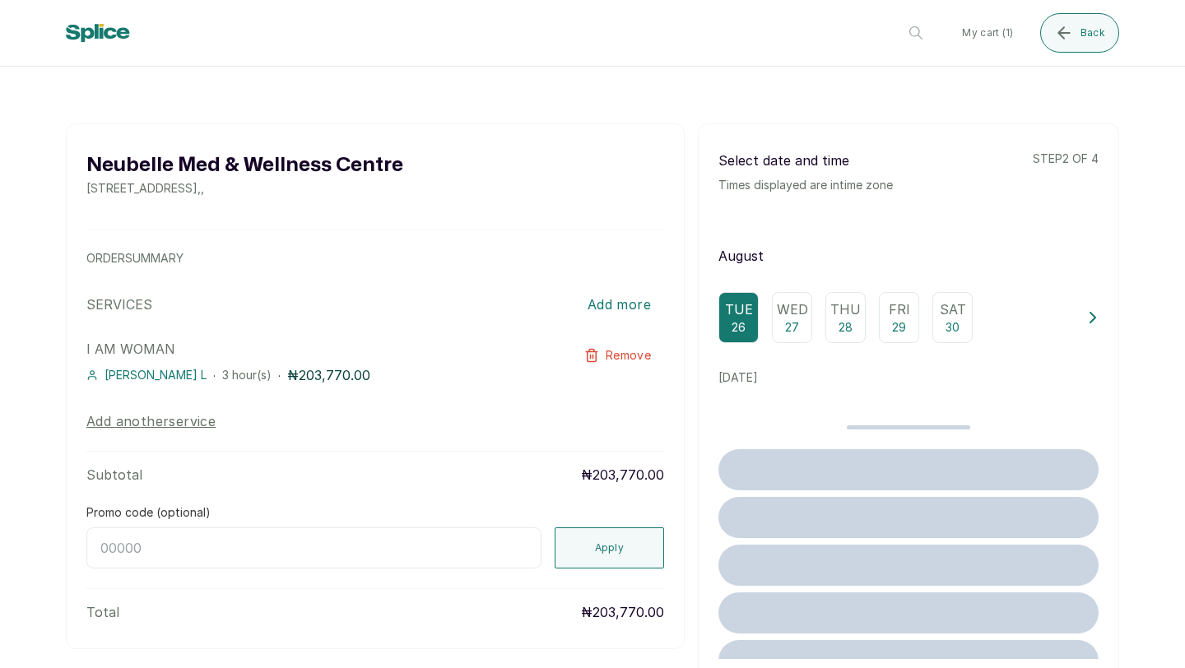
scroll to position [0, 0]
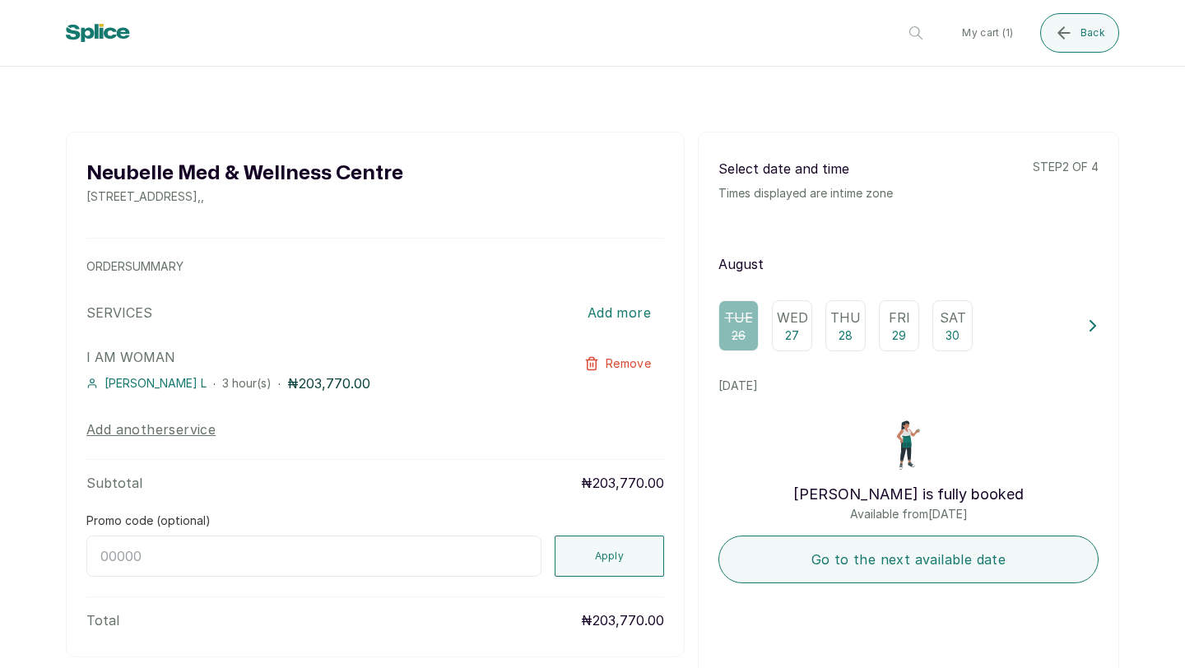
click at [955, 327] on p "30" at bounding box center [952, 335] width 14 height 16
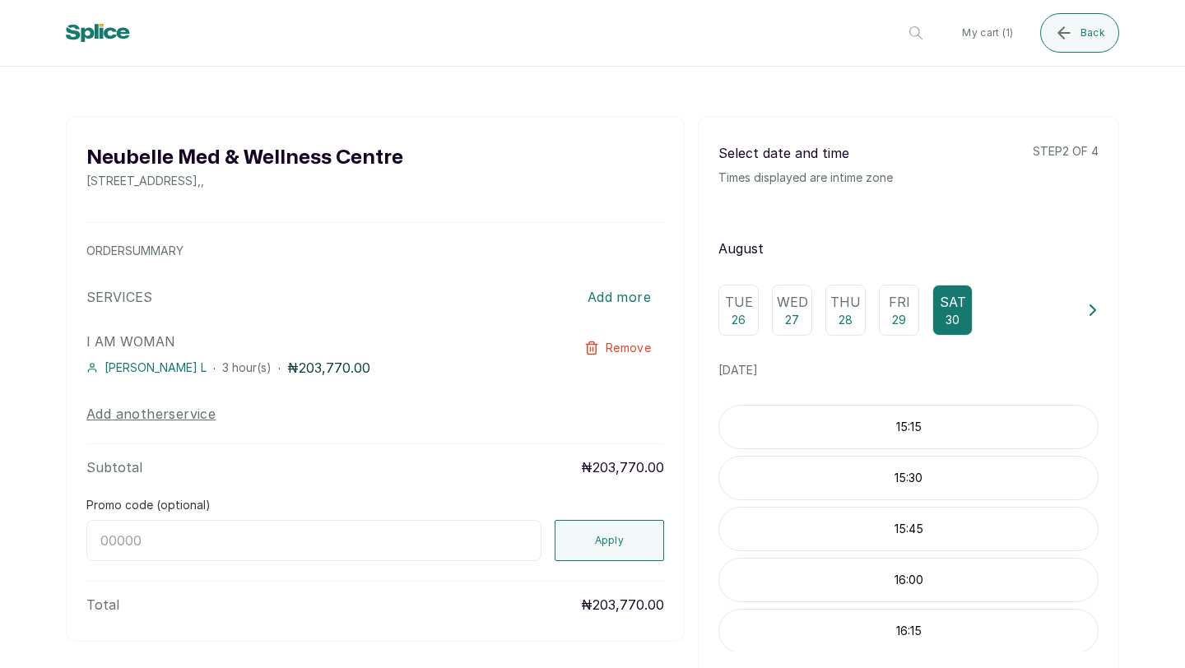
scroll to position [16, 0]
click at [153, 355] on div "I AM WOMAN LINA L · 3 hour(s) · ₦203,770.00" at bounding box center [317, 354] width 462 height 46
click at [154, 360] on div "LINA L · 3 hour(s) · ₦203,770.00" at bounding box center [317, 367] width 462 height 20
click at [1096, 40] on button "Back" at bounding box center [1079, 32] width 79 height 39
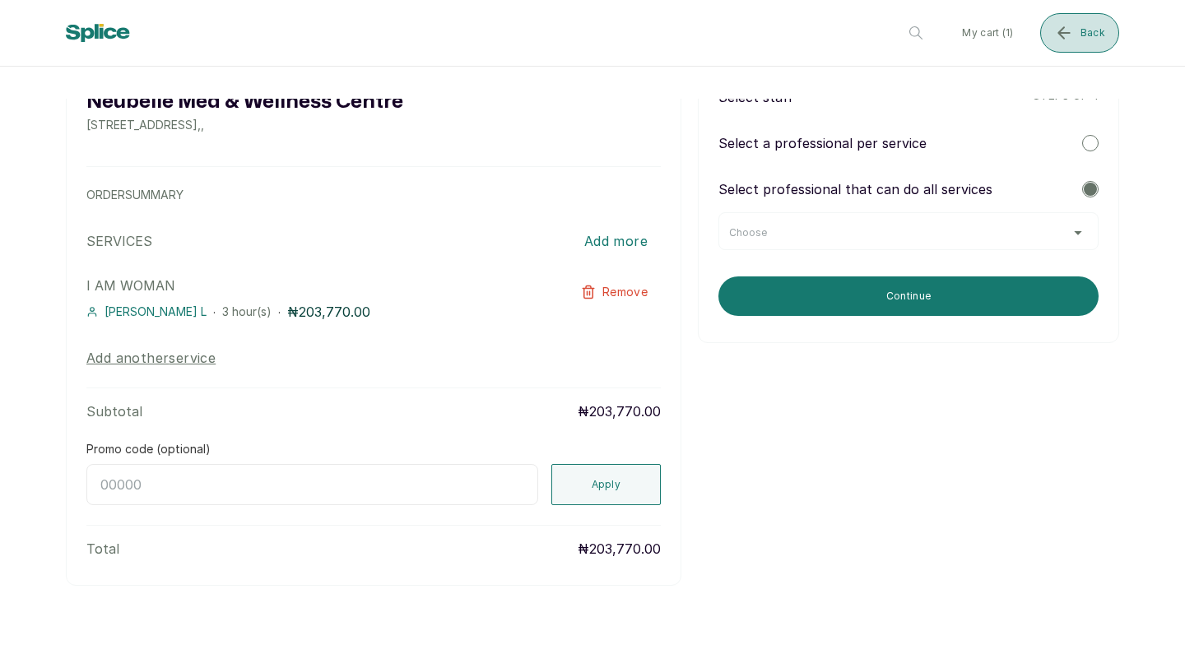
scroll to position [0, 0]
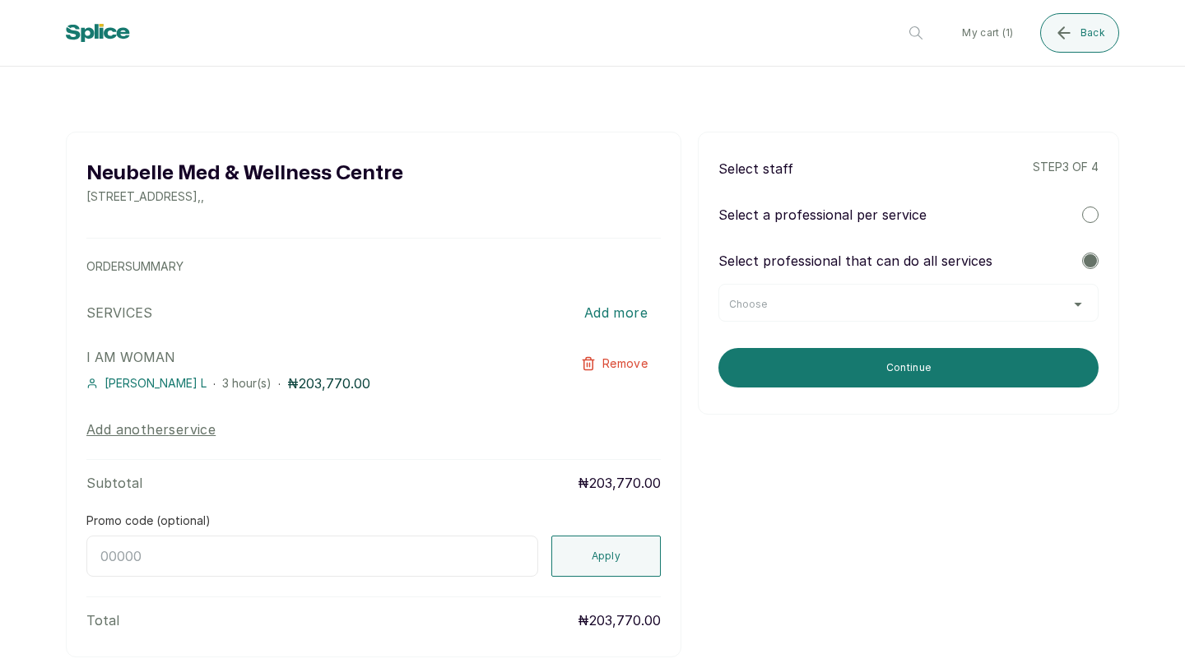
click at [976, 303] on div "Choose" at bounding box center [908, 304] width 359 height 13
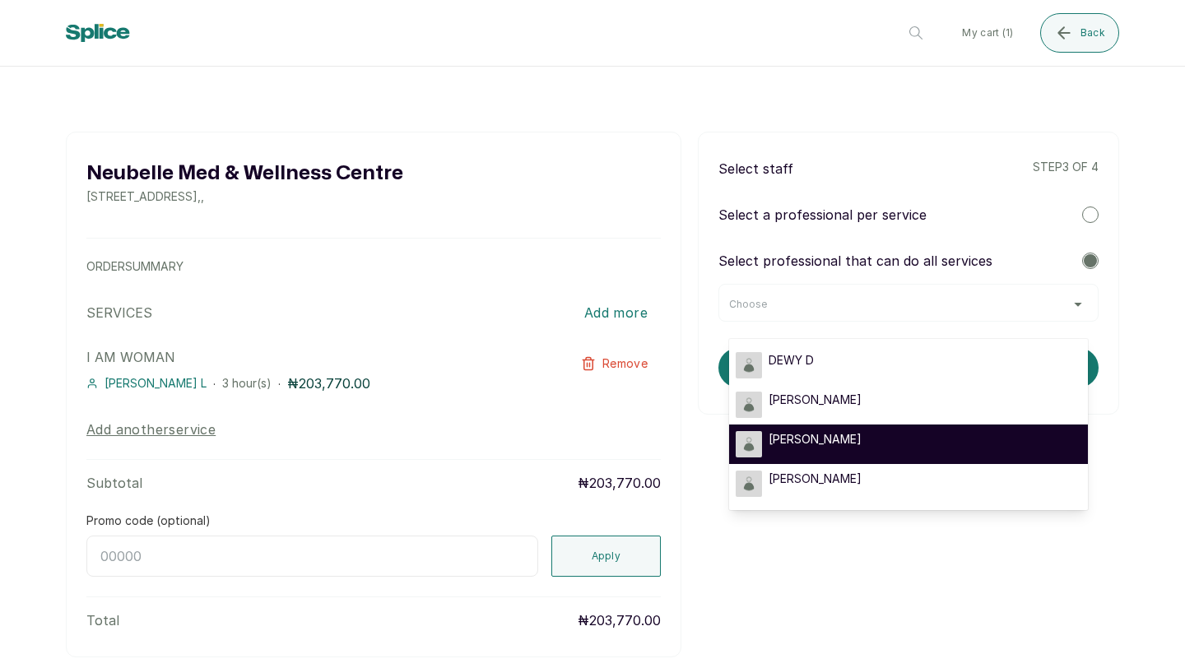
click at [916, 444] on div "MAGGIE M" at bounding box center [908, 444] width 346 height 26
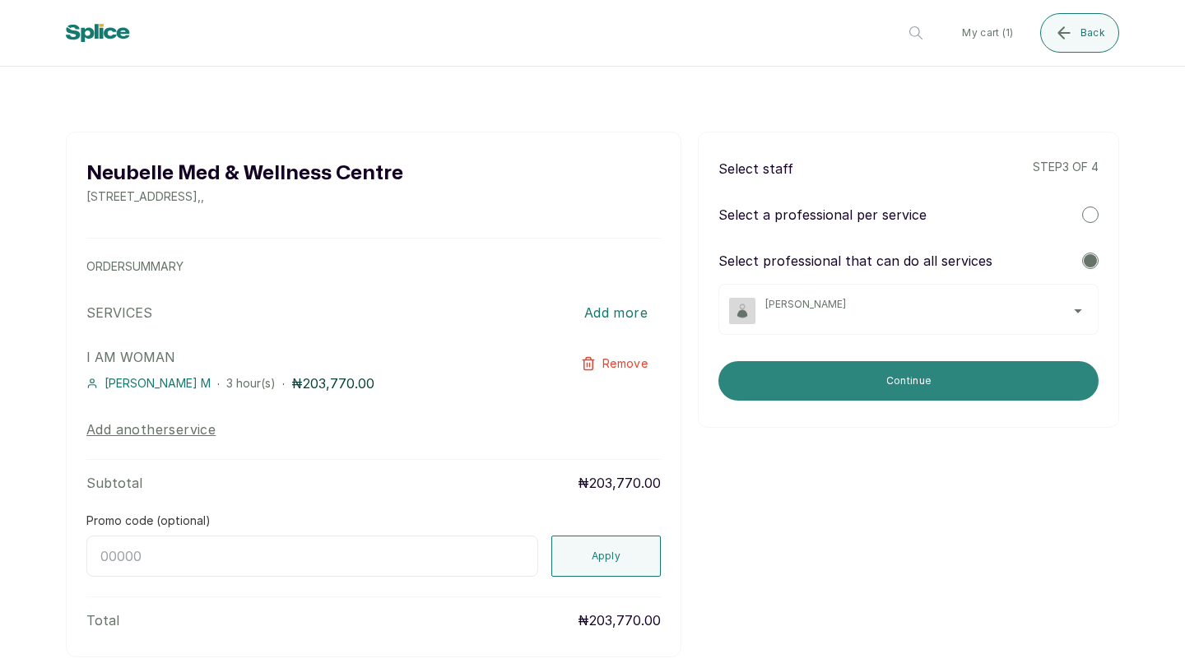
click at [953, 375] on button "Continue" at bounding box center [908, 380] width 380 height 39
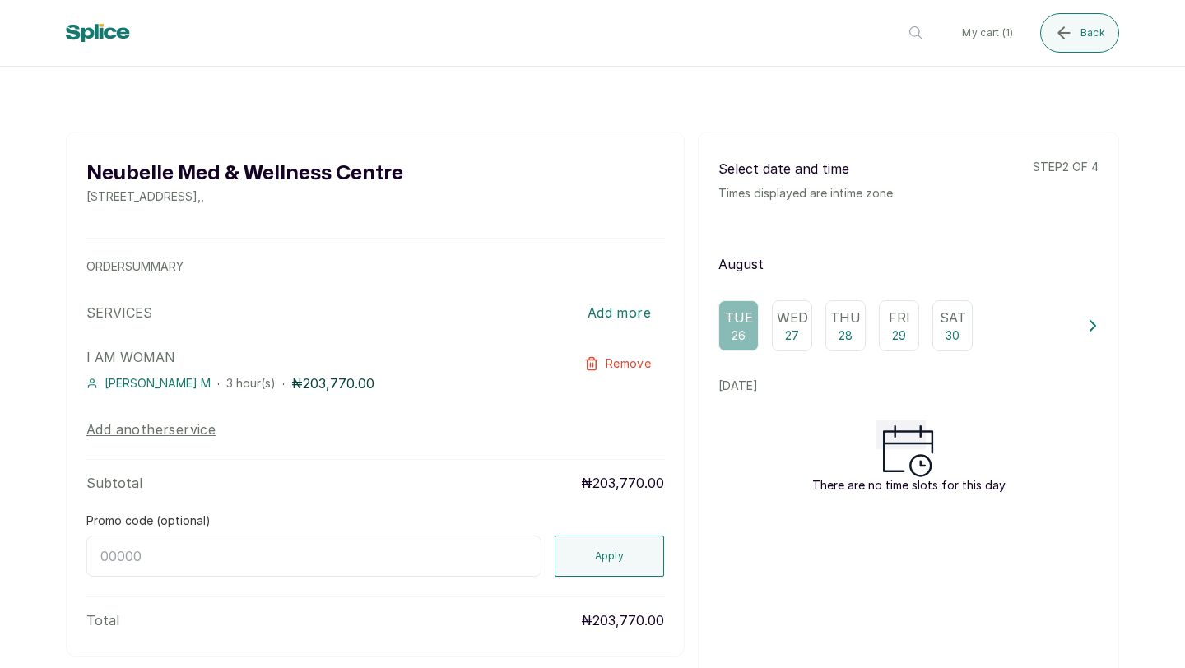
click at [949, 346] on div "Sat 30" at bounding box center [952, 325] width 40 height 51
click at [1100, 28] on span "Back" at bounding box center [1092, 32] width 25 height 13
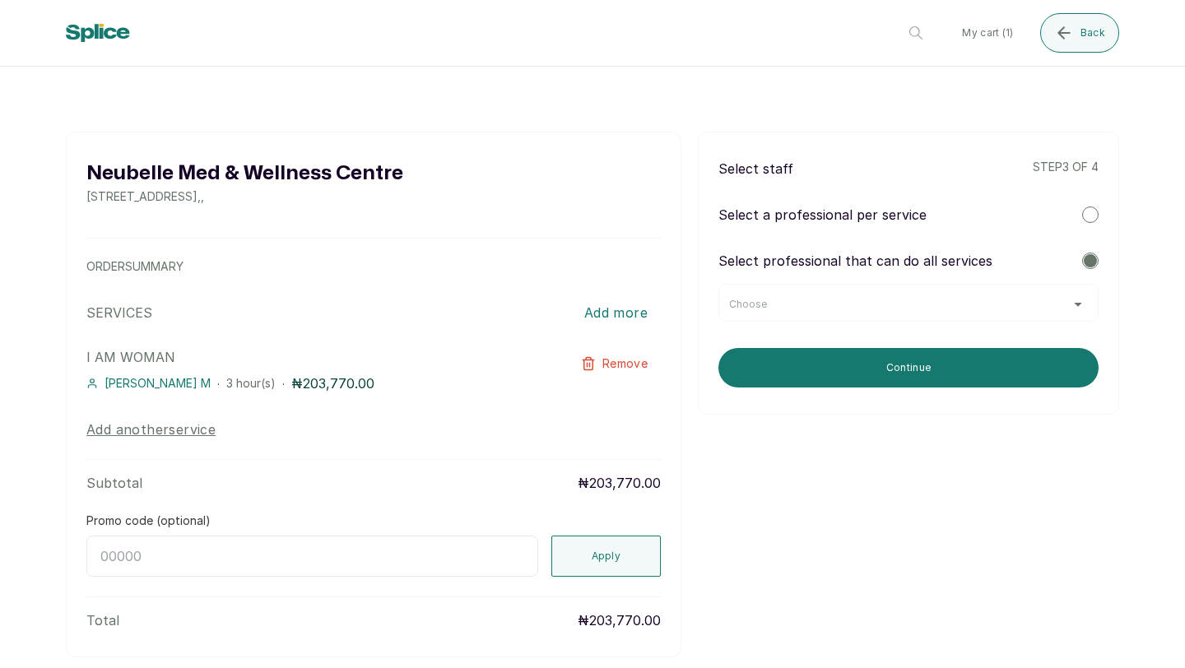
click at [939, 309] on div "Choose" at bounding box center [908, 304] width 359 height 13
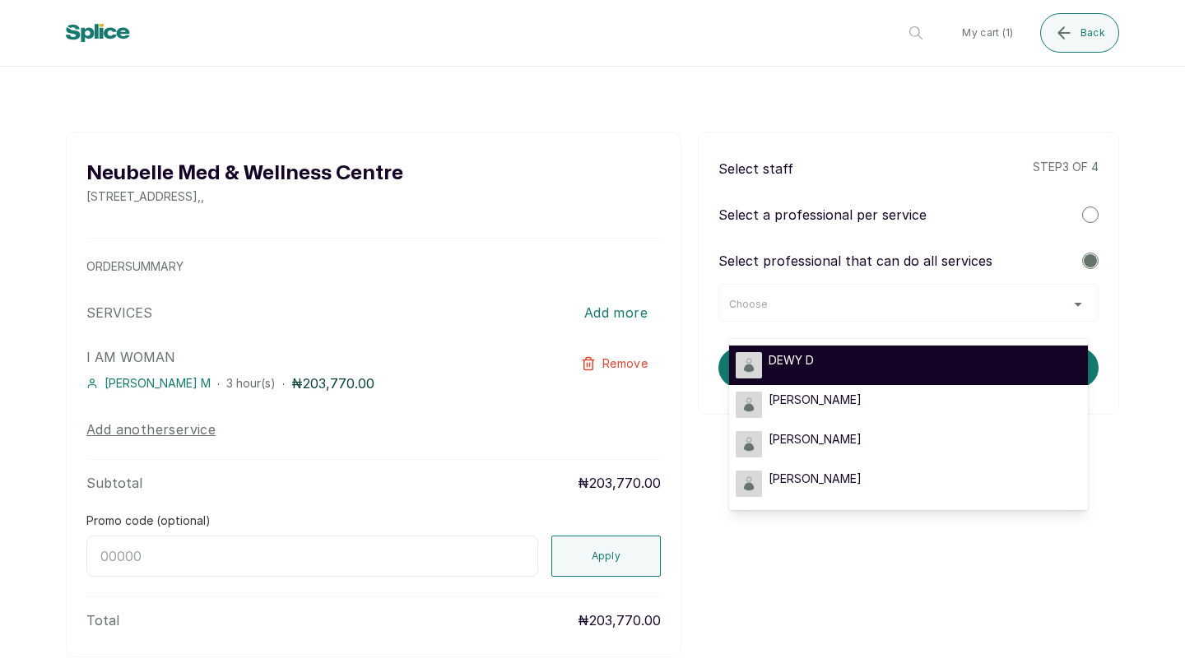
click at [914, 364] on div "DEWY D" at bounding box center [908, 365] width 346 height 26
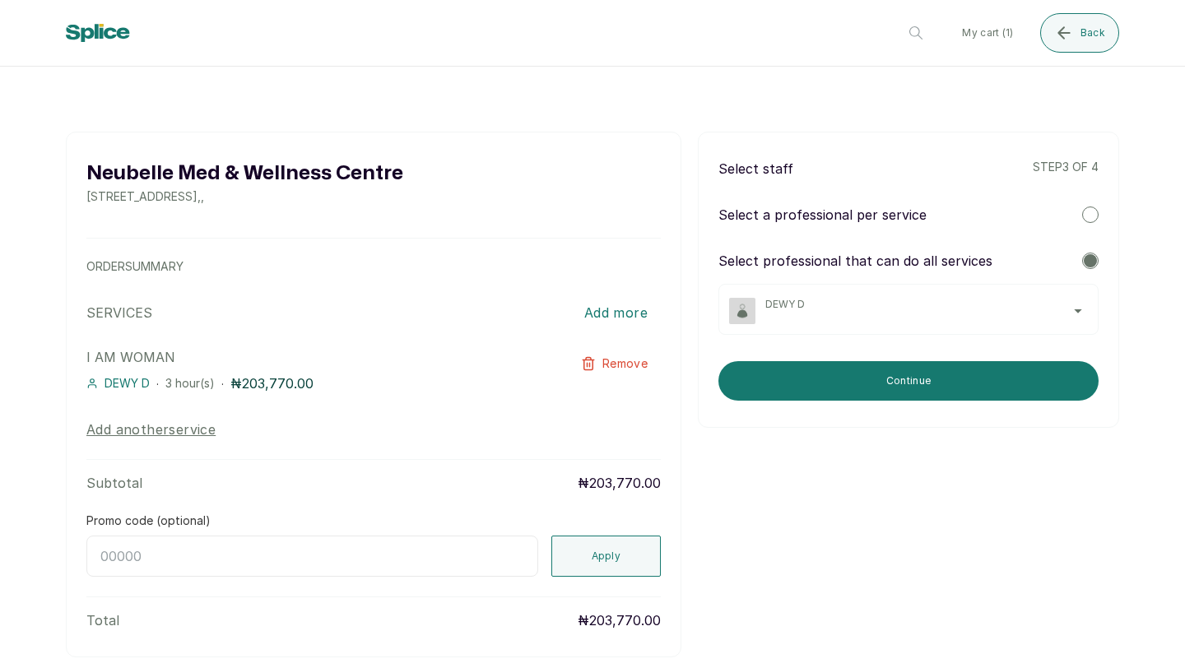
click at [941, 309] on span "DEWY D" at bounding box center [926, 304] width 322 height 13
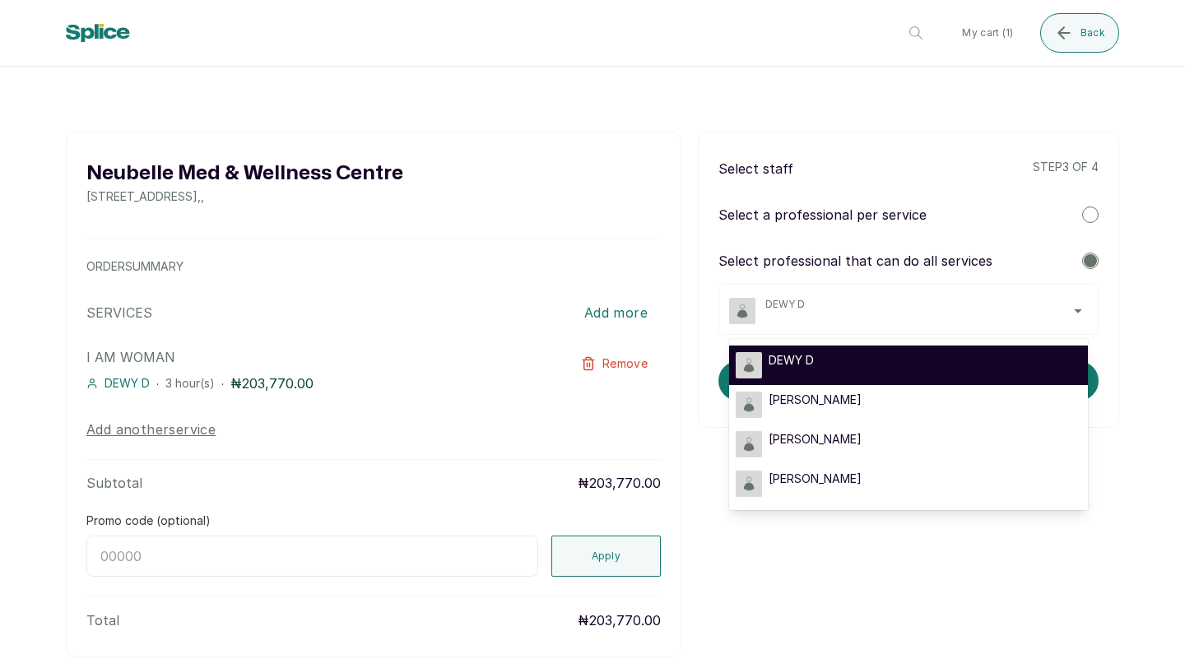
click at [945, 355] on div "DEWY D" at bounding box center [908, 365] width 346 height 26
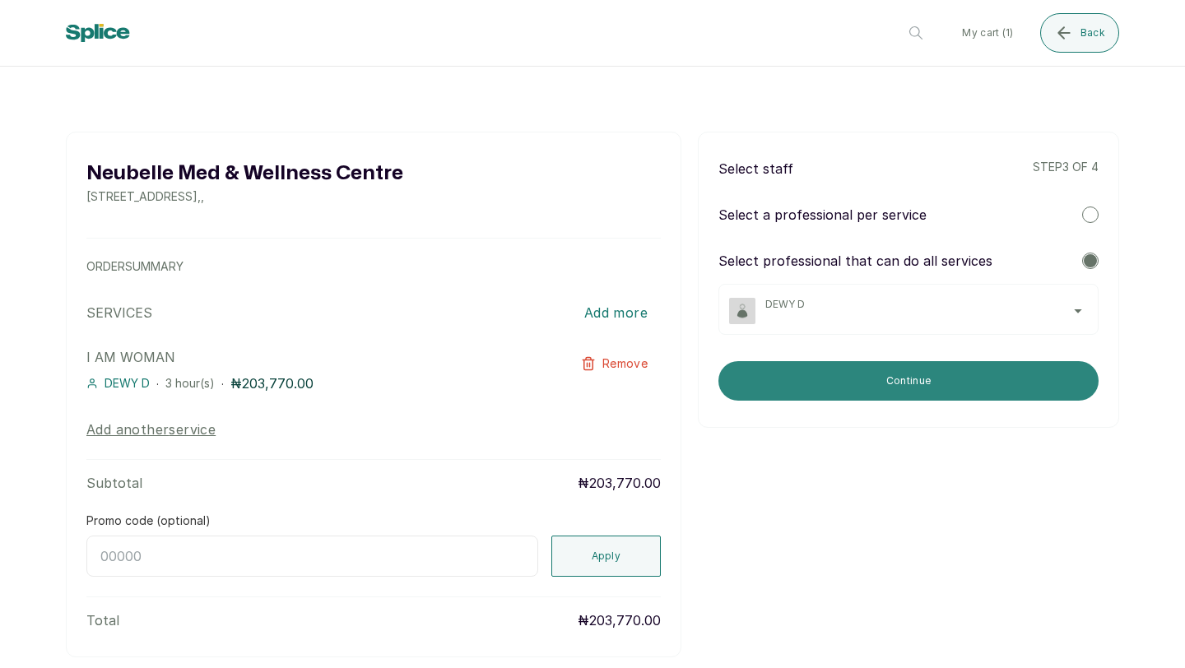
click at [947, 378] on button "Continue" at bounding box center [908, 380] width 380 height 39
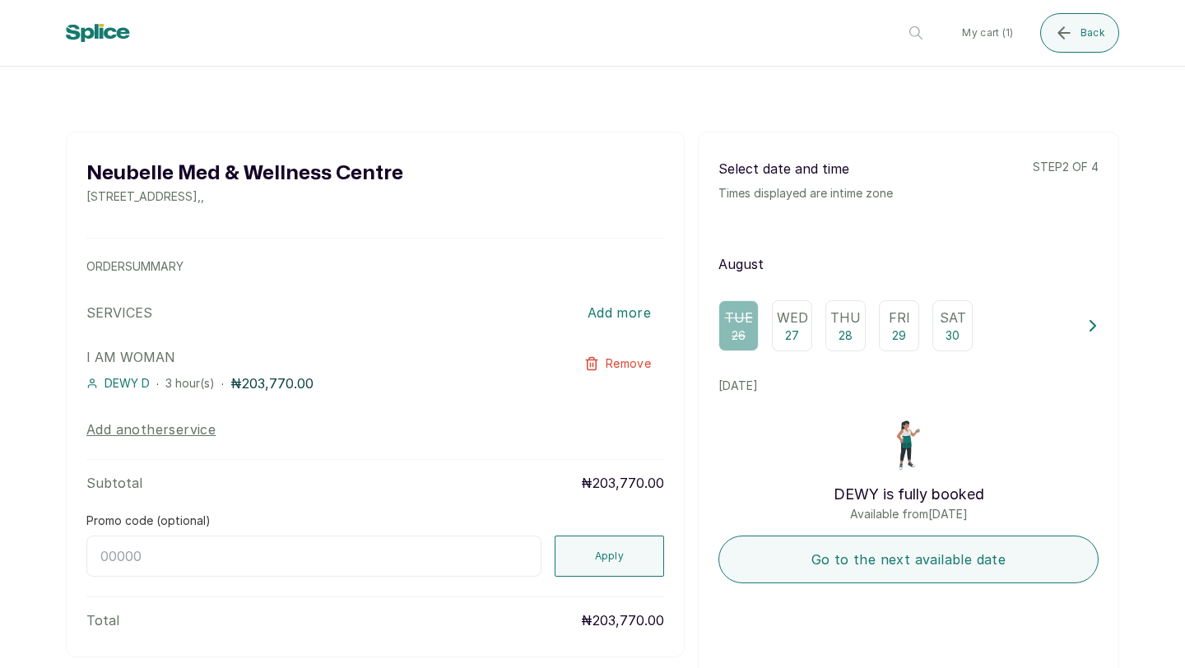
click at [960, 334] on div "Sat 30" at bounding box center [952, 325] width 40 height 51
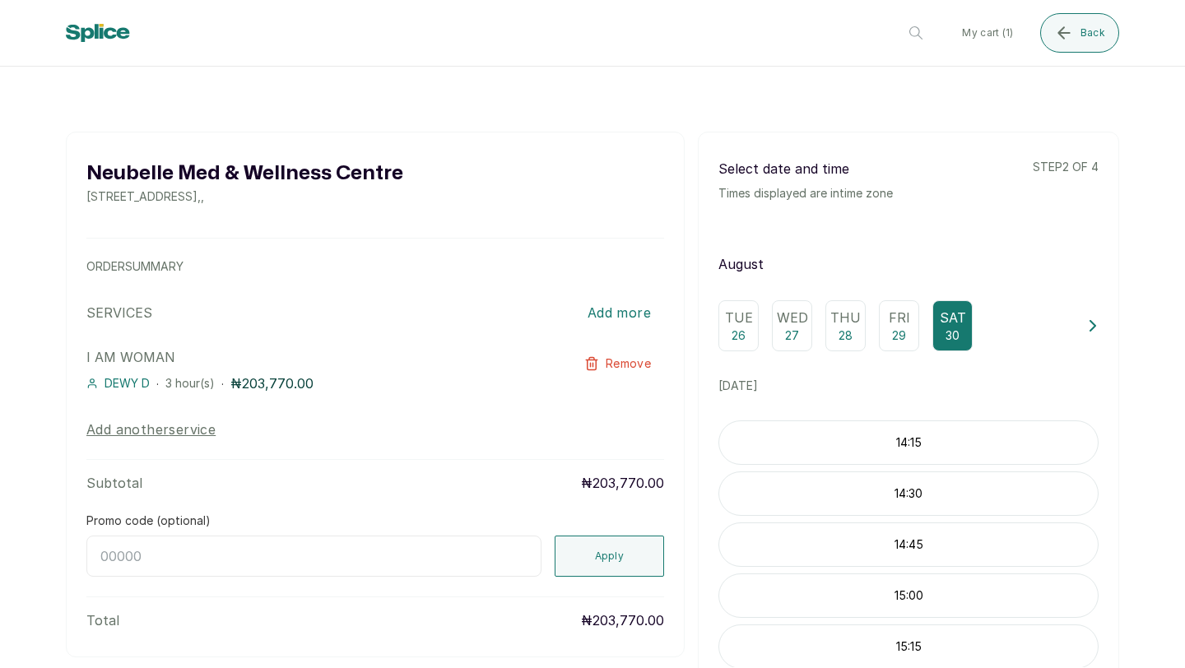
click at [950, 452] on div "14:15" at bounding box center [908, 442] width 380 height 44
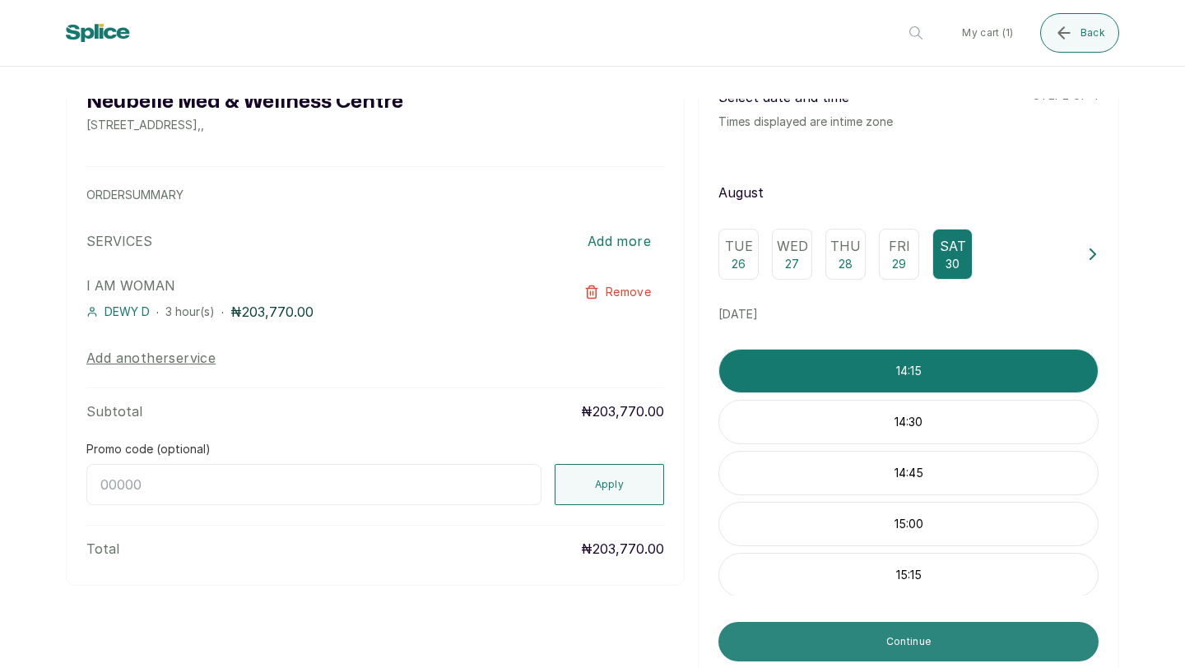
click at [912, 633] on button "Continue" at bounding box center [908, 641] width 380 height 39
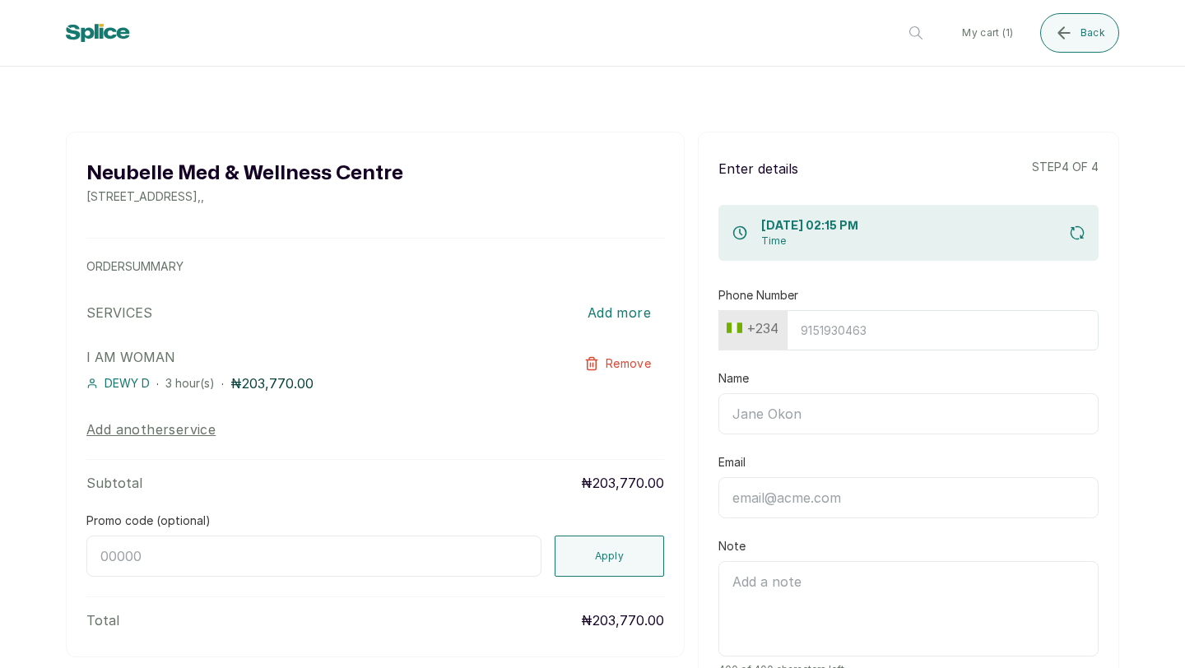
click at [890, 329] on input "Phone Number" at bounding box center [942, 330] width 312 height 40
click at [897, 341] on input "Phone Number" at bounding box center [942, 330] width 312 height 40
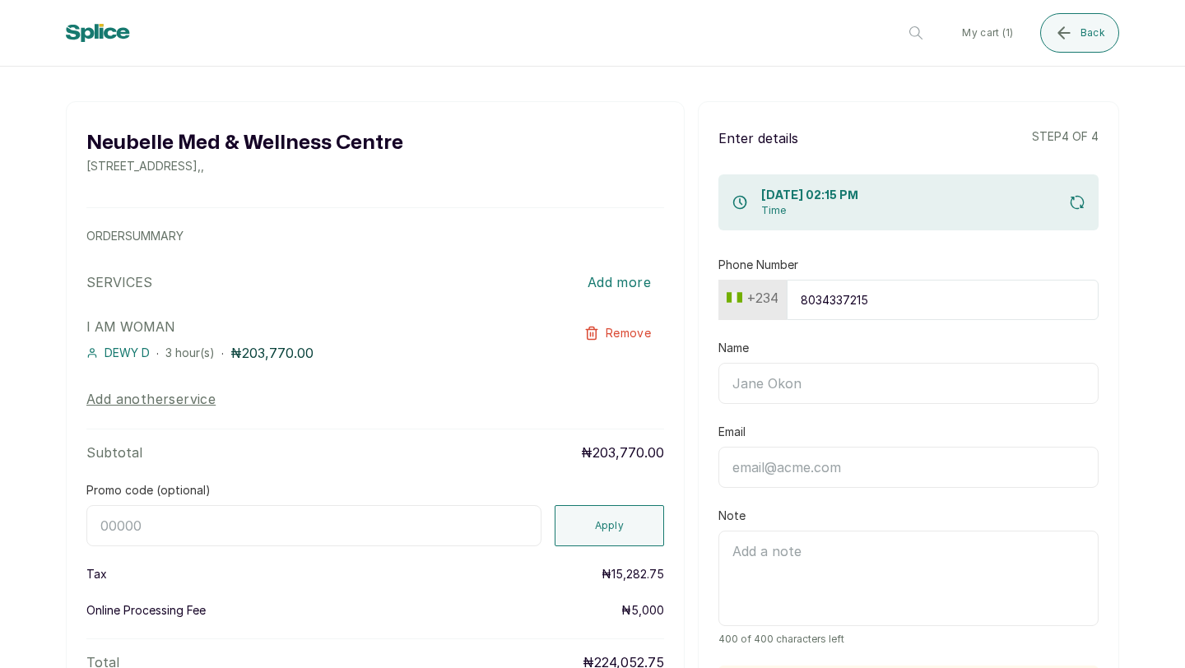
scroll to position [12, 0]
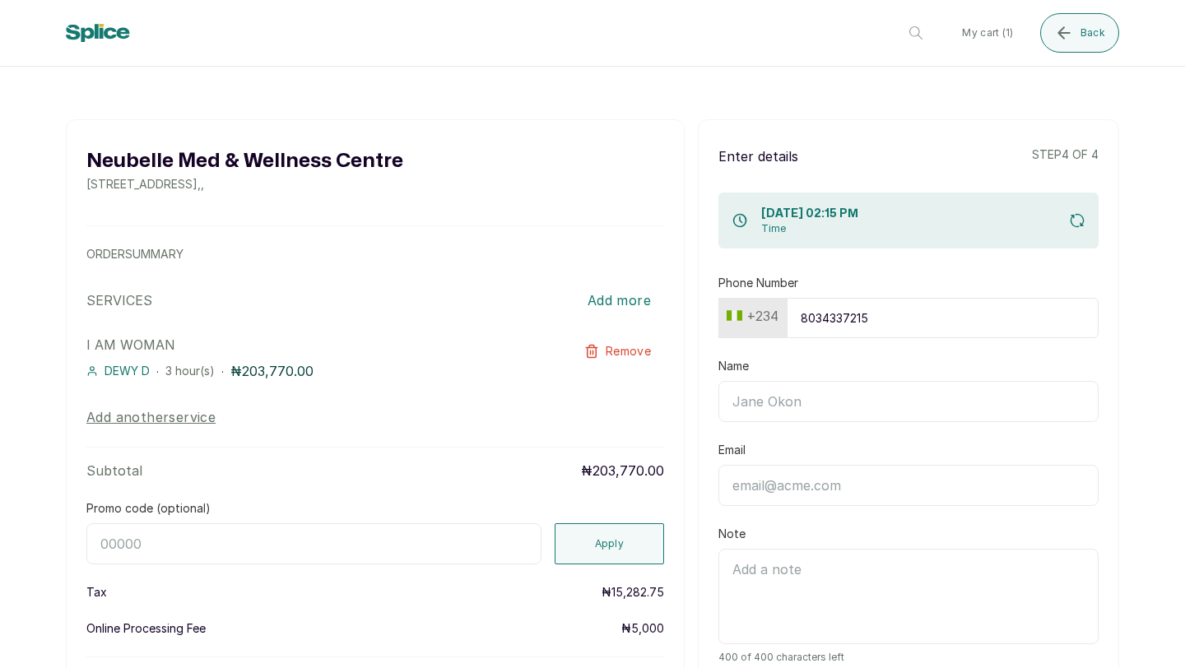
type input "8034337215"
click at [814, 397] on input "Name" at bounding box center [908, 401] width 380 height 41
type input "Ota"
click at [744, 478] on input "Email" at bounding box center [908, 485] width 380 height 41
type input "kolaposhyngle@hotmail.com"
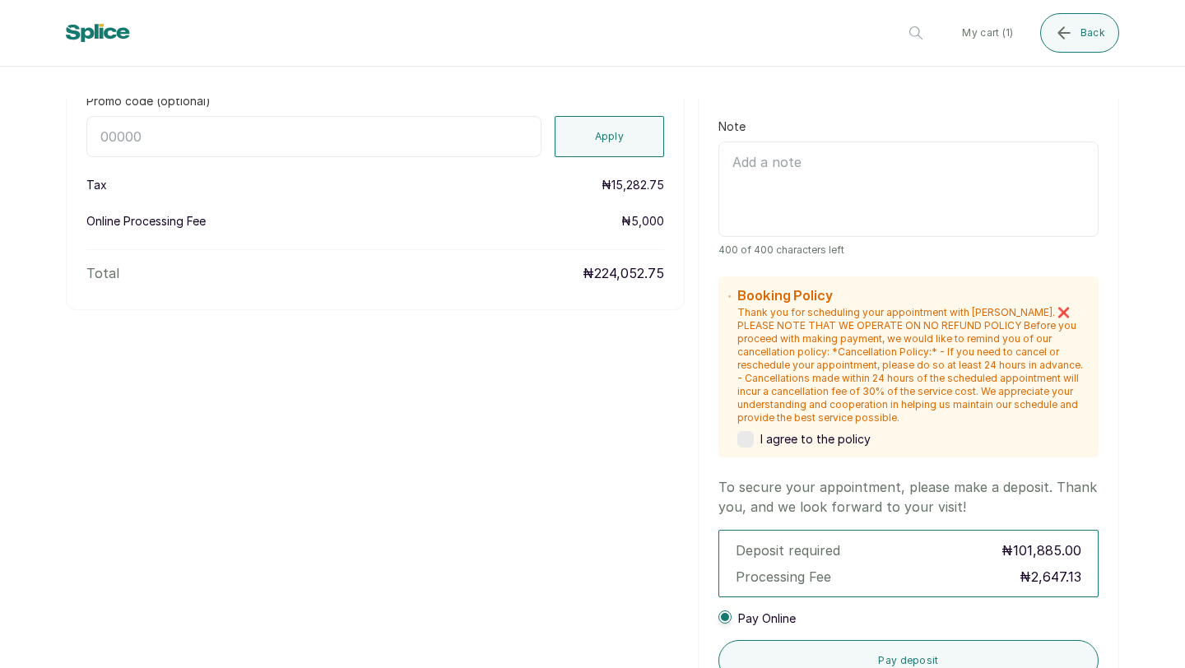
scroll to position [428, 0]
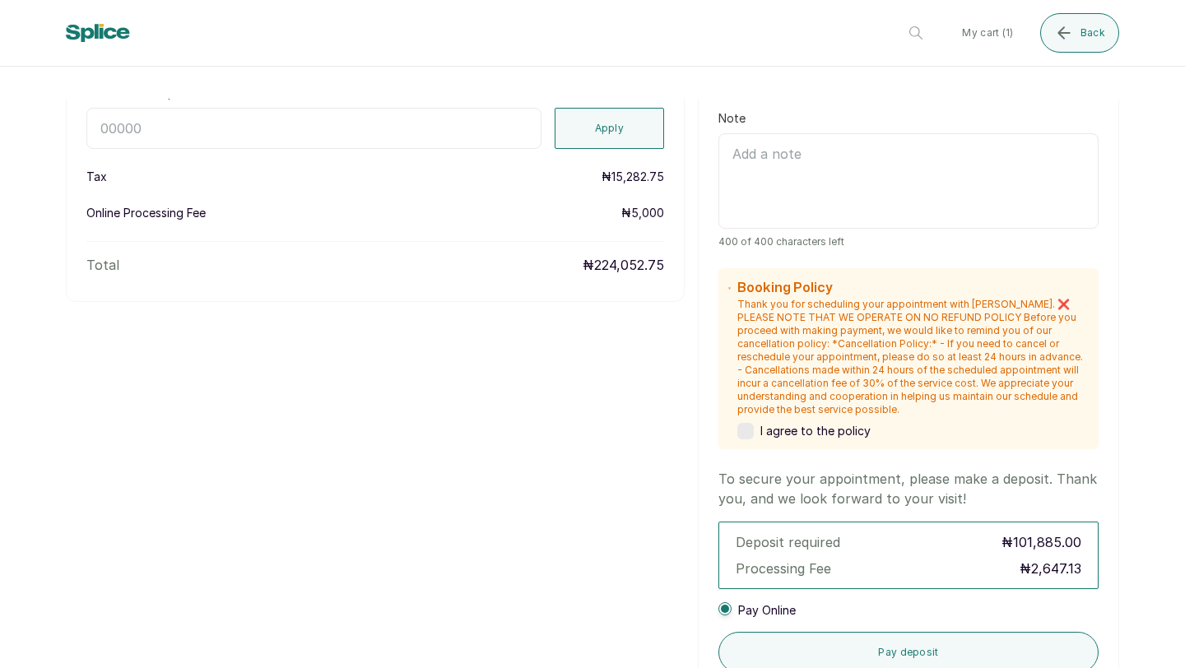
click at [749, 432] on label at bounding box center [745, 431] width 16 height 16
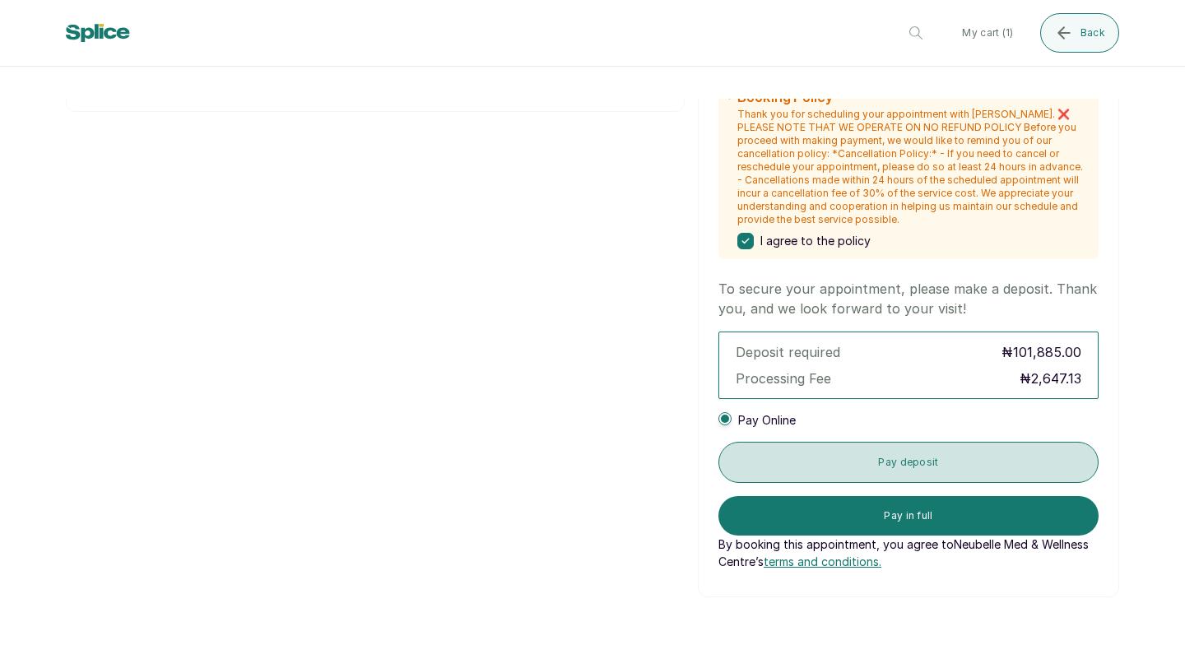
scroll to position [625, 0]
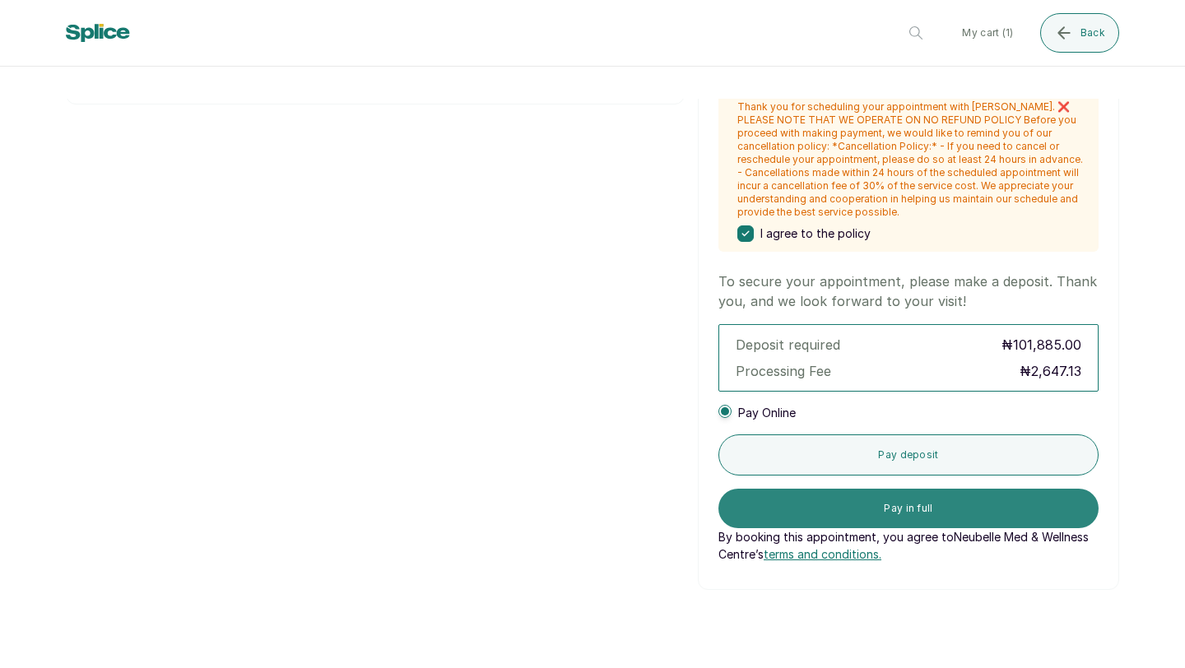
click at [838, 507] on button "Pay in full" at bounding box center [908, 508] width 380 height 39
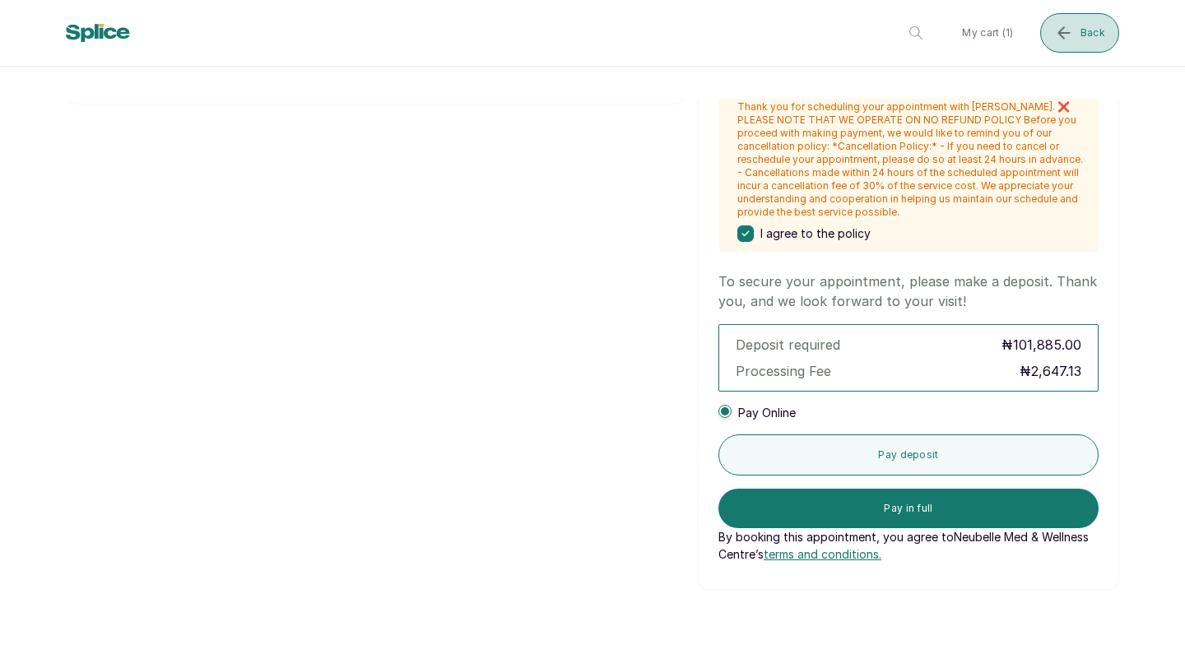
click at [1094, 36] on span "Back" at bounding box center [1092, 32] width 25 height 13
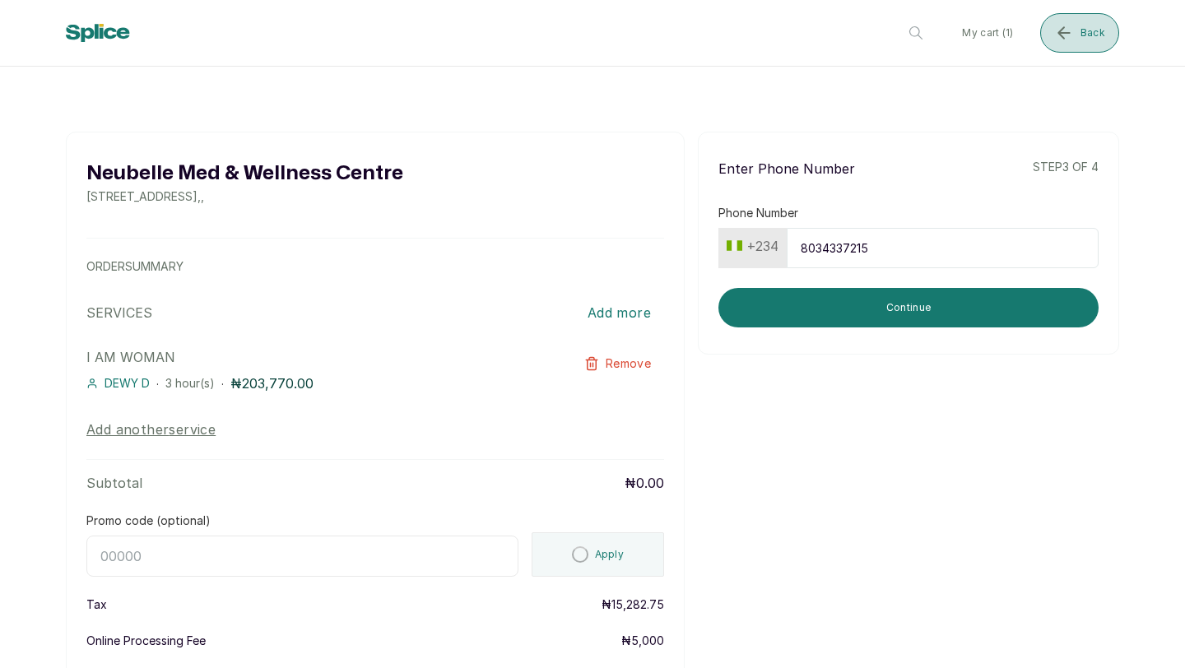
scroll to position [0, 0]
click at [1093, 39] on button "Back" at bounding box center [1079, 32] width 79 height 39
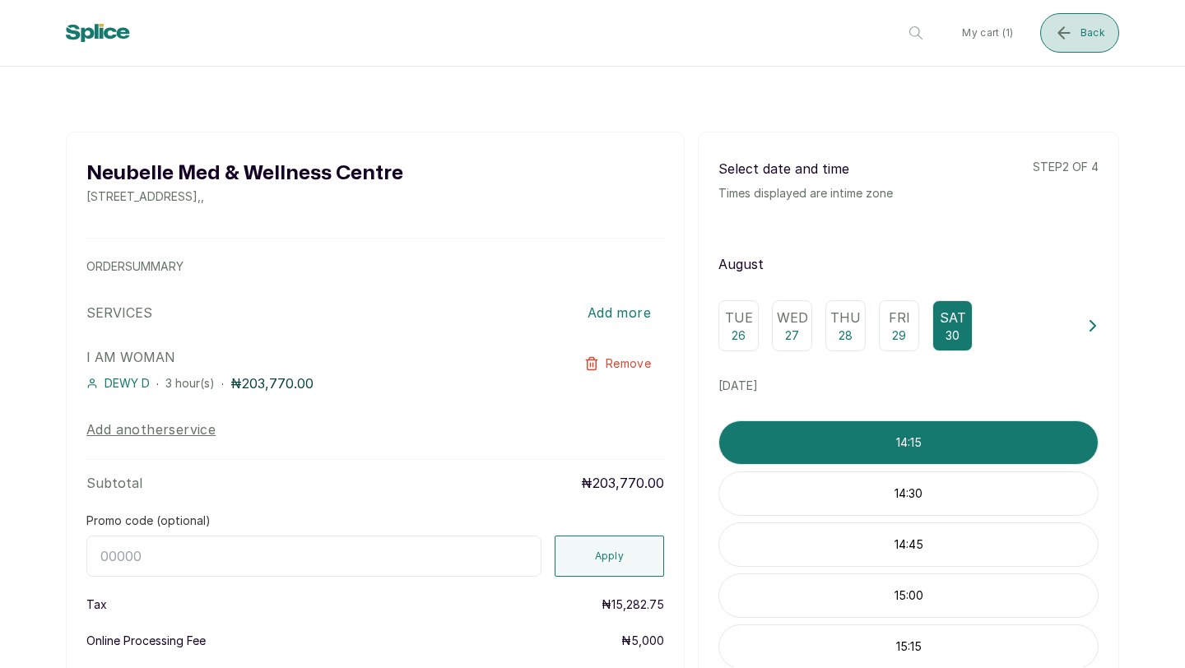
click at [1079, 34] on button "Back" at bounding box center [1079, 32] width 79 height 39
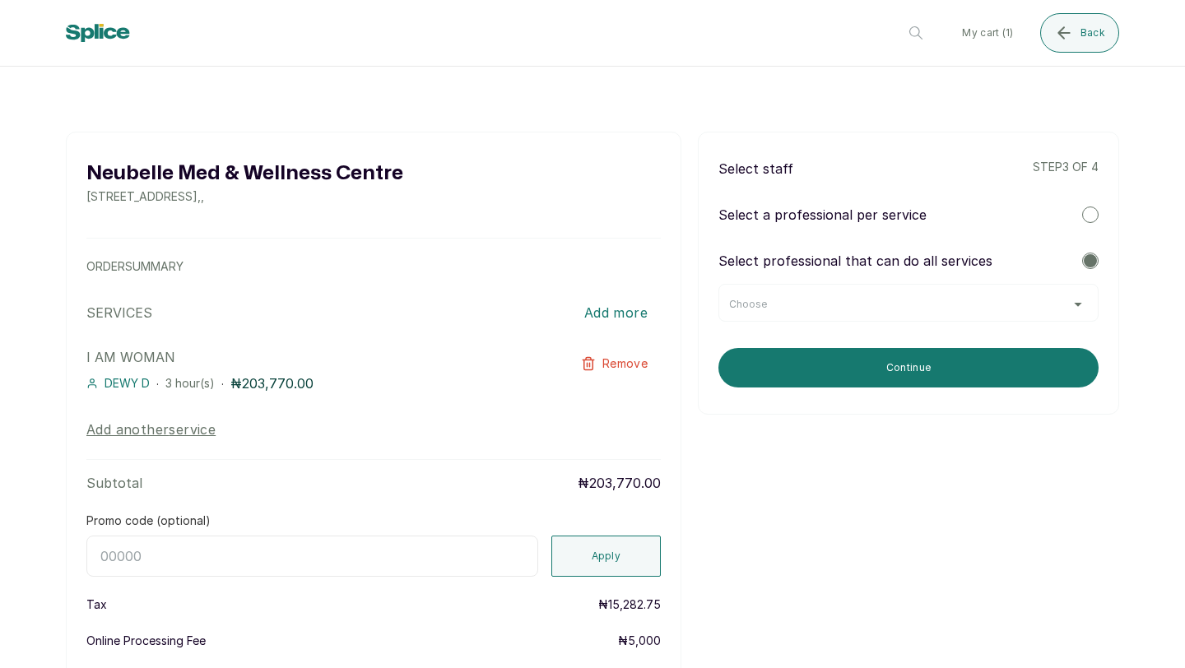
click at [990, 306] on div "Choose" at bounding box center [908, 304] width 359 height 13
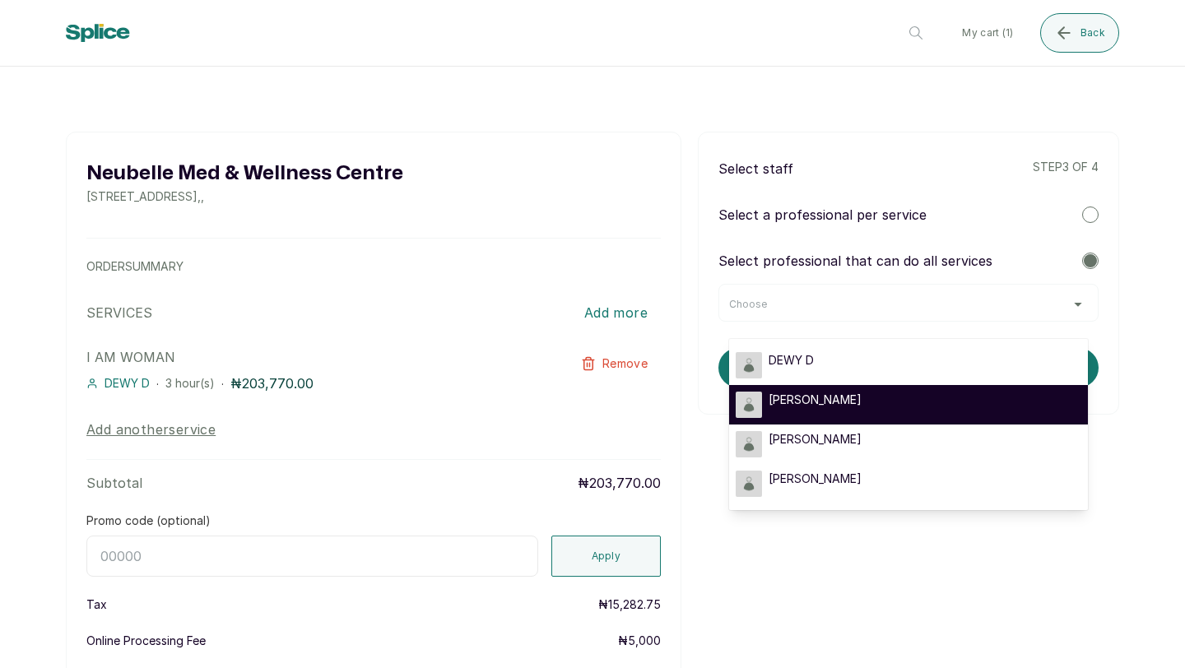
click at [921, 388] on li "LINA L" at bounding box center [908, 404] width 359 height 39
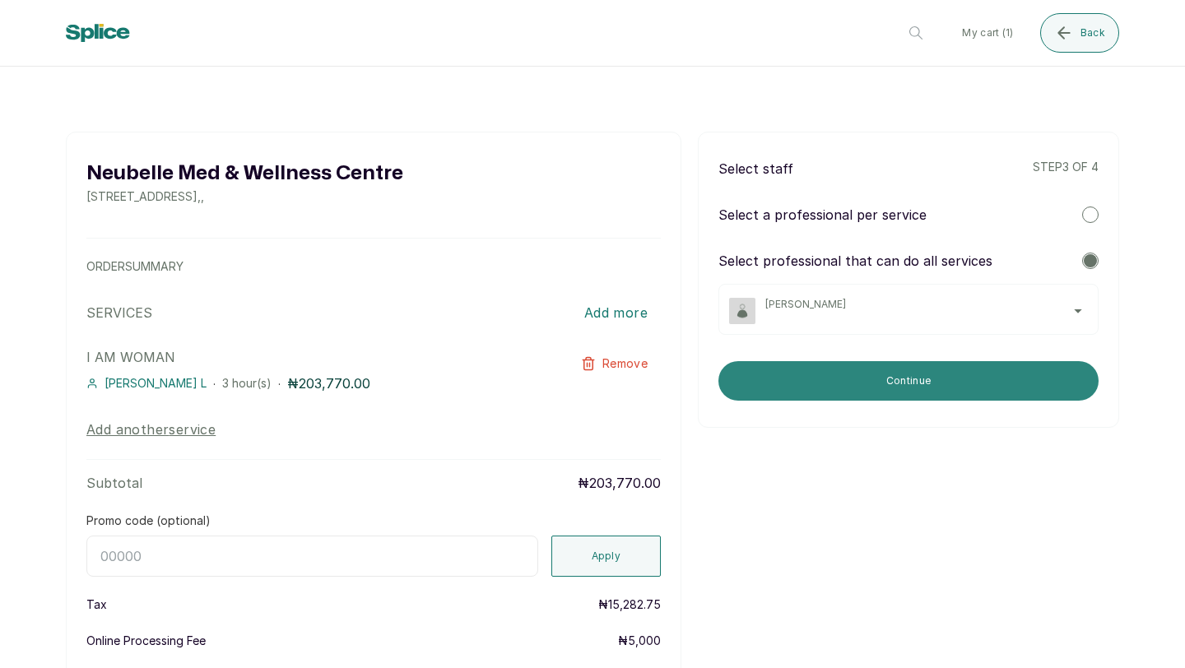
click at [921, 387] on button "Continue" at bounding box center [908, 380] width 380 height 39
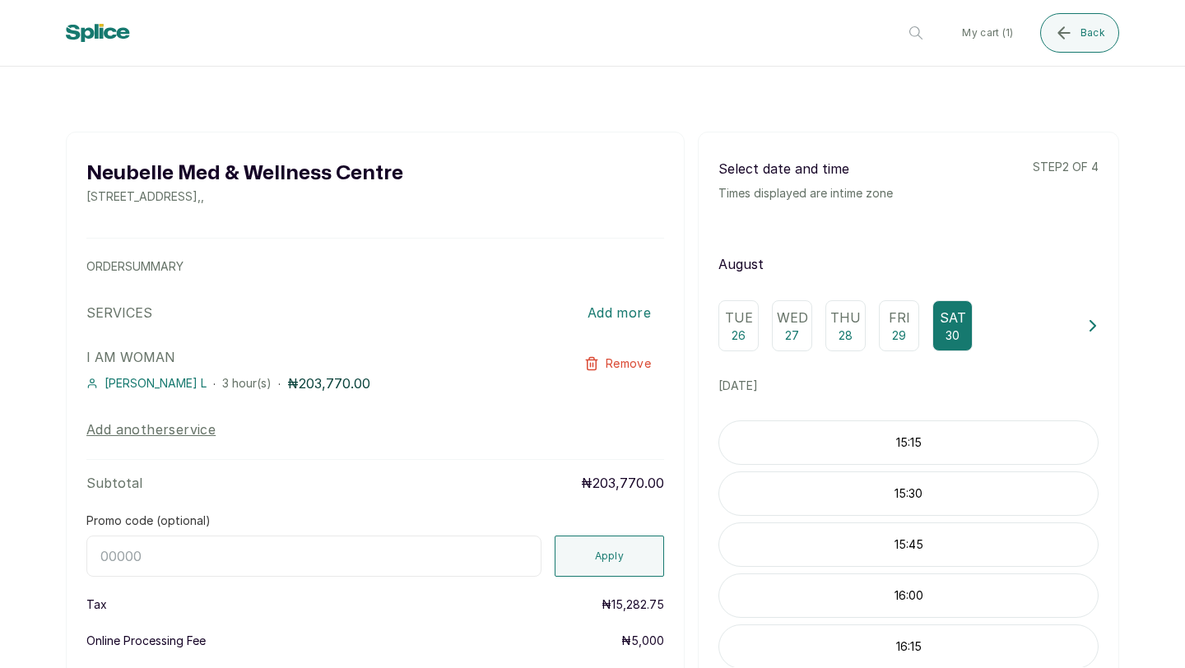
click at [924, 445] on p "15:15" at bounding box center [908, 442] width 378 height 16
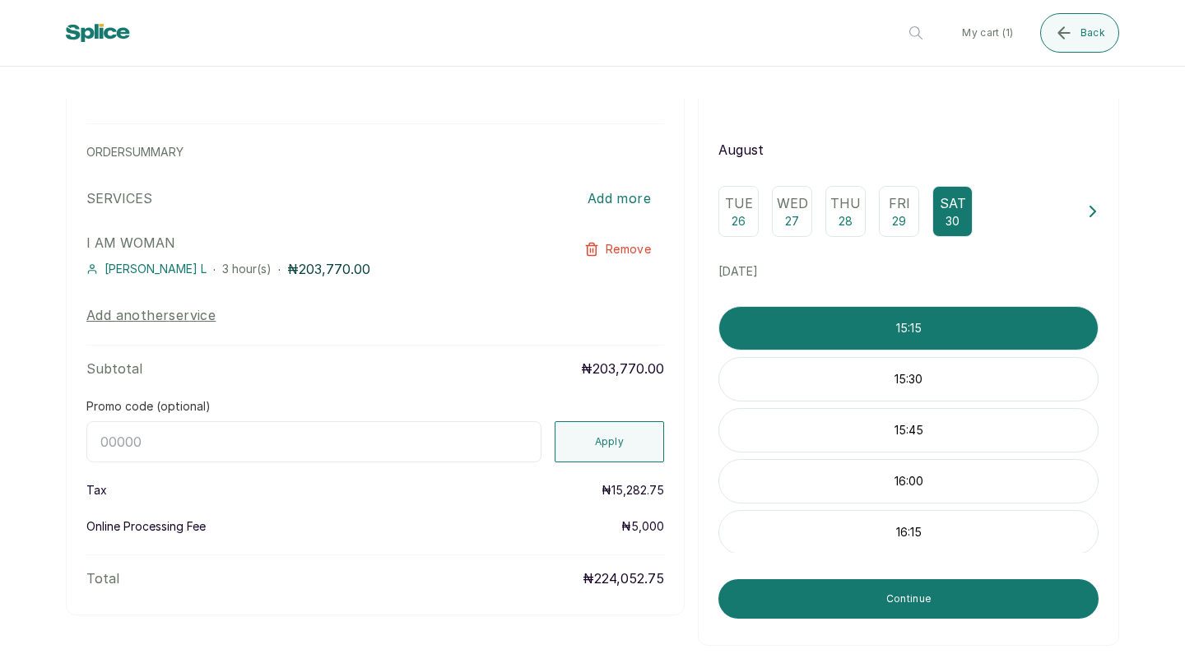
scroll to position [133, 0]
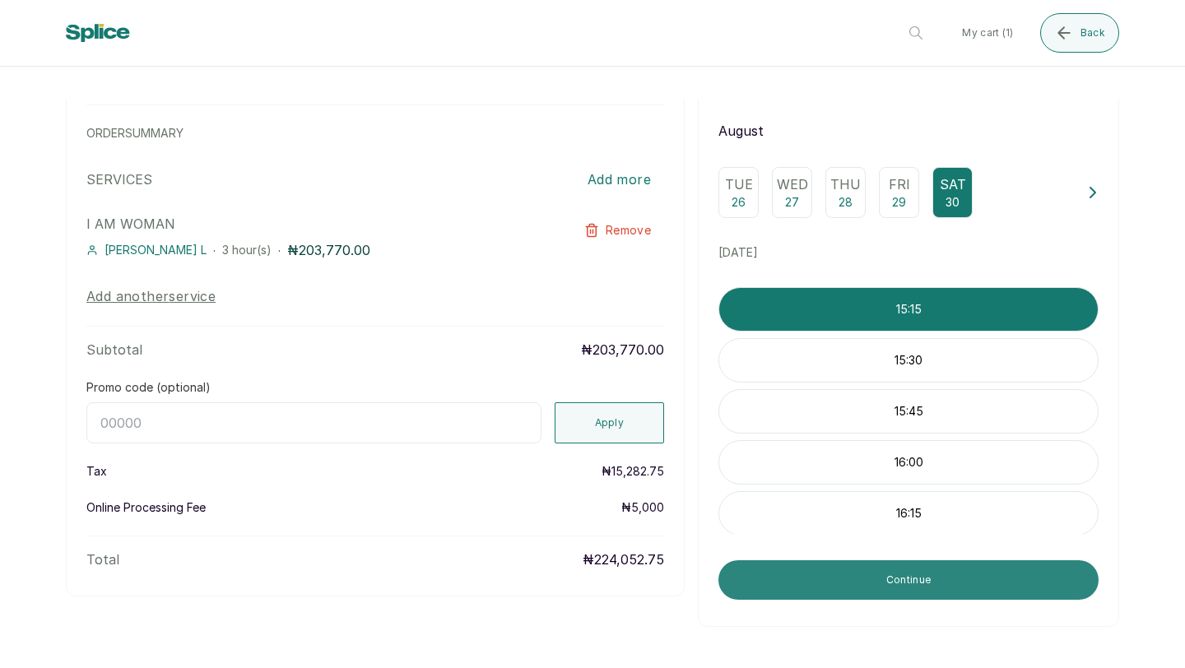
click at [895, 586] on button "Continue" at bounding box center [908, 579] width 380 height 39
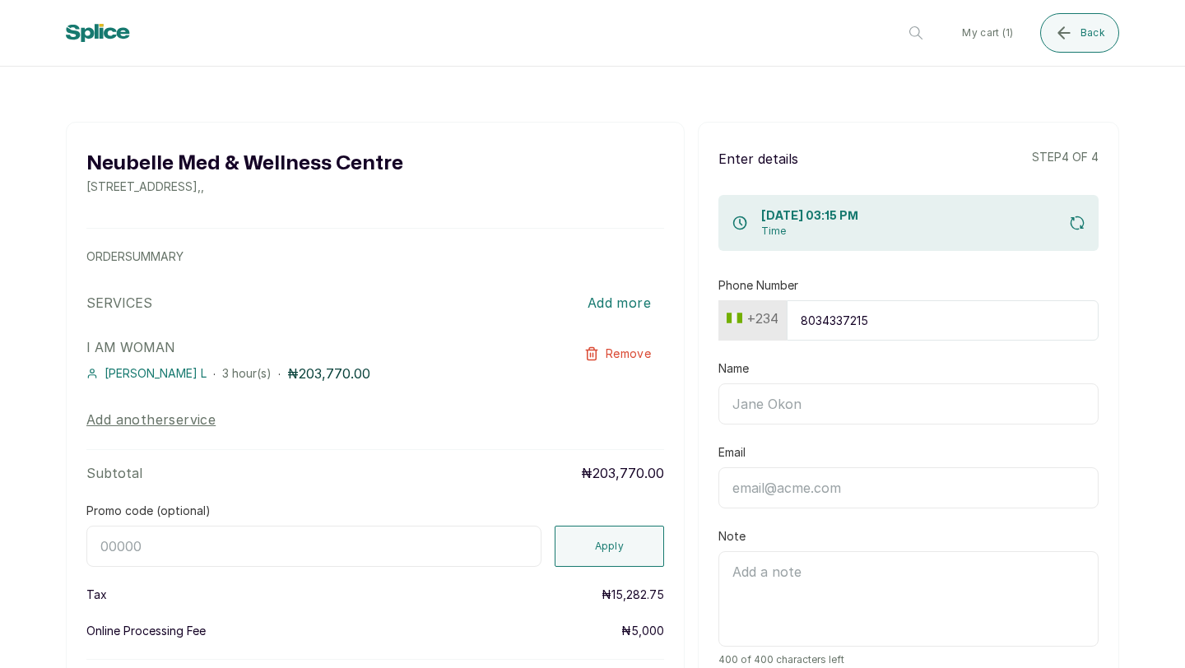
scroll to position [0, 0]
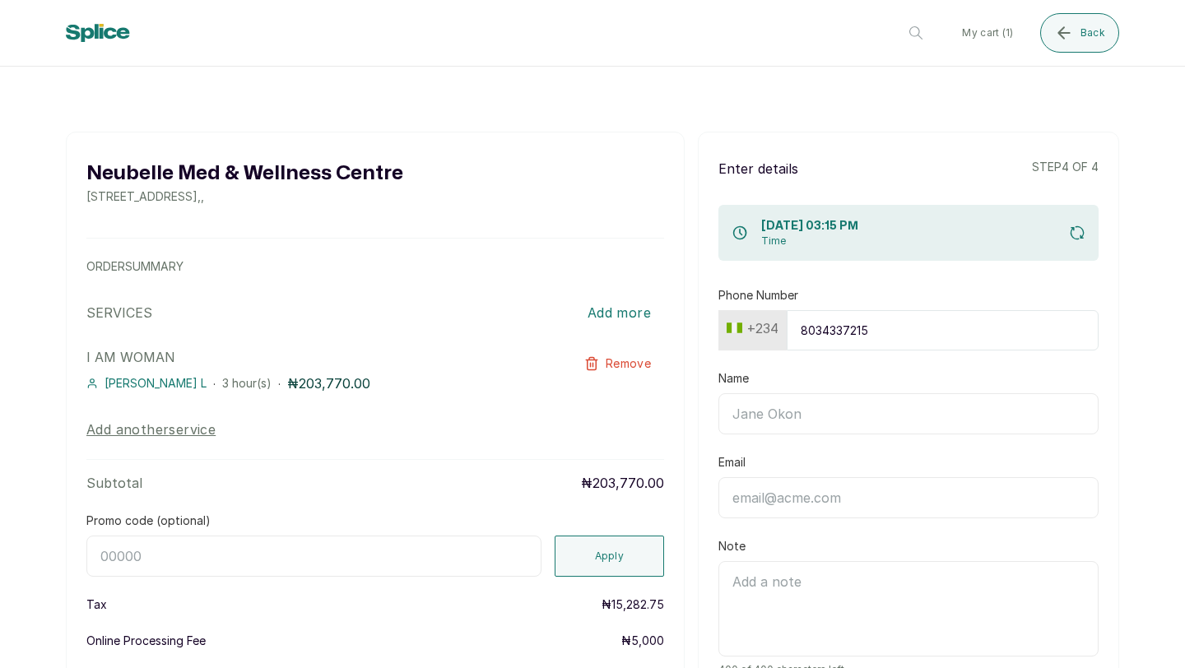
click at [867, 412] on input "Name" at bounding box center [908, 413] width 380 height 41
type input "Ota"
click at [854, 498] on input "Email" at bounding box center [908, 497] width 380 height 41
type input "kolaposhyngle@hotmail.com"
click at [963, 231] on div "30 Aug 2025, 03:15 PM Time" at bounding box center [908, 233] width 380 height 56
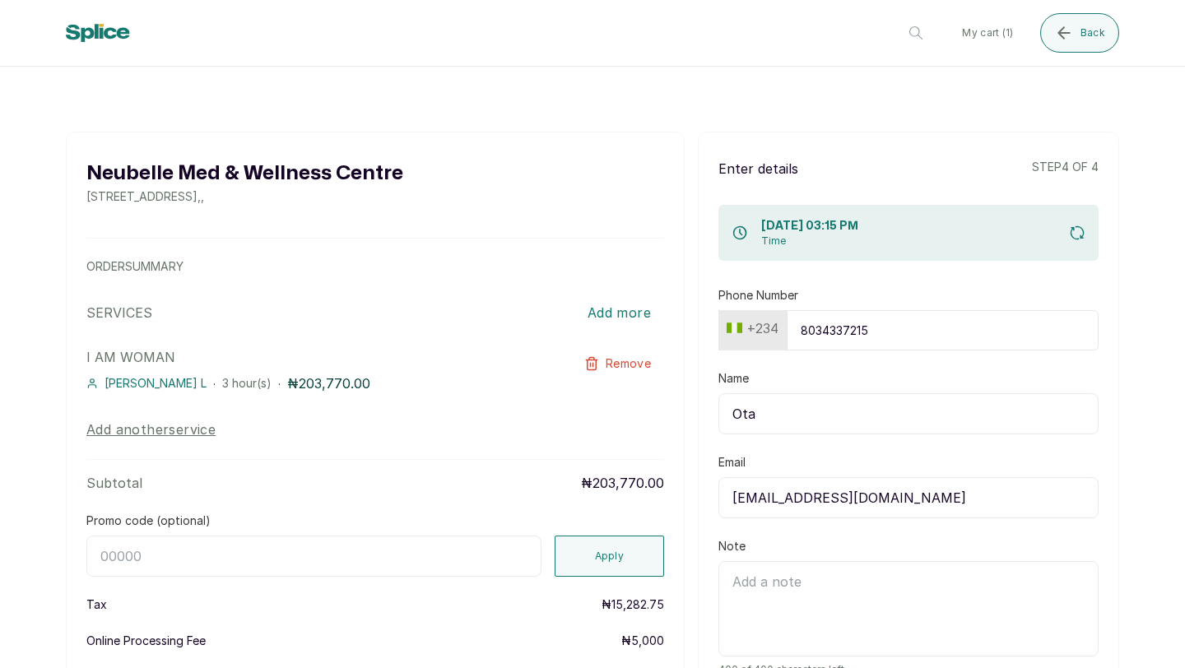
click at [1078, 227] on icon "submit" at bounding box center [1076, 232] width 12 height 12
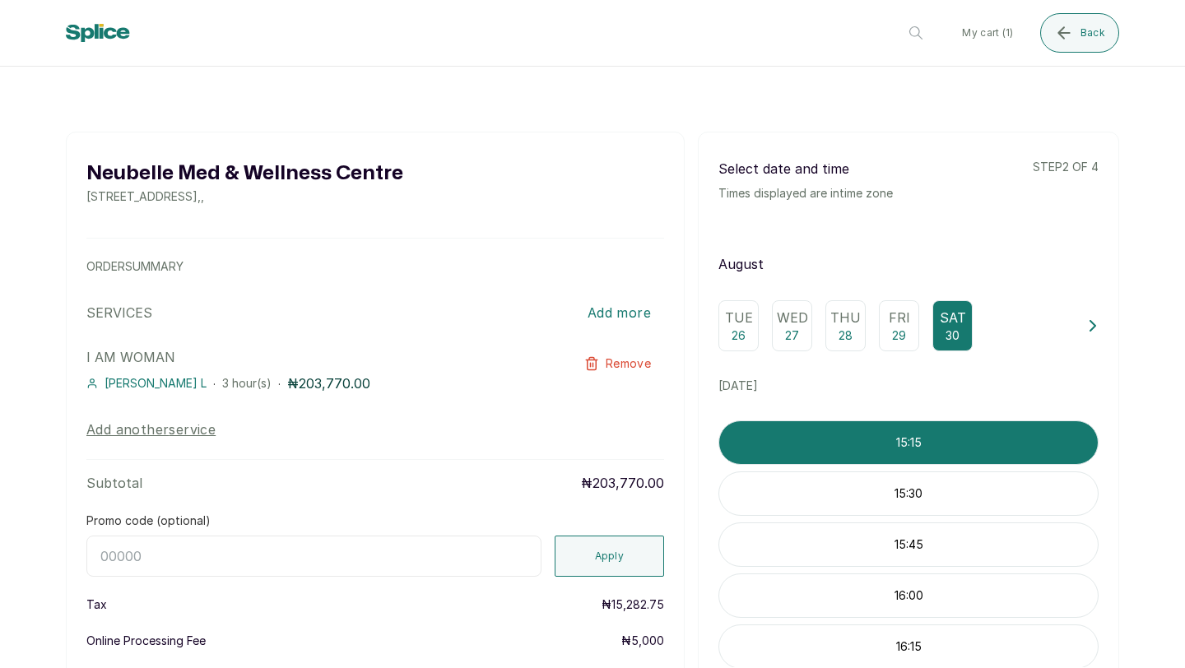
click at [1094, 321] on icon at bounding box center [1093, 326] width 12 height 12
click at [772, 330] on div "Sun 31" at bounding box center [763, 325] width 40 height 51
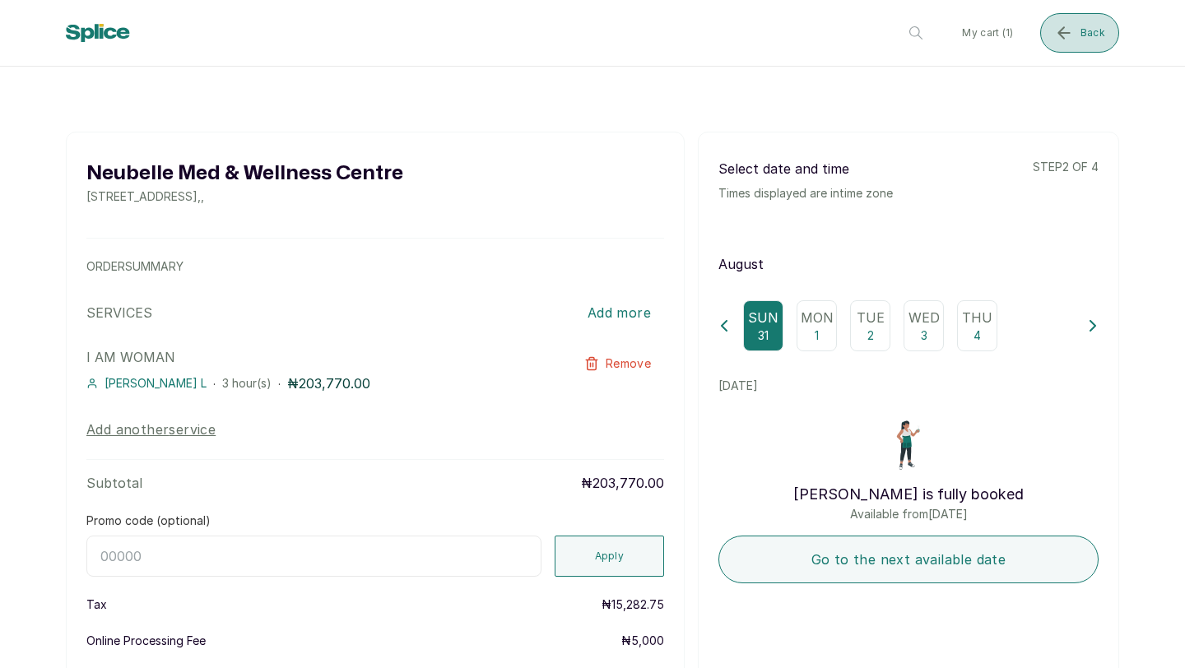
click at [1080, 36] on span "Back" at bounding box center [1092, 32] width 25 height 13
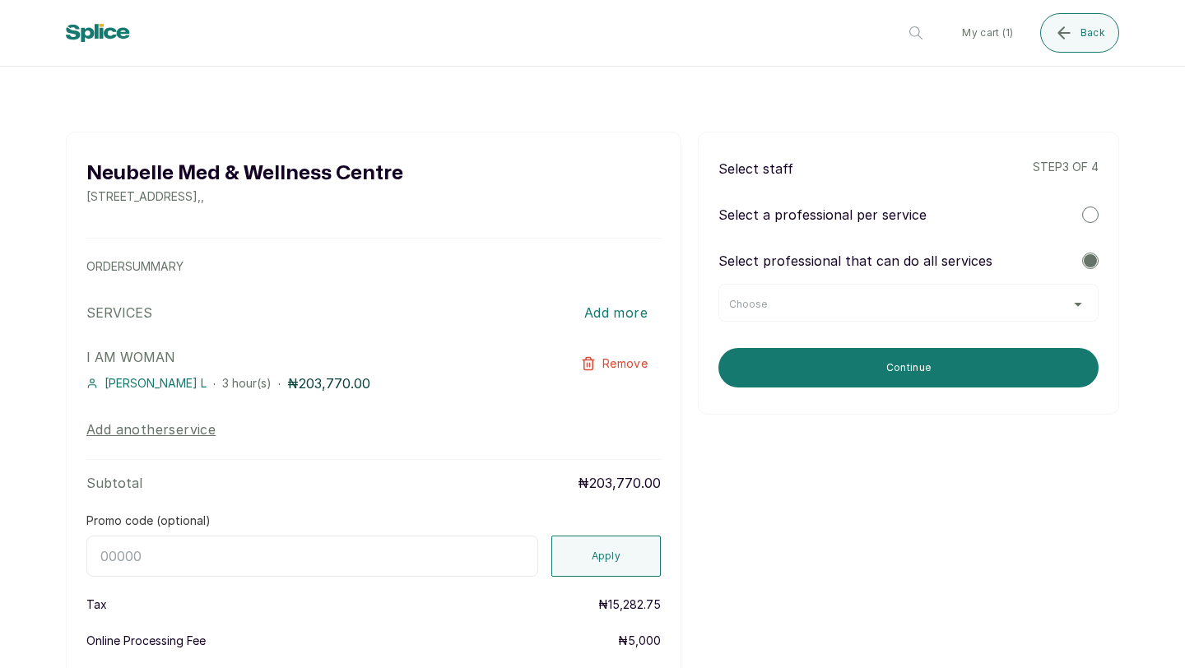
click at [985, 305] on div "Choose" at bounding box center [908, 304] width 359 height 13
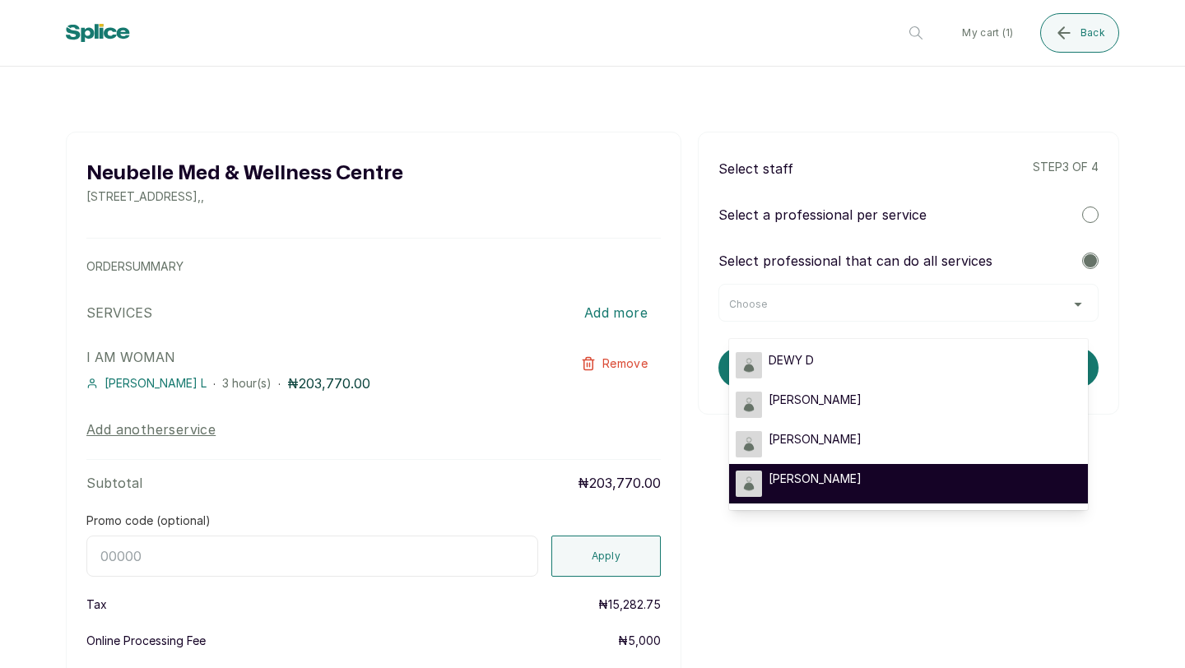
click at [909, 478] on div "SARAH S" at bounding box center [908, 484] width 346 height 26
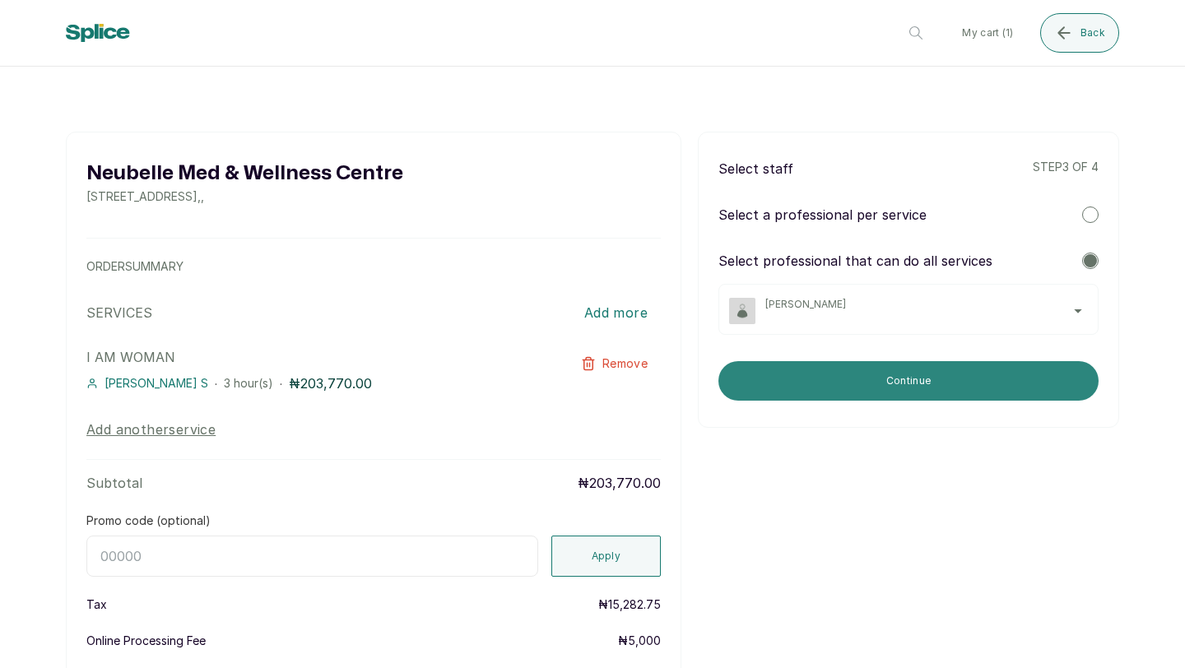
click at [908, 379] on button "Continue" at bounding box center [908, 380] width 380 height 39
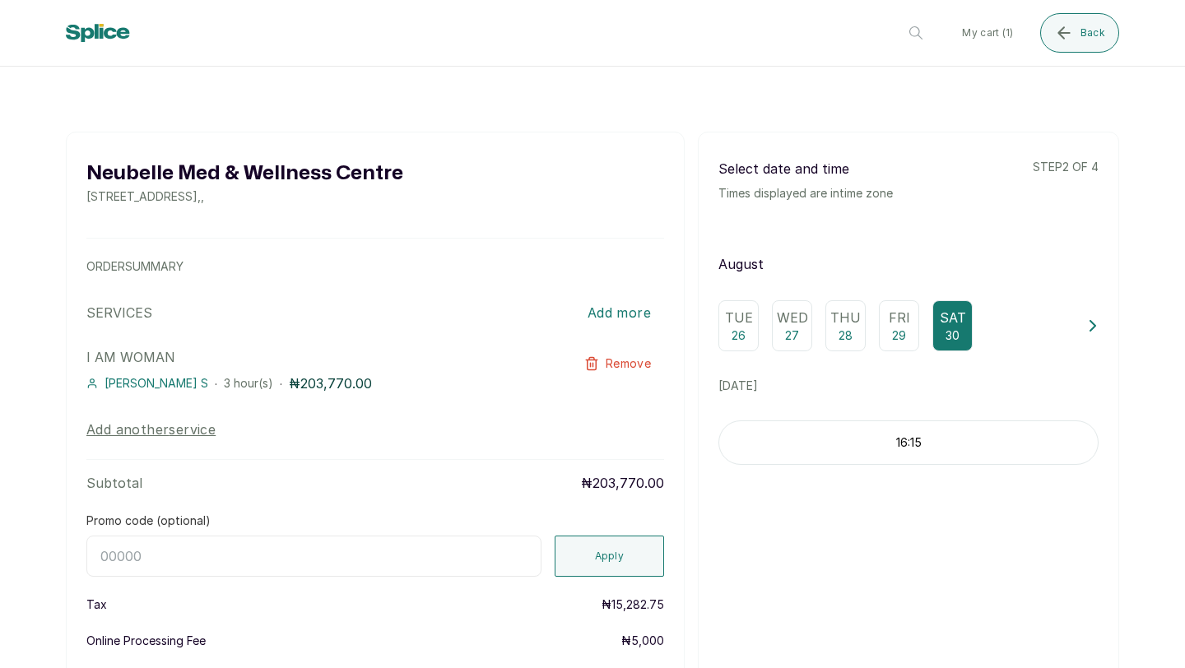
click at [1089, 328] on icon at bounding box center [1093, 326] width 12 height 12
click at [768, 330] on p "31" at bounding box center [763, 335] width 11 height 16
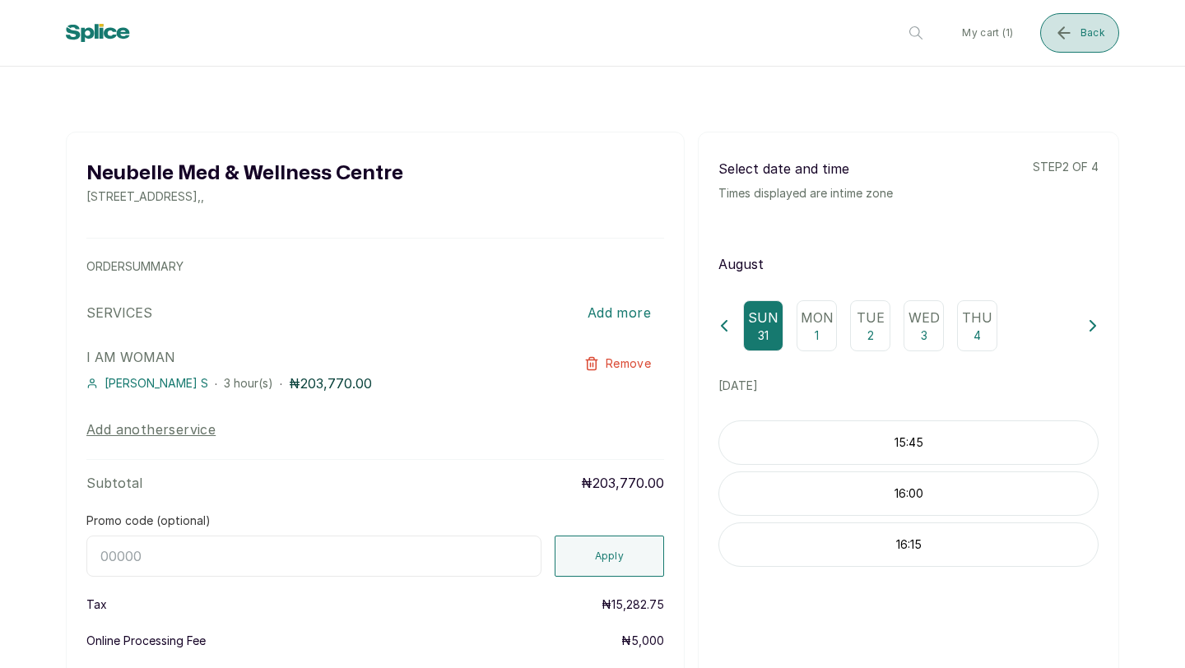
click at [1079, 41] on button "Back" at bounding box center [1079, 32] width 79 height 39
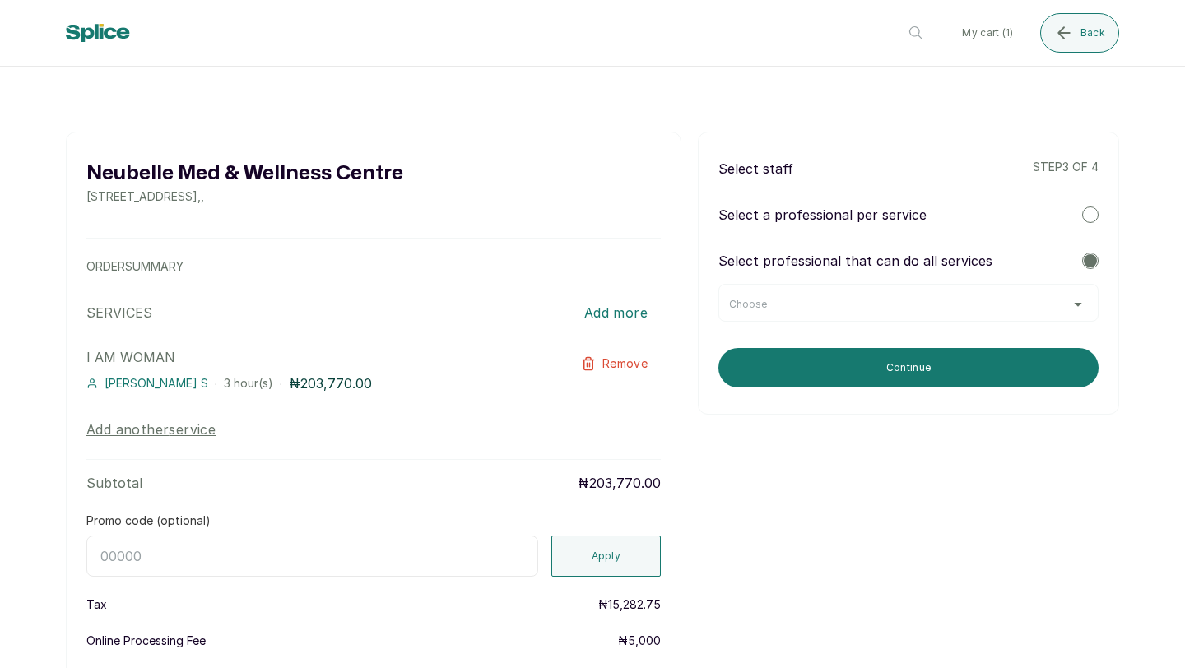
click at [942, 290] on div "Choose" at bounding box center [908, 303] width 380 height 38
click at [939, 304] on div "Choose" at bounding box center [908, 304] width 359 height 13
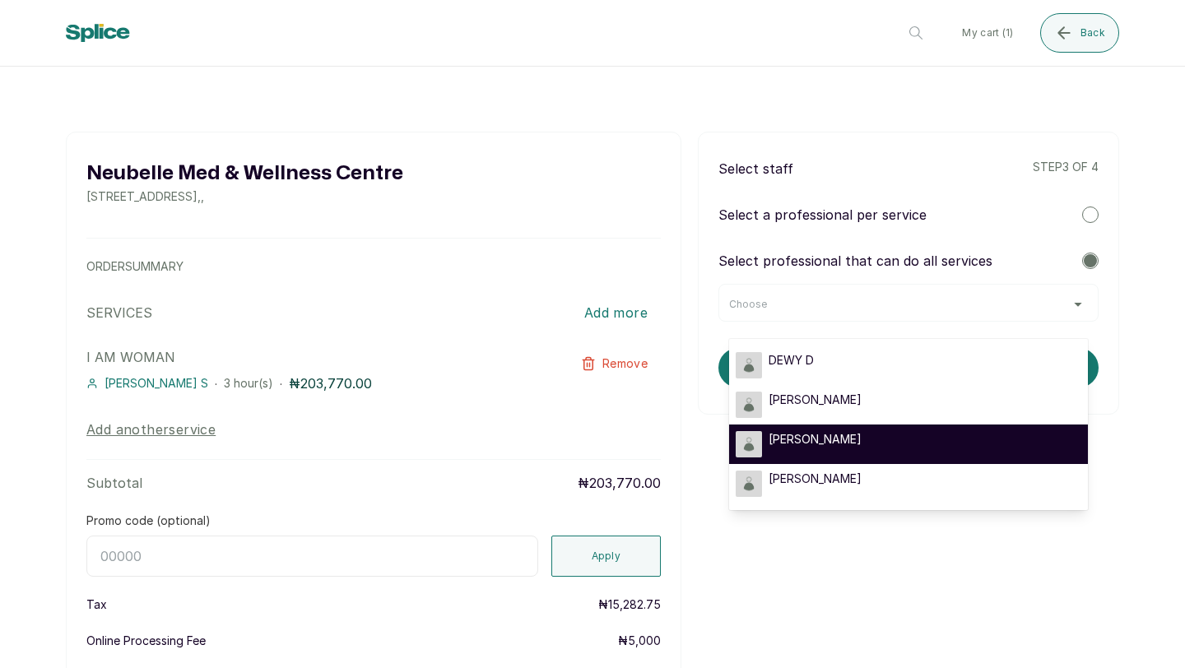
click at [888, 432] on div "MAGGIE M" at bounding box center [908, 444] width 346 height 26
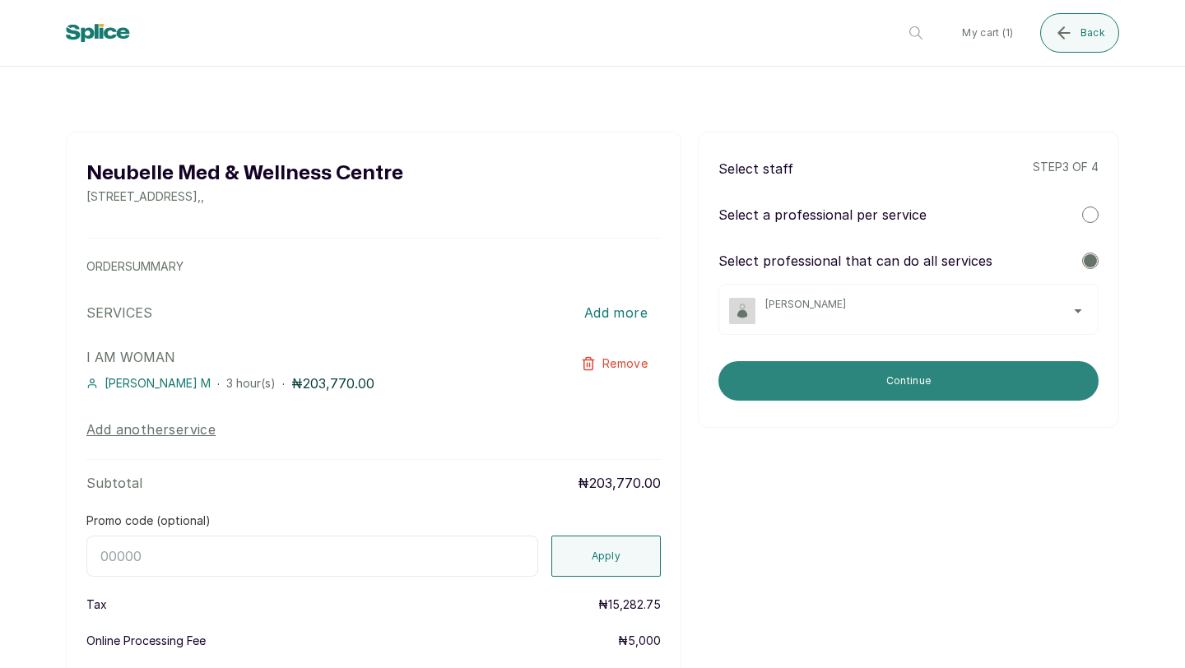
click at [888, 383] on button "Continue" at bounding box center [908, 380] width 380 height 39
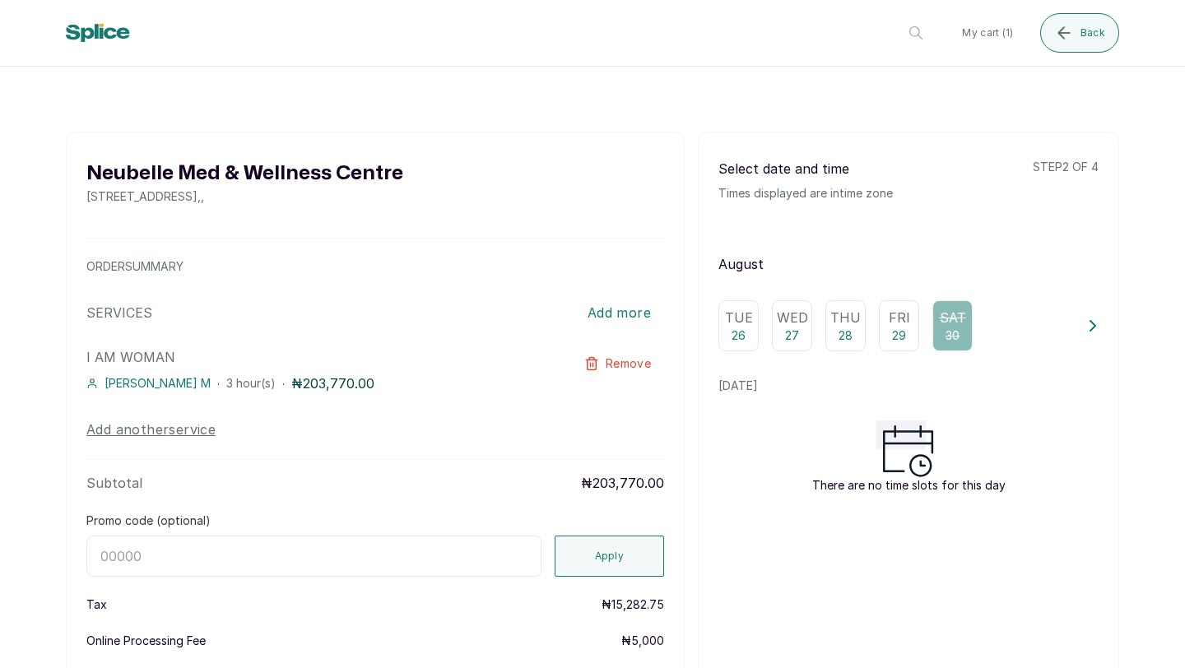
click at [1100, 326] on div "Select date and time Times displayed are in time zone step 2 of 4 August Tue 26…" at bounding box center [908, 446] width 421 height 629
click at [1094, 326] on icon at bounding box center [1092, 326] width 5 height 10
click at [774, 327] on p "Sun" at bounding box center [763, 318] width 30 height 20
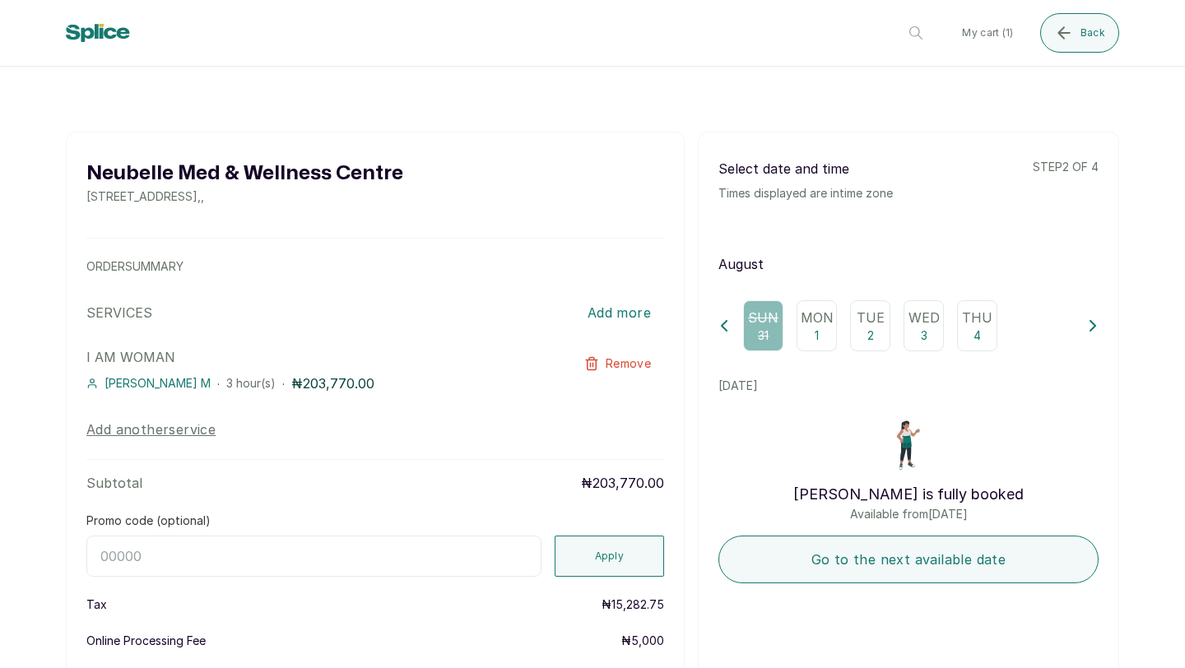
click at [722, 325] on icon at bounding box center [723, 326] width 5 height 10
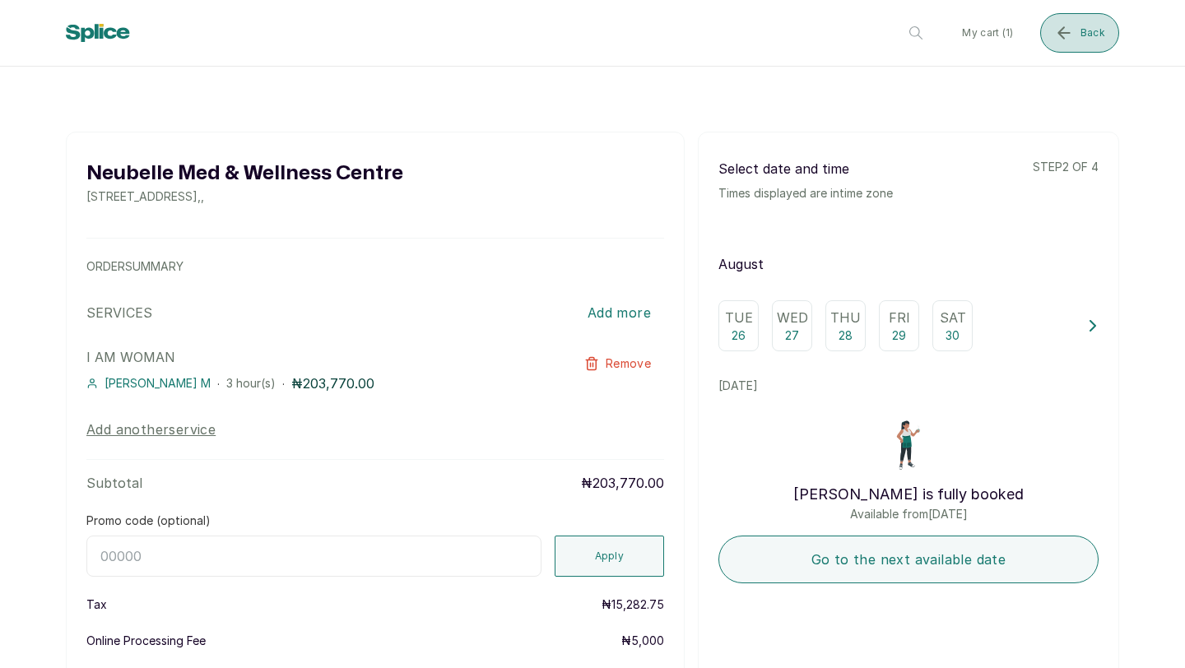
click at [1074, 44] on button "Back" at bounding box center [1079, 32] width 79 height 39
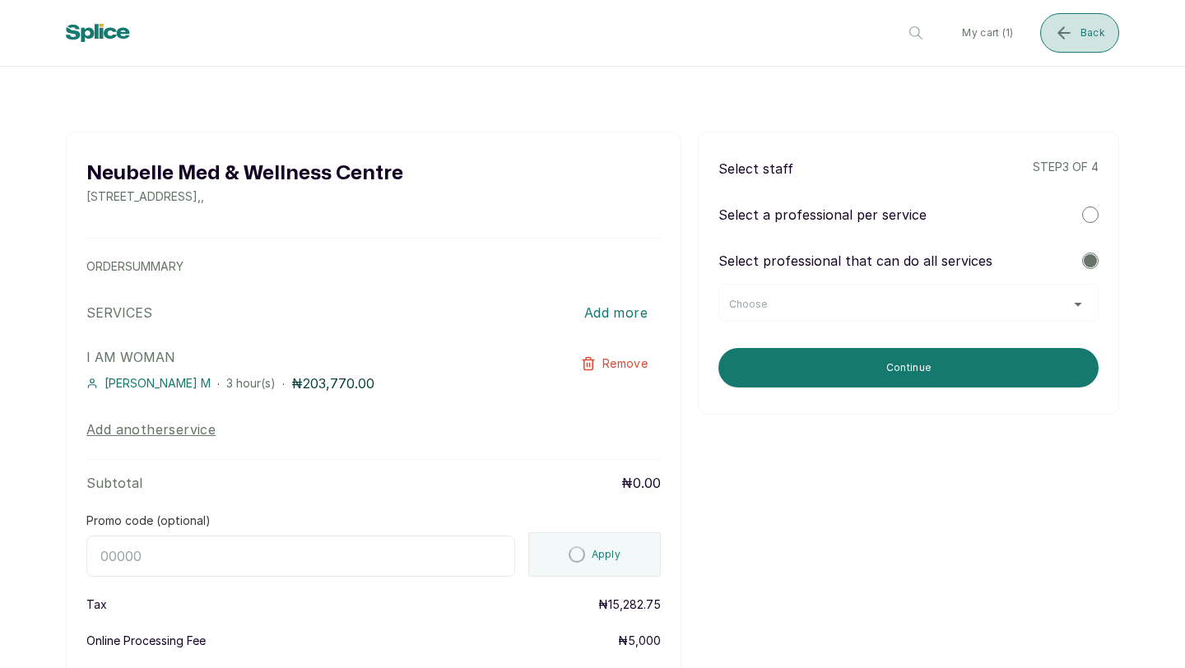
click at [1069, 44] on button "Back" at bounding box center [1079, 32] width 79 height 39
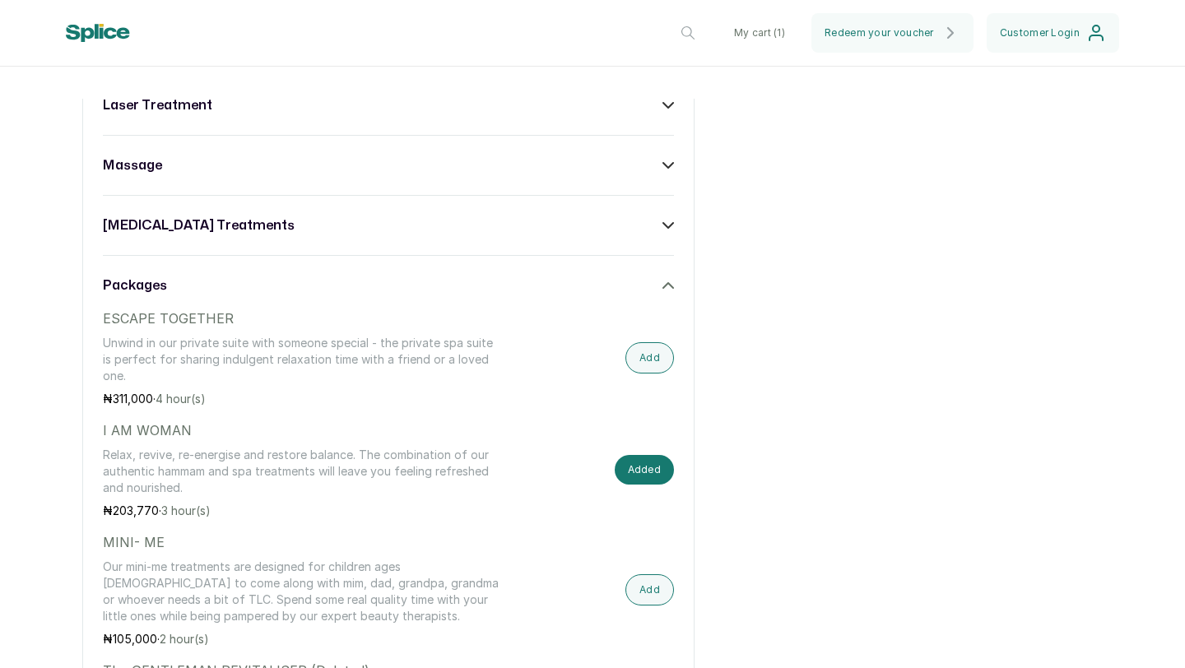
scroll to position [1476, 0]
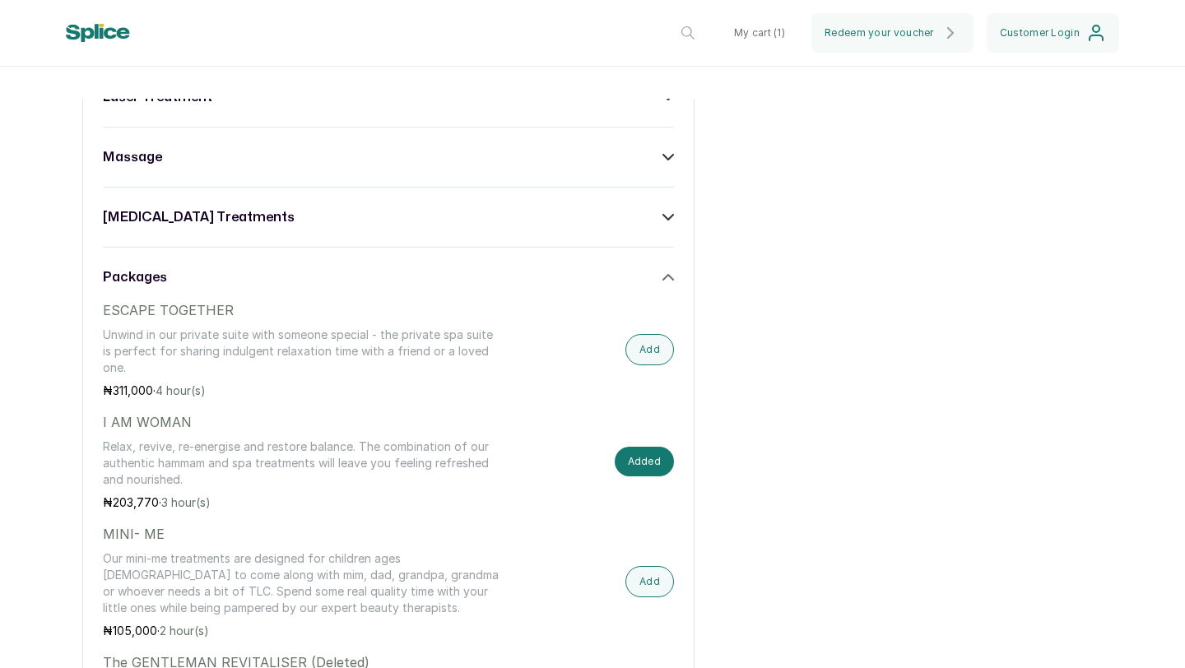
click at [758, 30] on button "My cart ( 1 )" at bounding box center [759, 32] width 77 height 39
click at [777, 35] on button "My cart ( 1 )" at bounding box center [759, 32] width 77 height 39
